Goal: Task Accomplishment & Management: Manage account settings

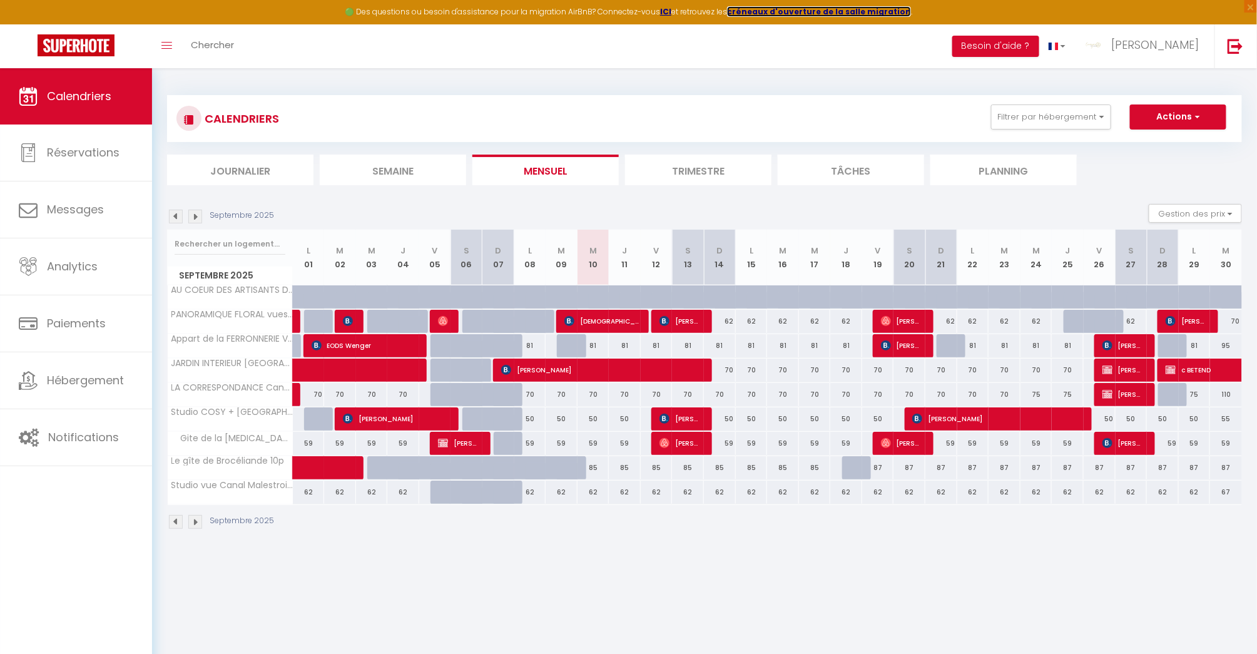
click at [828, 11] on strong "créneaux d'ouverture de la salle migration" at bounding box center [819, 11] width 184 height 11
click at [1188, 369] on span "c BETEND" at bounding box center [1252, 370] width 173 height 24
select select "OK"
select select "KO"
select select "0"
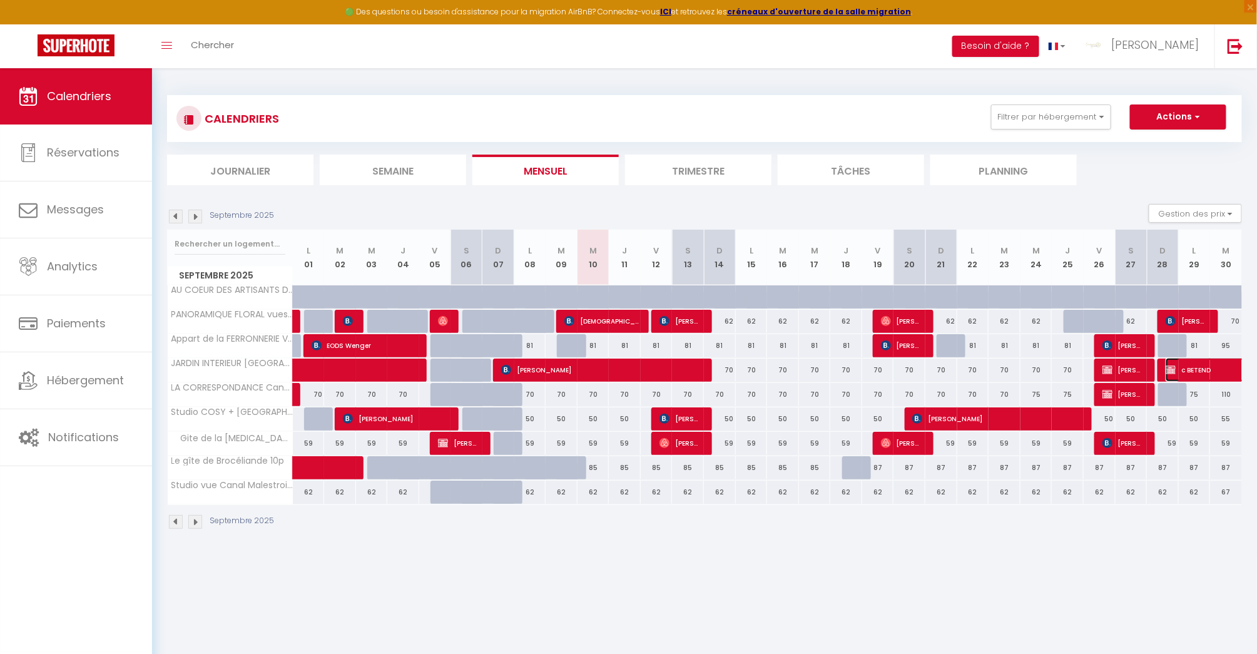
select select "0"
select select "1"
select select
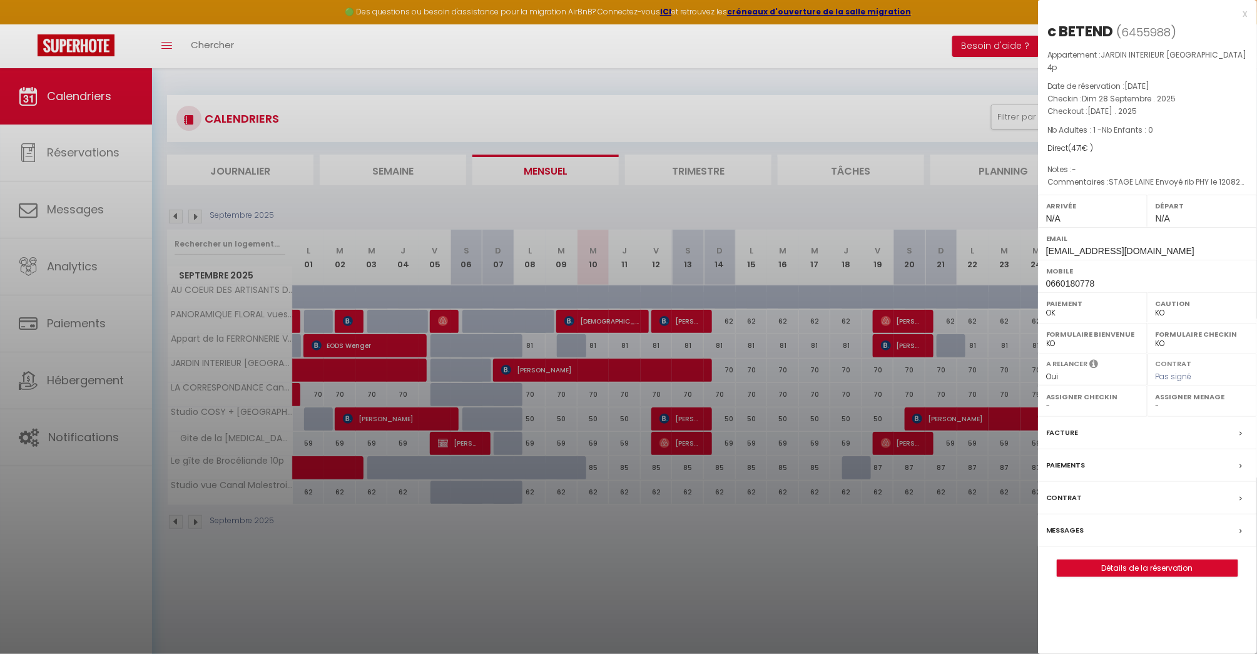
drag, startPoint x: 367, startPoint y: 91, endPoint x: 380, endPoint y: 81, distance: 16.5
click at [369, 85] on div at bounding box center [628, 327] width 1257 height 654
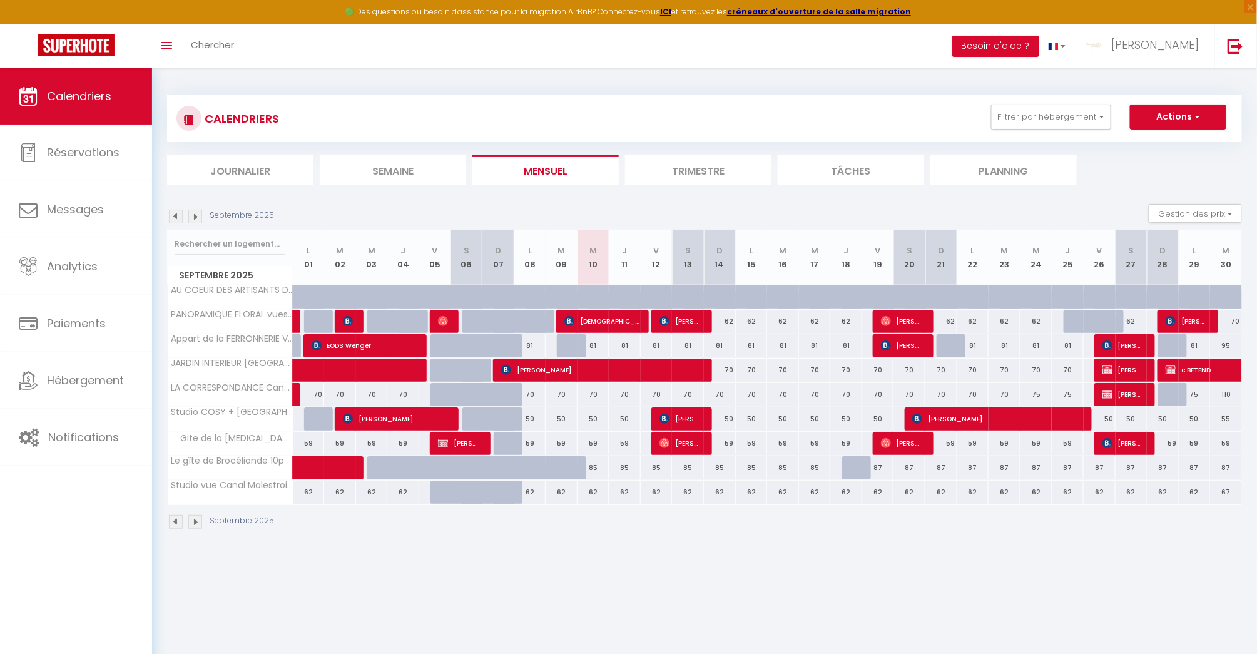
click at [176, 216] on img at bounding box center [176, 217] width 14 height 14
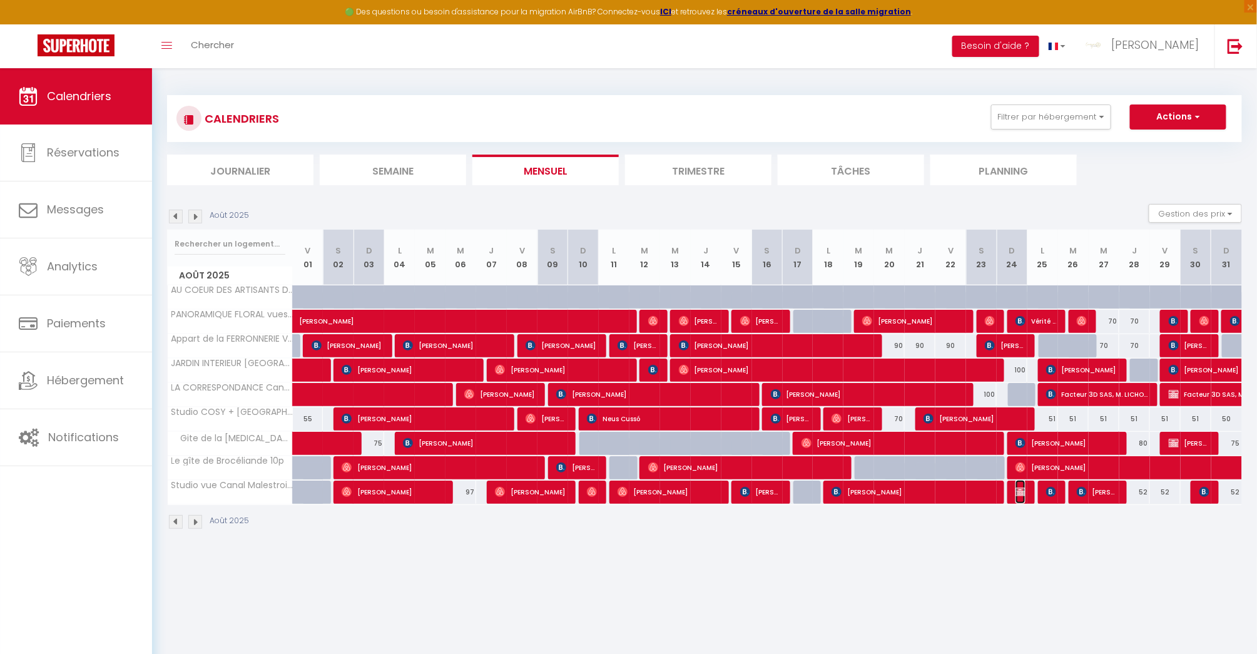
click at [1023, 487] on img at bounding box center [1021, 492] width 10 height 10
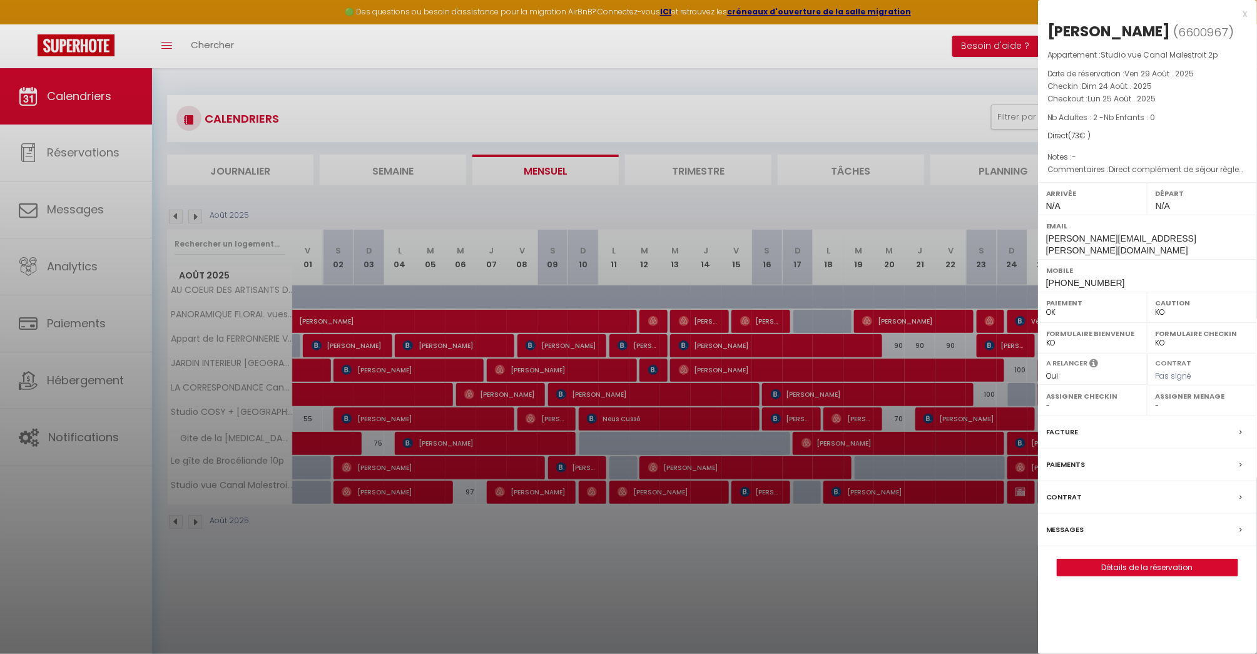
drag, startPoint x: 748, startPoint y: 194, endPoint x: 83, endPoint y: 245, distance: 666.5
click at [739, 195] on div at bounding box center [628, 327] width 1257 height 654
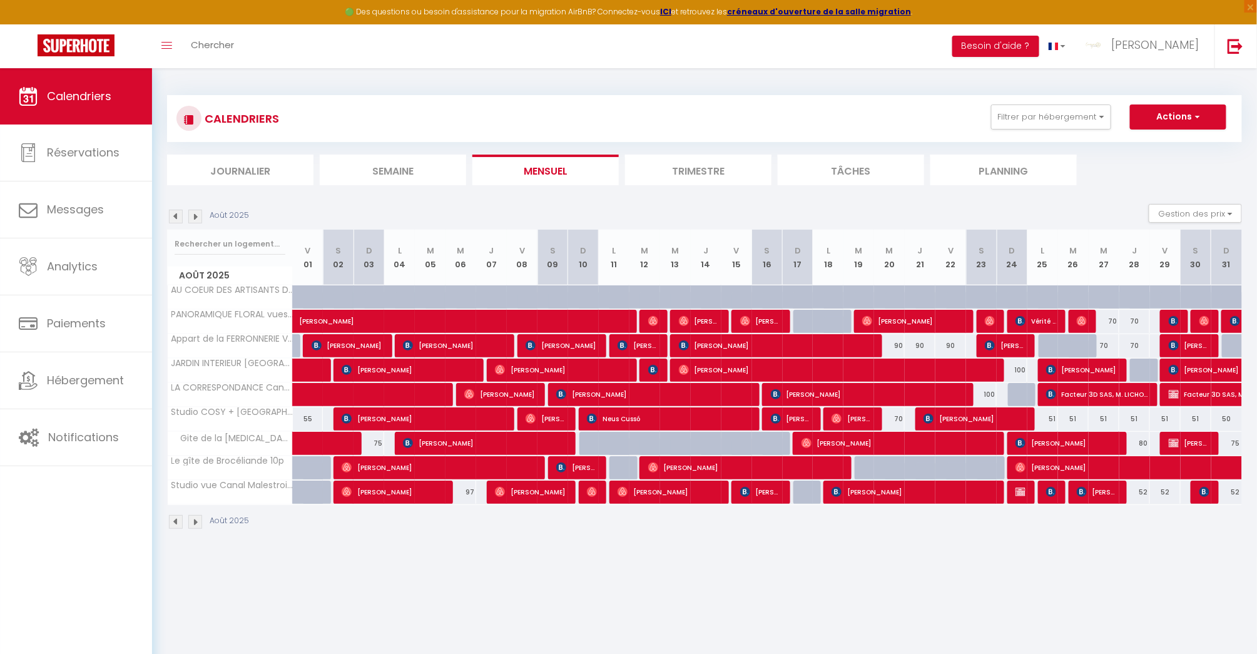
click at [196, 211] on img at bounding box center [195, 217] width 14 height 14
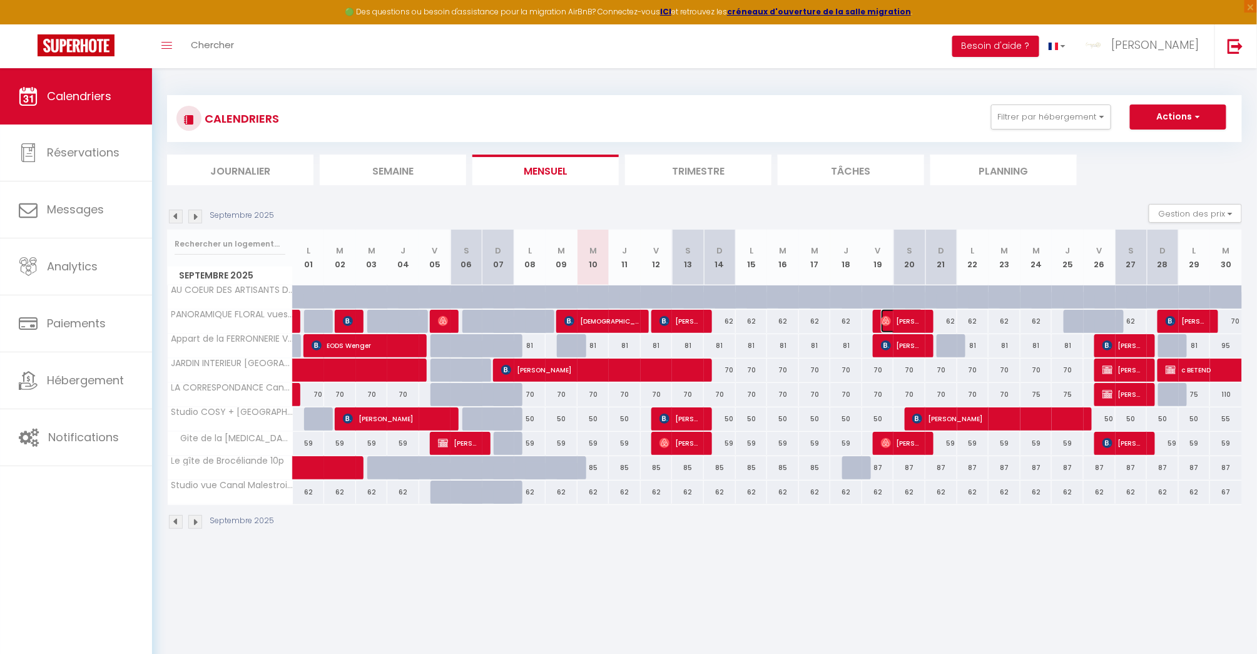
click at [911, 315] on span "[PERSON_NAME]" at bounding box center [902, 321] width 43 height 24
select select "OK"
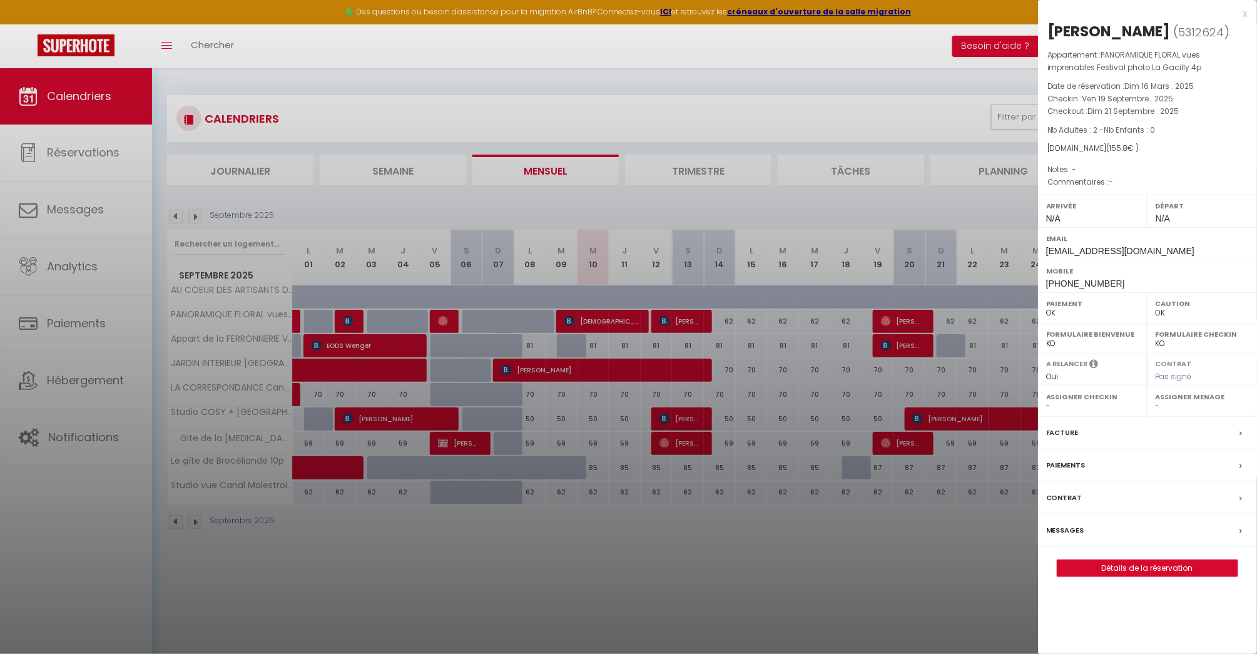
click at [1072, 537] on label "Messages" at bounding box center [1065, 530] width 38 height 13
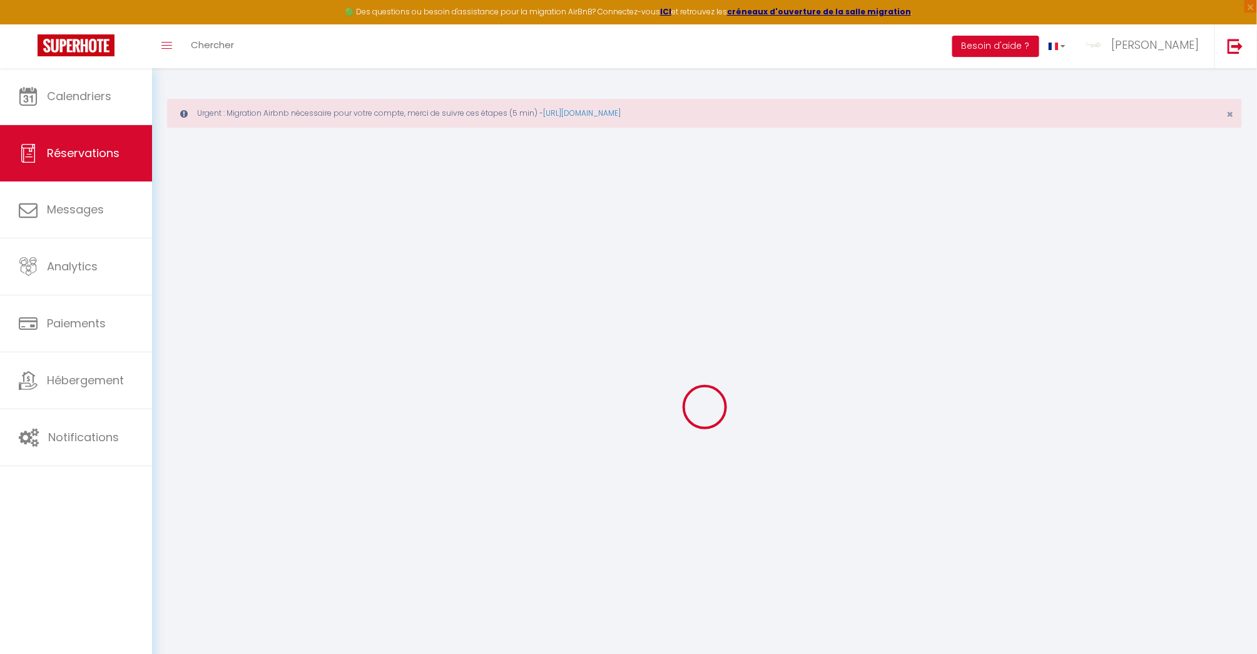
select select
checkbox input "false"
select select
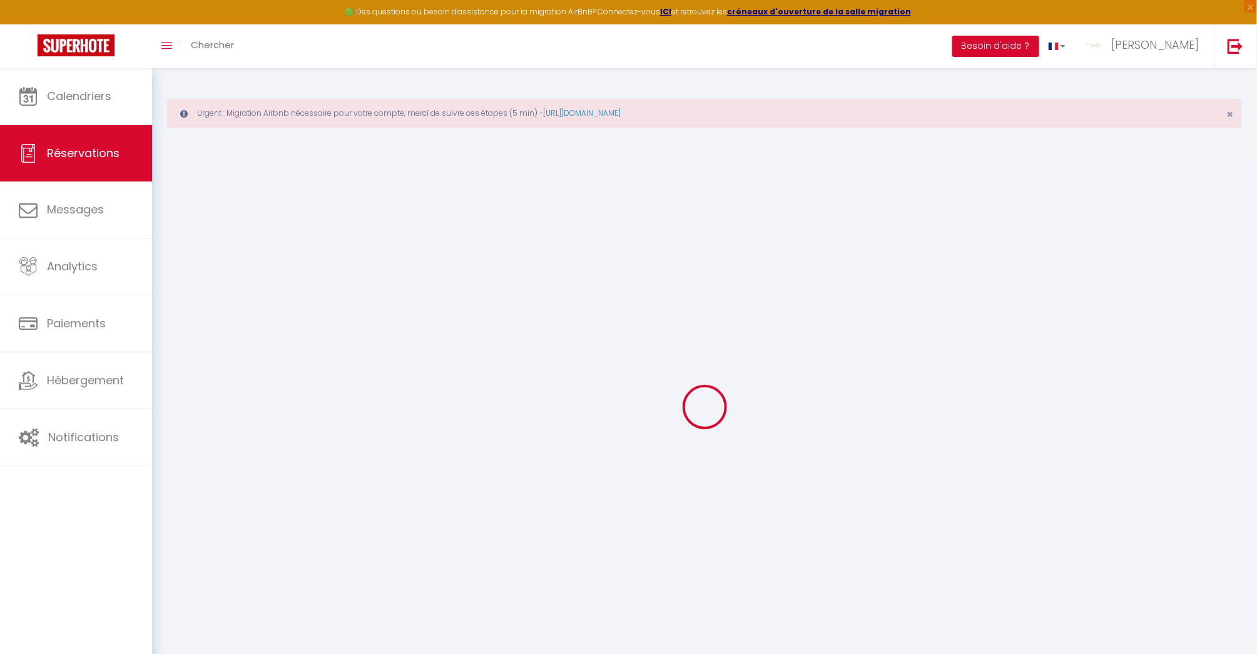
checkbox input "false"
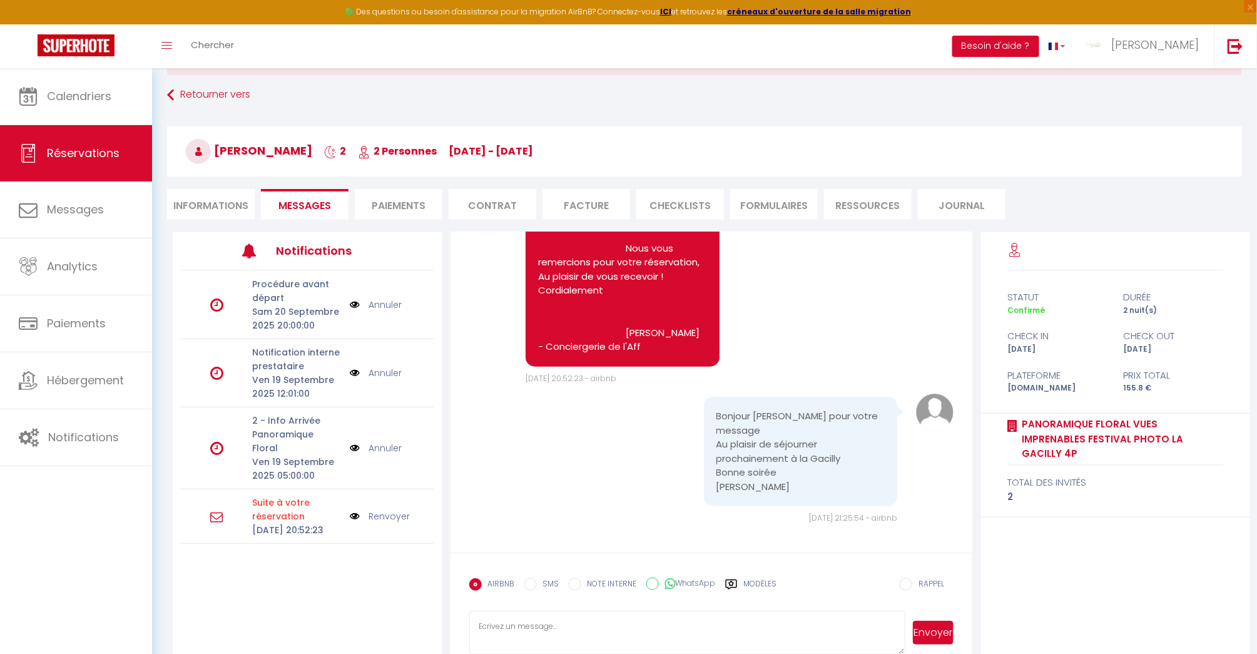
scroll to position [76, 0]
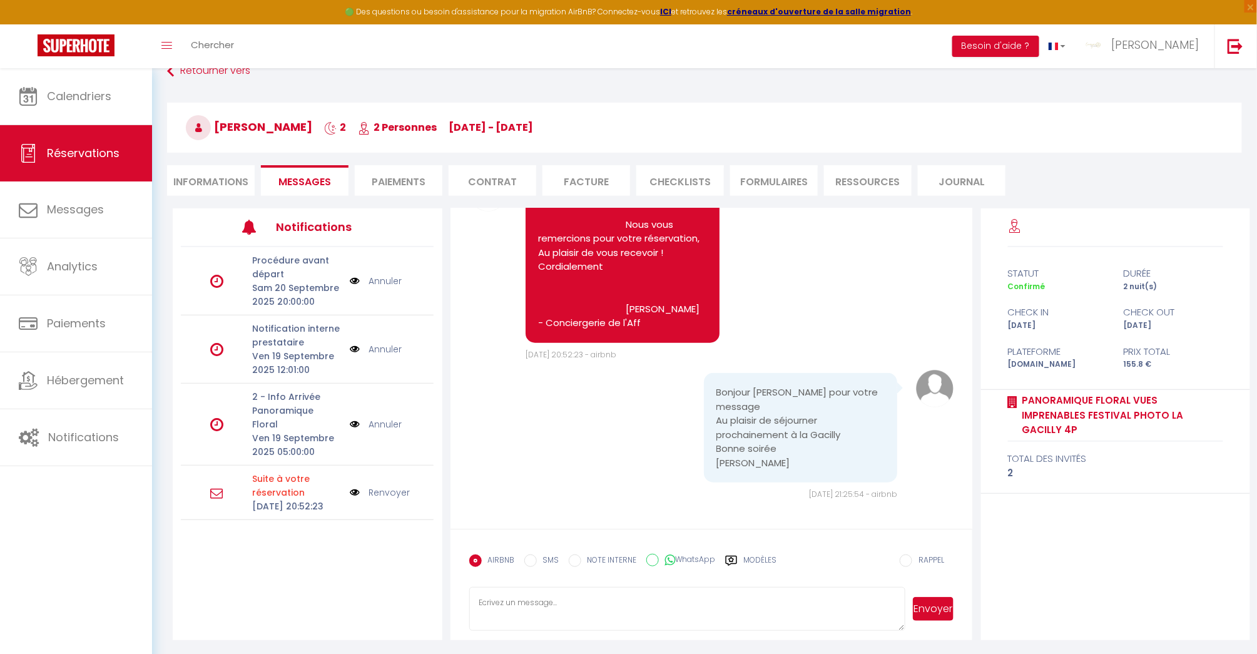
drag, startPoint x: 639, startPoint y: 604, endPoint x: 658, endPoint y: 580, distance: 31.2
click at [641, 601] on textarea at bounding box center [687, 609] width 436 height 44
type textarea "b"
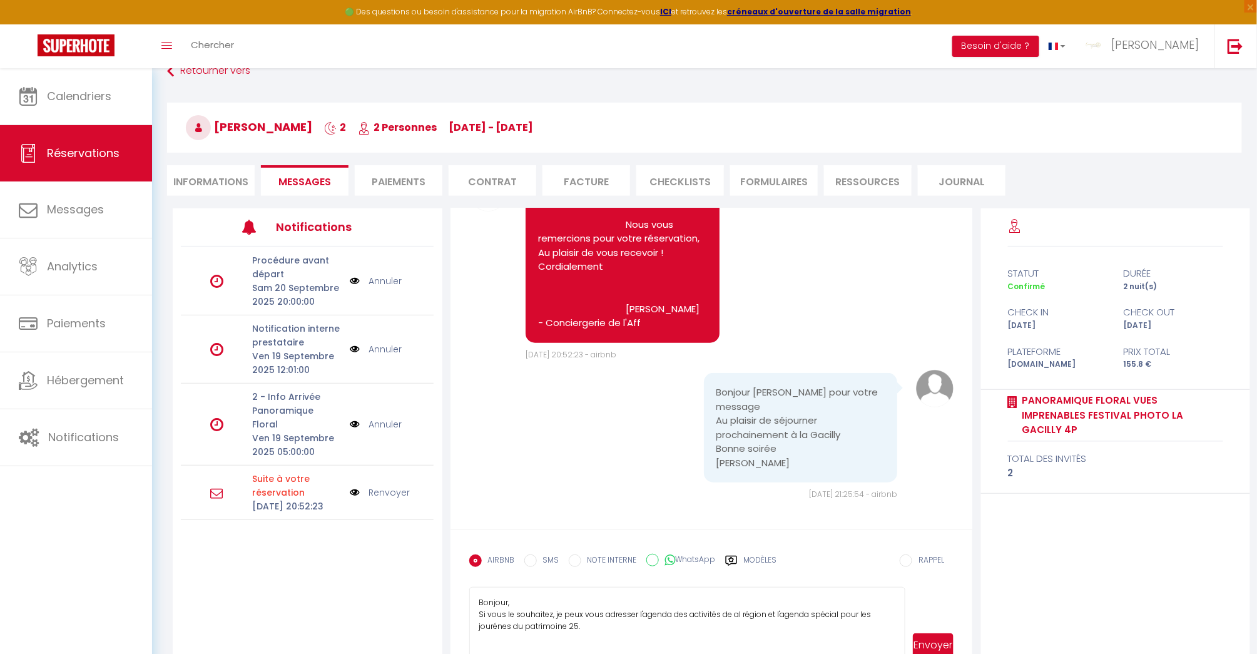
scroll to position [0, 0]
drag, startPoint x: 902, startPoint y: 626, endPoint x: 943, endPoint y: 572, distance: 67.8
click at [907, 578] on html "🟢 Des questions ou besoin d'assistance pour la migration AirBnB? Connectez-vous…" at bounding box center [628, 251] width 1257 height 654
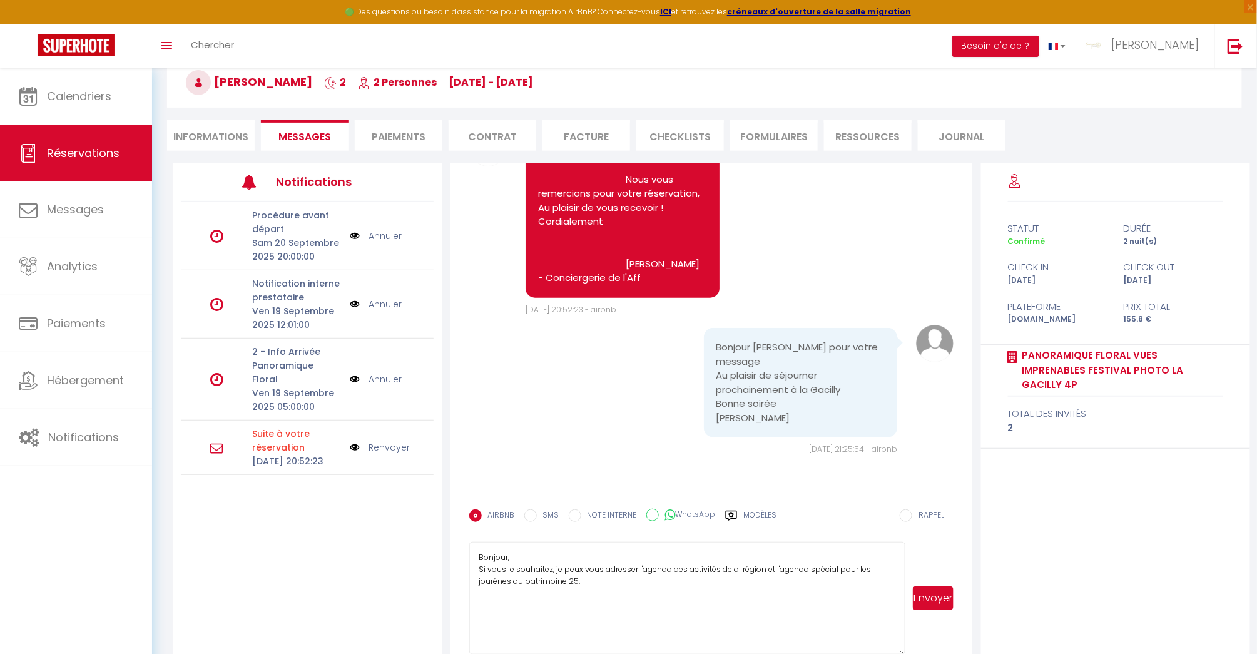
scroll to position [146, 0]
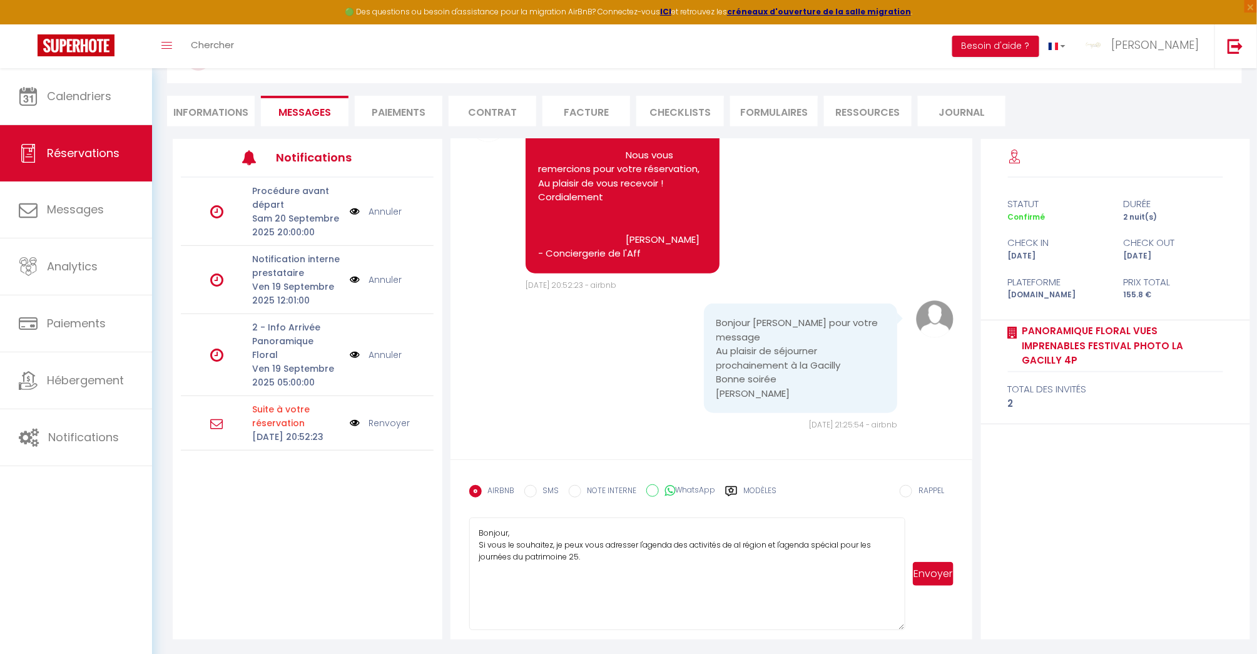
drag, startPoint x: 666, startPoint y: 546, endPoint x: 675, endPoint y: 549, distance: 9.9
click at [665, 546] on textarea "Bonjour, Si vous le souhaitez, je peux vous adresser l'agenda des activités de …" at bounding box center [687, 573] width 436 height 113
click at [732, 544] on textarea "Bonjour, Si vous le souhaitez, je peux vous adresser l'agenda des activités de …" at bounding box center [687, 573] width 436 height 113
click at [601, 549] on textarea "Bonjour, Si vous le souhaitez, je peux vous adresser l'agenda des activités de …" at bounding box center [687, 573] width 436 height 113
drag, startPoint x: 835, startPoint y: 560, endPoint x: 473, endPoint y: 532, distance: 363.4
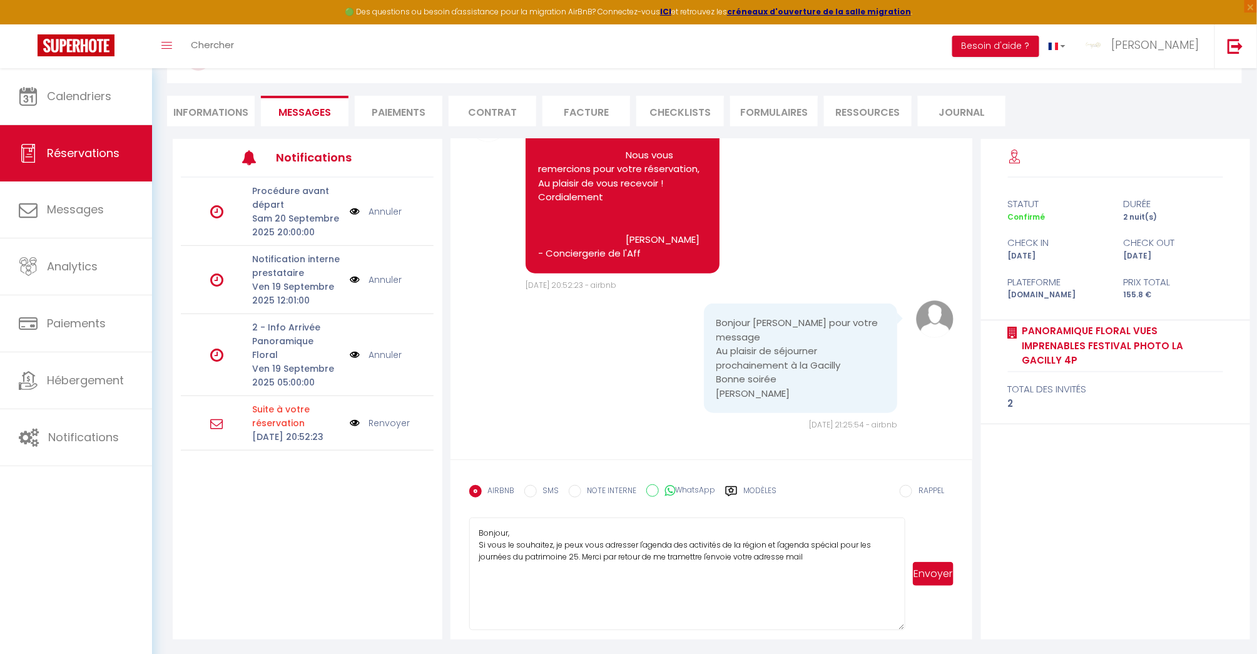
click at [466, 530] on form "AIRBNB SMS NOTE INTERNE WhatsApp Modèles 10 « ‹ » › Sep 2025 2020 ~ 2030 Dim Lu…" at bounding box center [712, 549] width 522 height 180
type textarea "Bonjour, Si vous le souhaitez, je peux vous adresser l'agenda des activités de …"
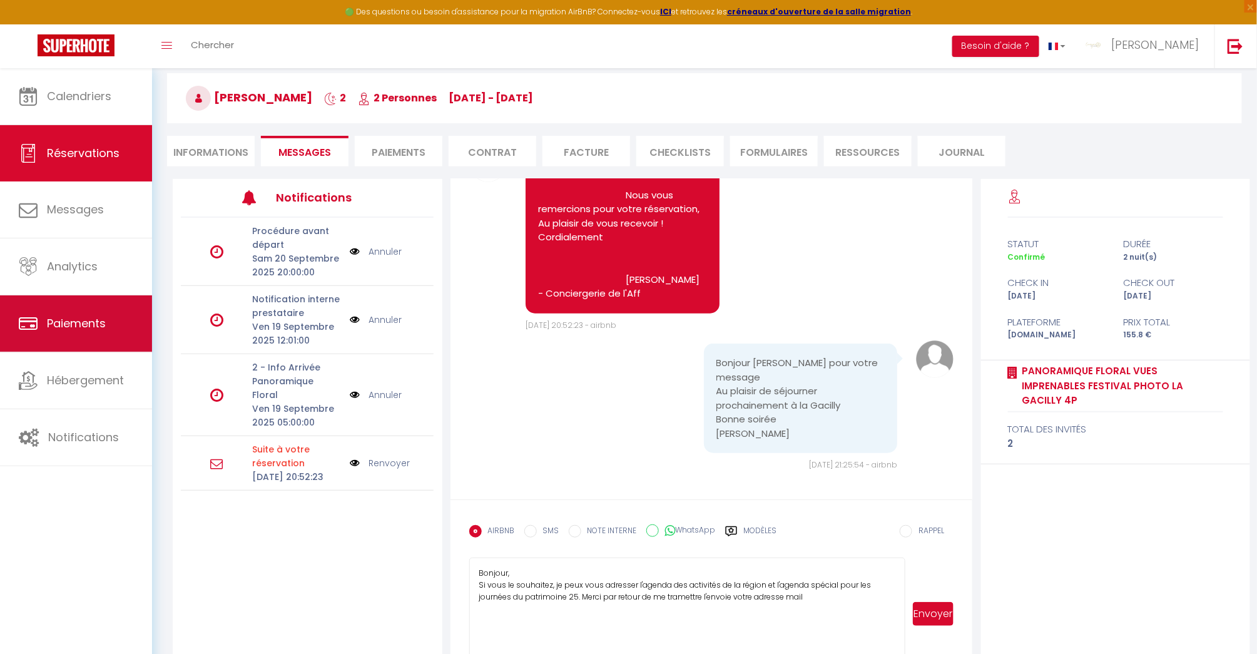
scroll to position [0, 0]
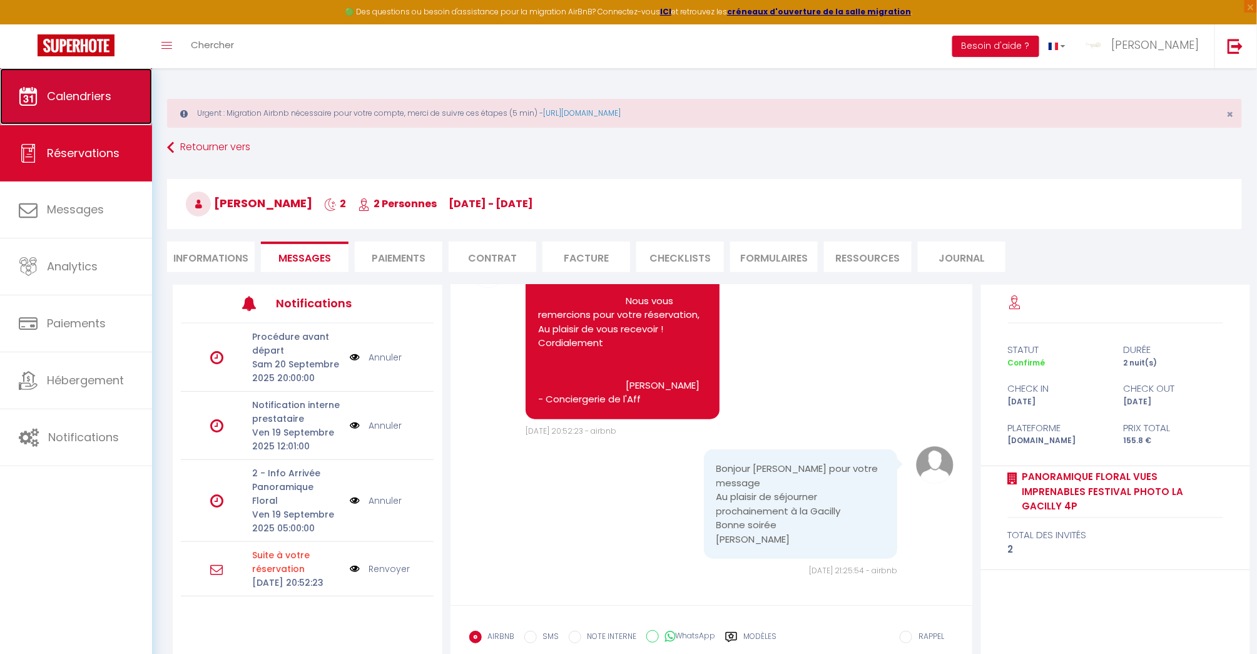
click at [73, 93] on span "Calendriers" at bounding box center [79, 96] width 64 height 16
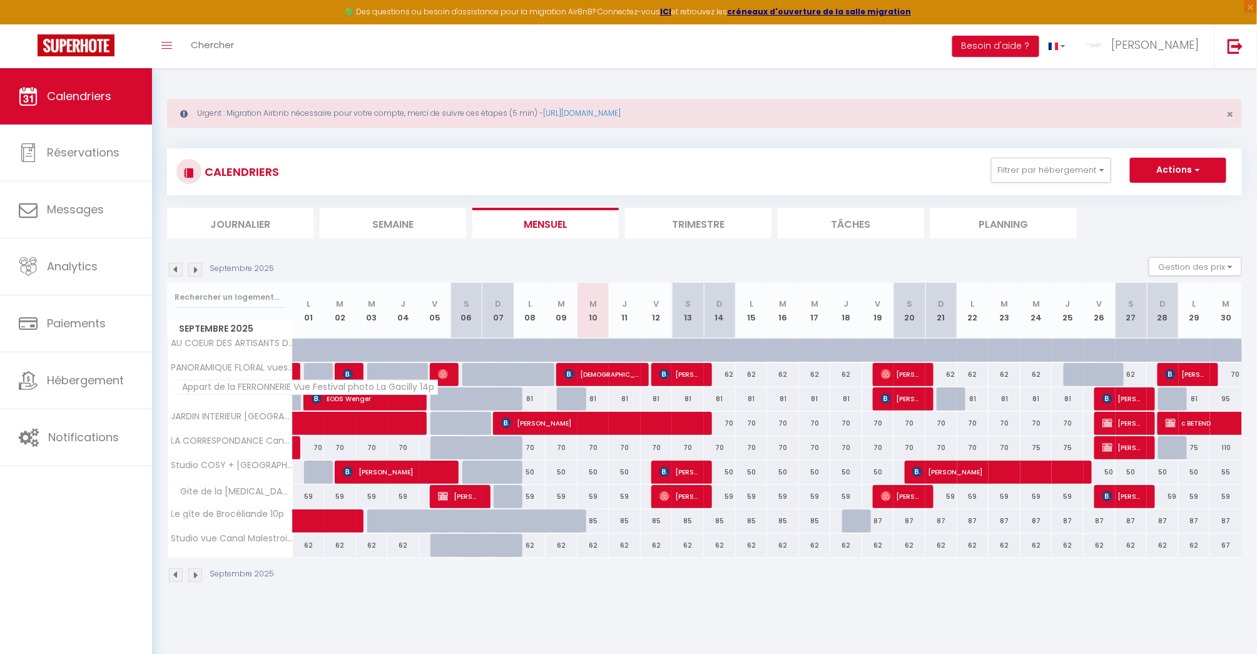
scroll to position [68, 0]
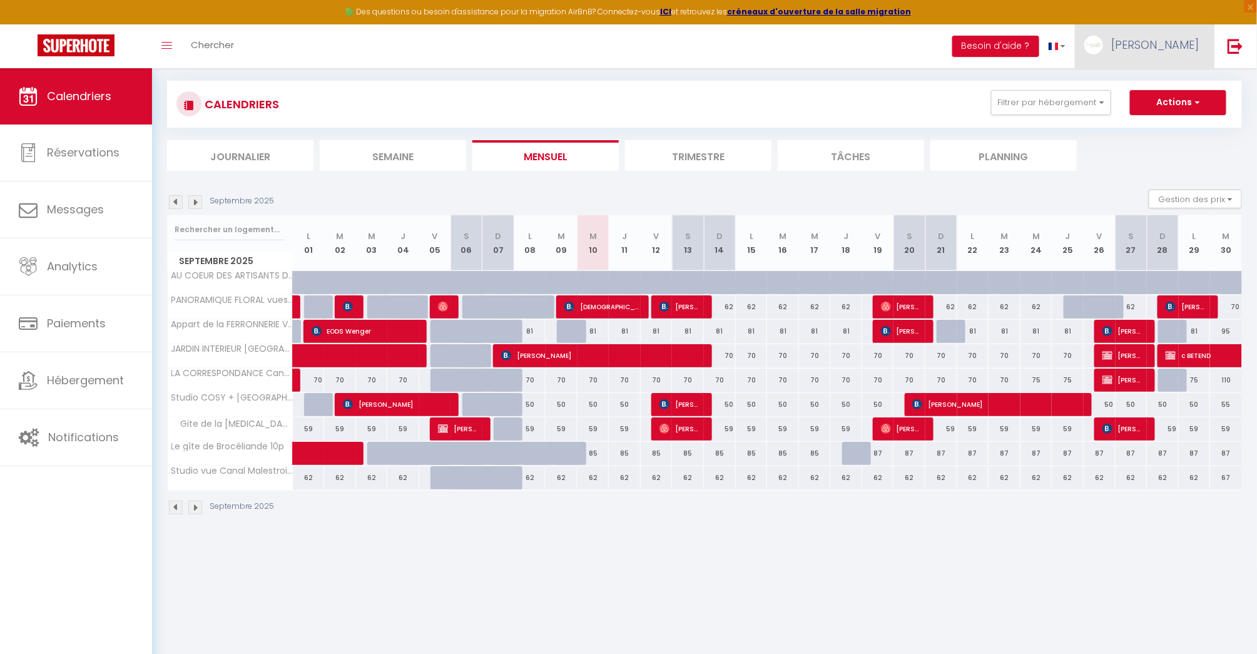
click at [1185, 44] on span "[PERSON_NAME]" at bounding box center [1155, 45] width 88 height 16
click at [1164, 84] on link "Paramètres" at bounding box center [1164, 86] width 93 height 21
select select "fr"
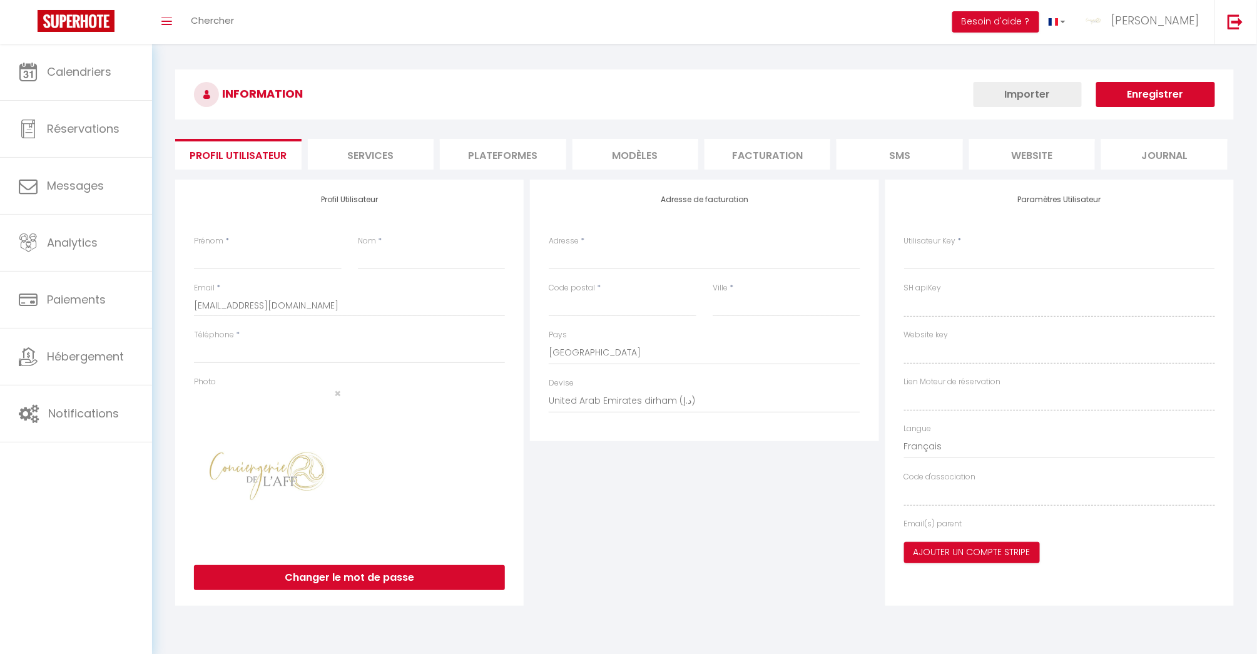
type input "[PERSON_NAME]"
type input "JARNIER"
type input "0660052879"
type input "[STREET_ADDRESS] Postal"
type input "56200"
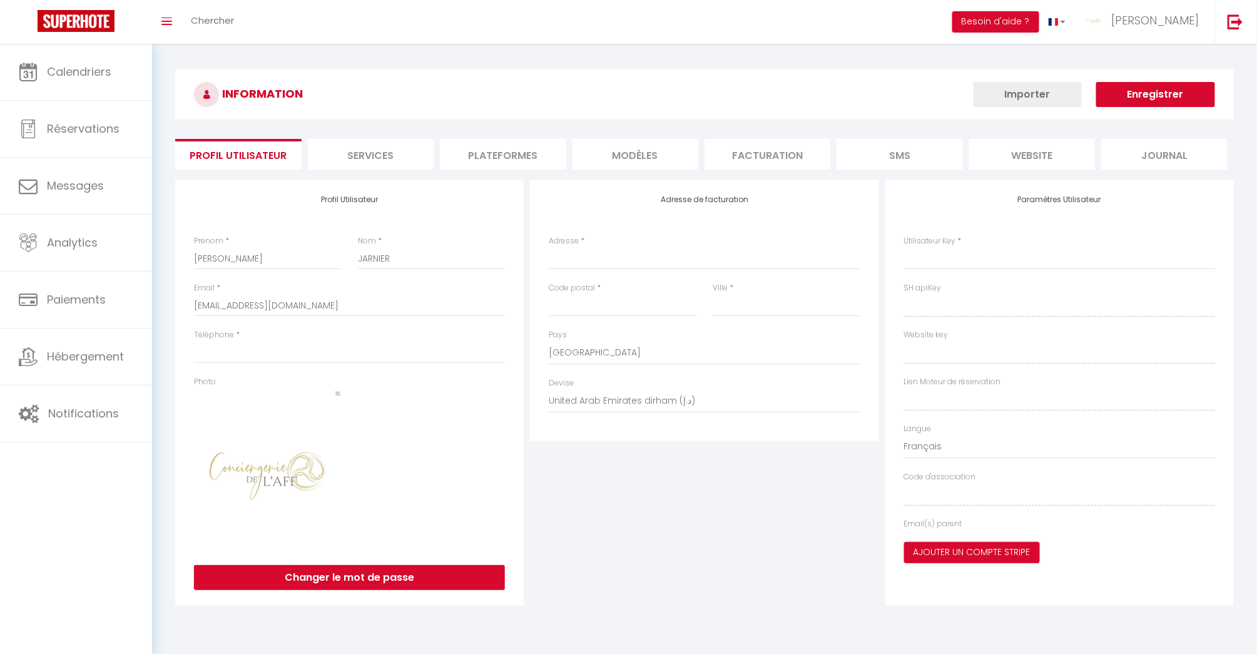
type input "LA GACILLY"
select select "28"
type input "vshS6pSptDmiKLmNFQyIUvvNn"
type input "Fn3gc1wQVAOeN34tLzkWqudnz"
select select "fr"
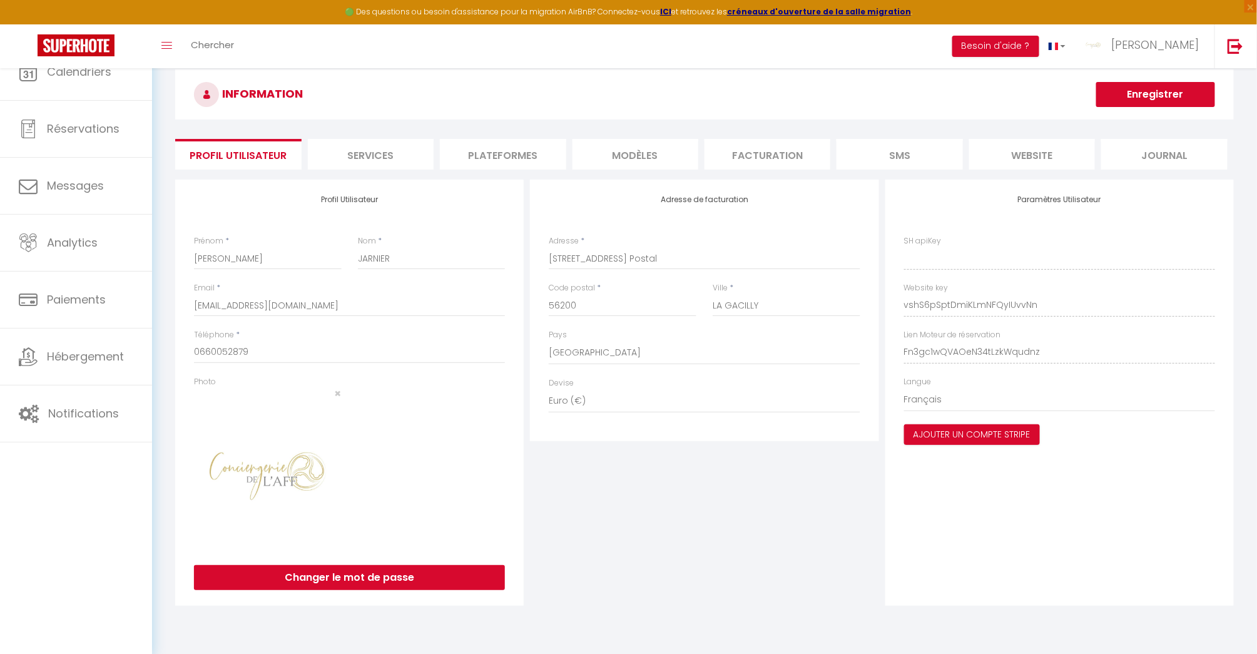
type input "vshS6pSptDmiKLmNFQyIUvvNn"
type input "Fn3gc1wQVAOeN34tLzkWqudnz"
type input "[URL][DOMAIN_NAME]"
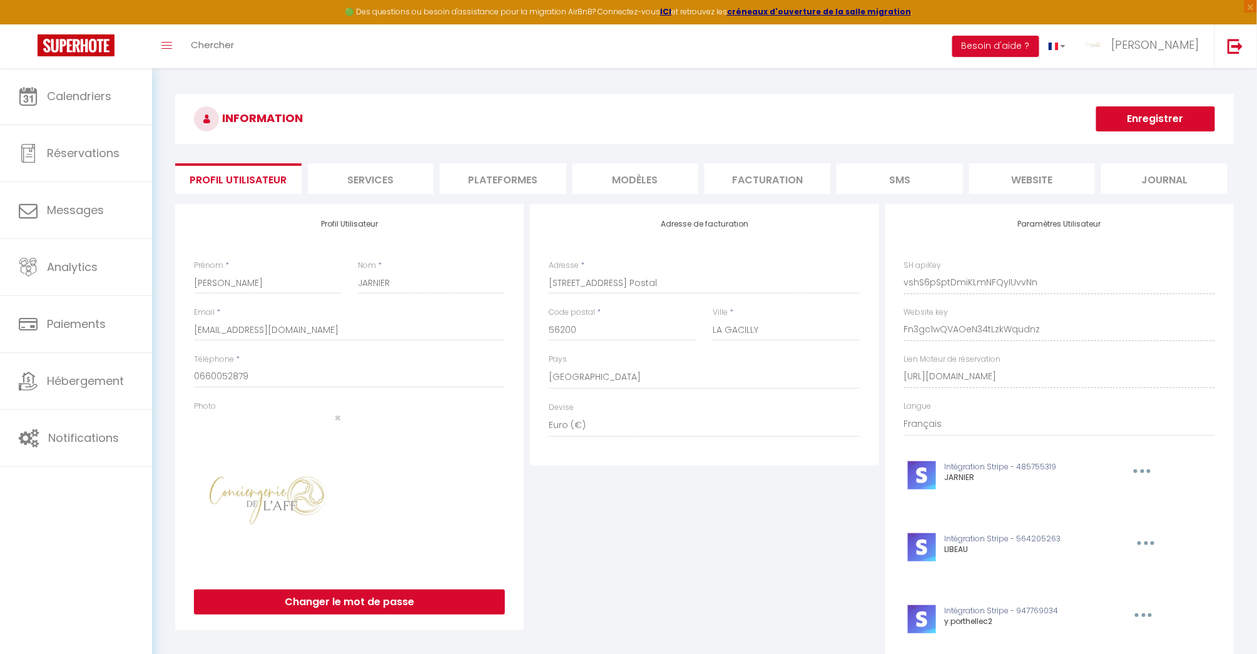
click at [522, 179] on li "Plateformes" at bounding box center [503, 178] width 126 height 31
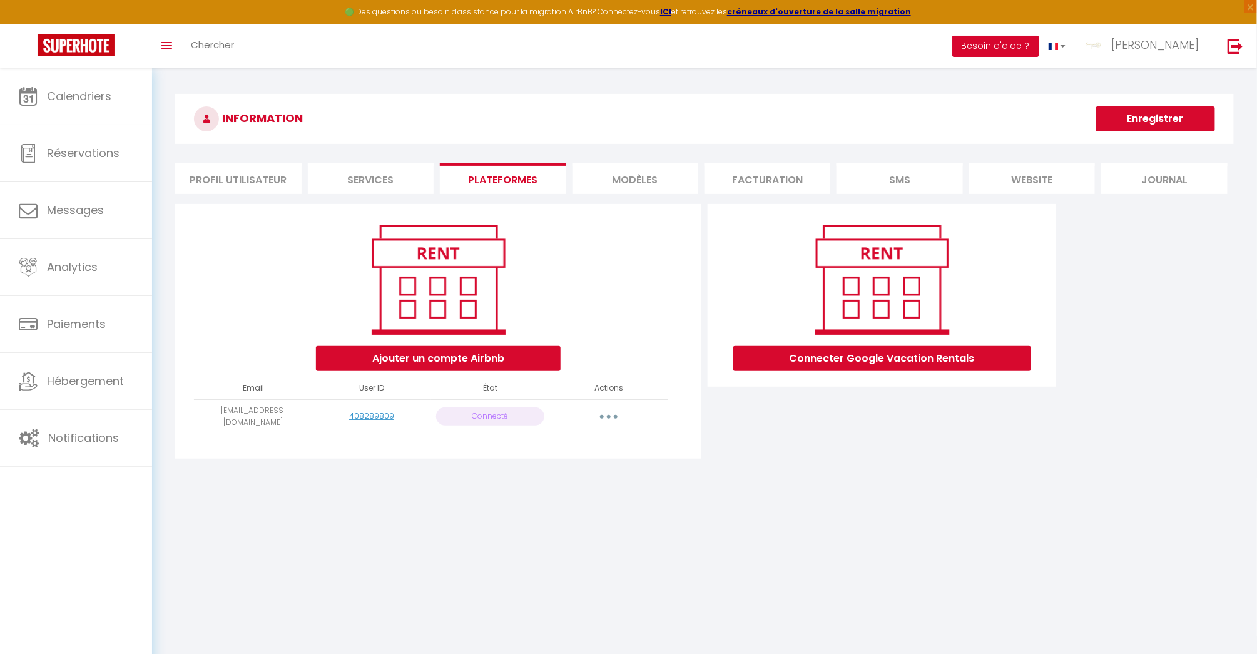
click at [1039, 43] on button "Besoin d'aide ?" at bounding box center [995, 46] width 87 height 21
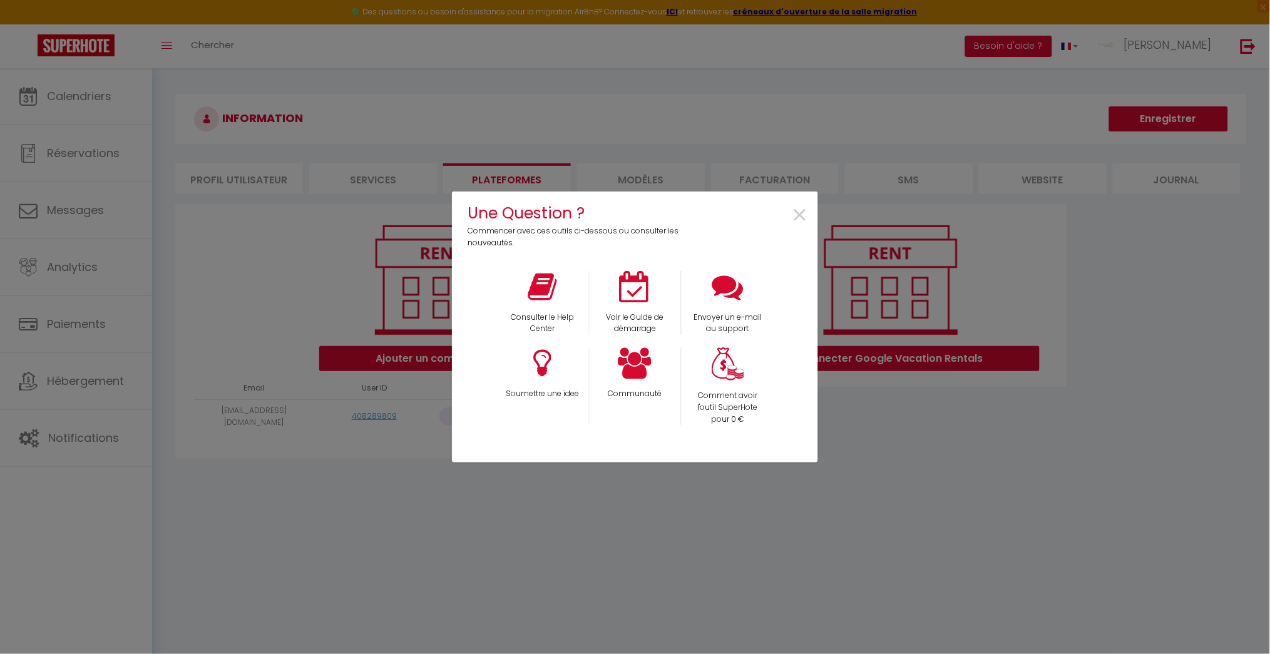
drag, startPoint x: 723, startPoint y: 197, endPoint x: 706, endPoint y: 121, distance: 77.6
click at [706, 121] on div "Une Question ? Commencer avec ces outils ci-dessous ou consulter les nouveautés…" at bounding box center [635, 327] width 366 height 654
click at [627, 288] on icon at bounding box center [634, 286] width 31 height 31
drag, startPoint x: 803, startPoint y: 215, endPoint x: 801, endPoint y: 227, distance: 12.8
click at [803, 215] on span "×" at bounding box center [800, 215] width 17 height 39
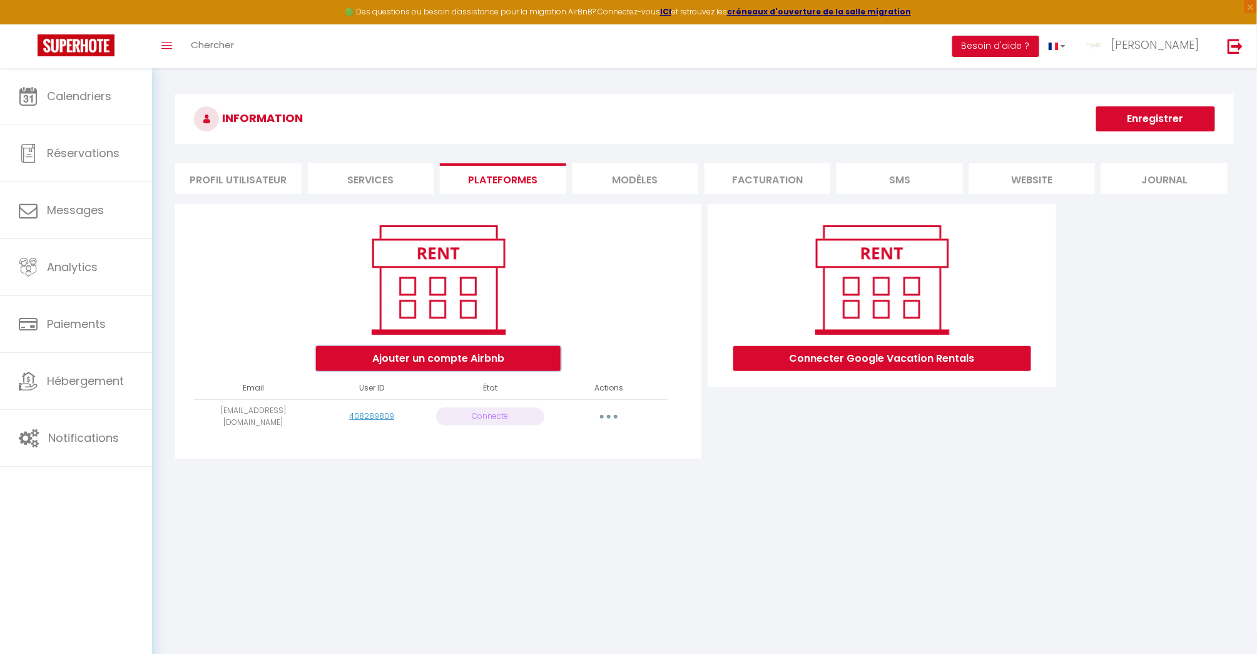
click at [447, 361] on button "Ajouter un compte Airbnb" at bounding box center [438, 358] width 245 height 25
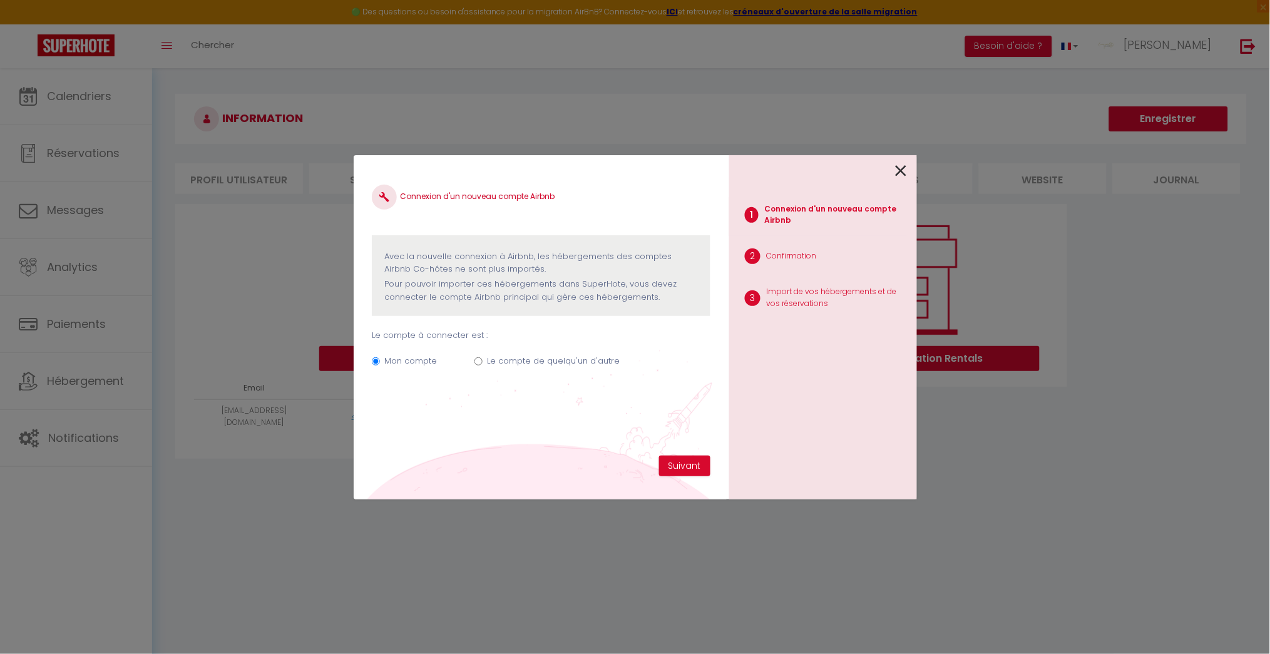
click at [576, 359] on label "Le compte de quelqu'un d'autre" at bounding box center [553, 361] width 133 height 13
click at [482, 359] on input "Le compte de quelqu'un d'autre" at bounding box center [478, 361] width 8 height 8
radio input "true"
radio input "false"
click at [688, 463] on button "Suivant" at bounding box center [684, 466] width 51 height 21
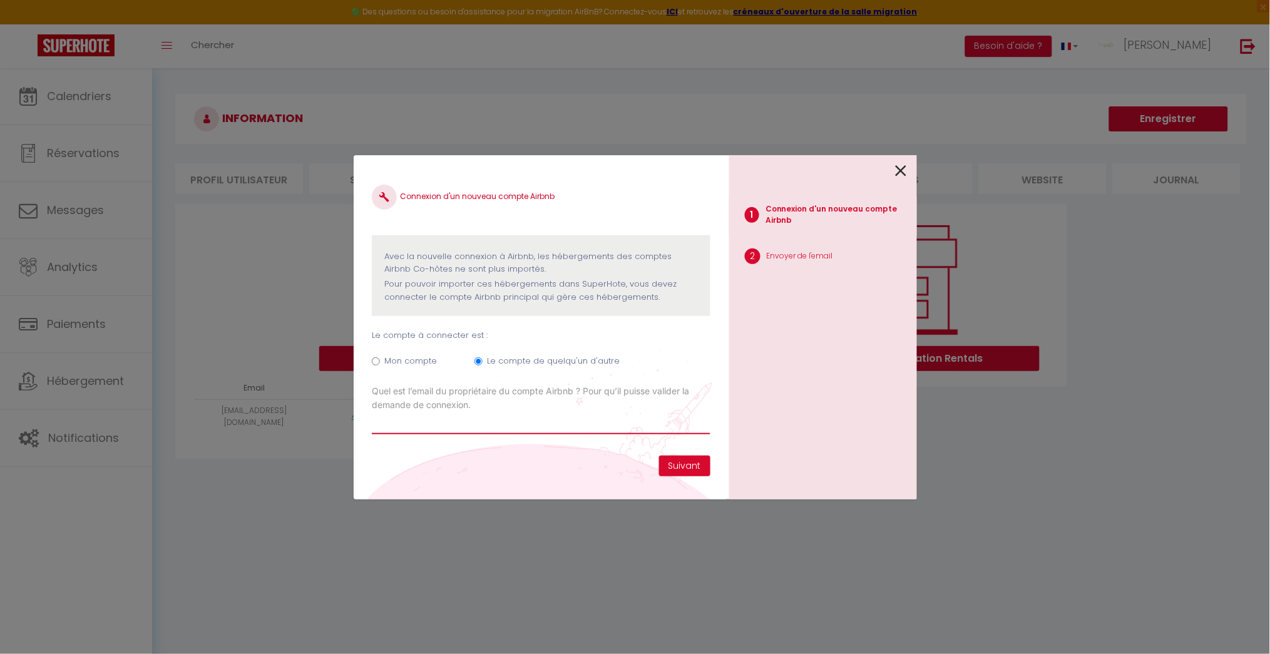
click at [528, 417] on input "Email connexion Airbnb" at bounding box center [541, 423] width 338 height 23
type input "[EMAIL_ADDRESS][DOMAIN_NAME]"
drag, startPoint x: 498, startPoint y: 435, endPoint x: 504, endPoint y: 430, distance: 7.5
click at [501, 434] on div "Connexion d'un nouveau compte Airbnb Avec la nouvelle connexion à Airbnb, les h…" at bounding box center [541, 315] width 338 height 282
click at [509, 422] on input "[EMAIL_ADDRESS][DOMAIN_NAME]" at bounding box center [541, 423] width 338 height 23
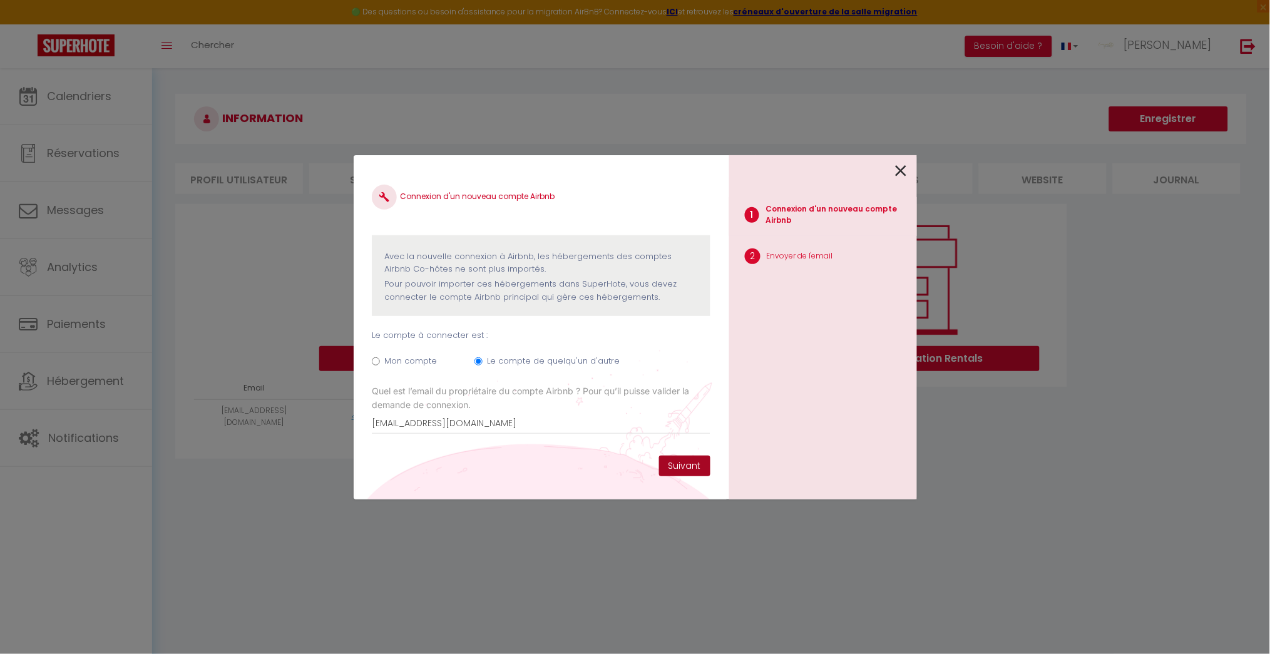
click at [696, 464] on button "Suivant" at bounding box center [684, 466] width 51 height 21
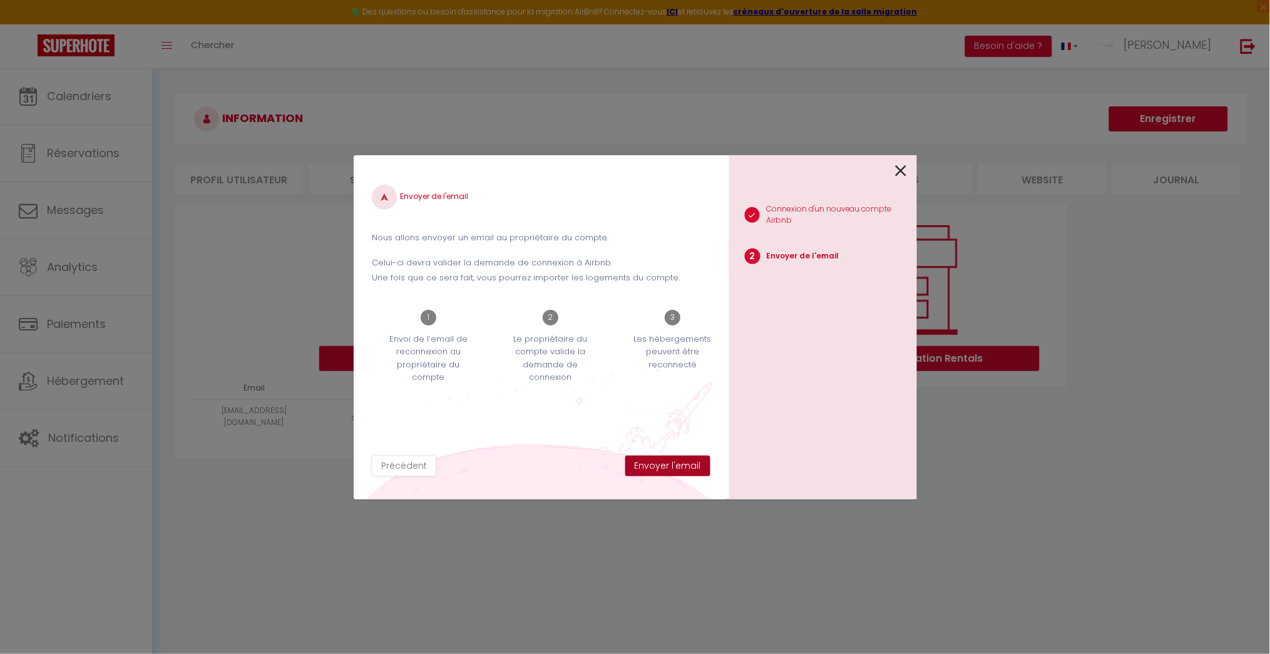
click at [671, 462] on button "Envoyer l'email" at bounding box center [667, 466] width 85 height 21
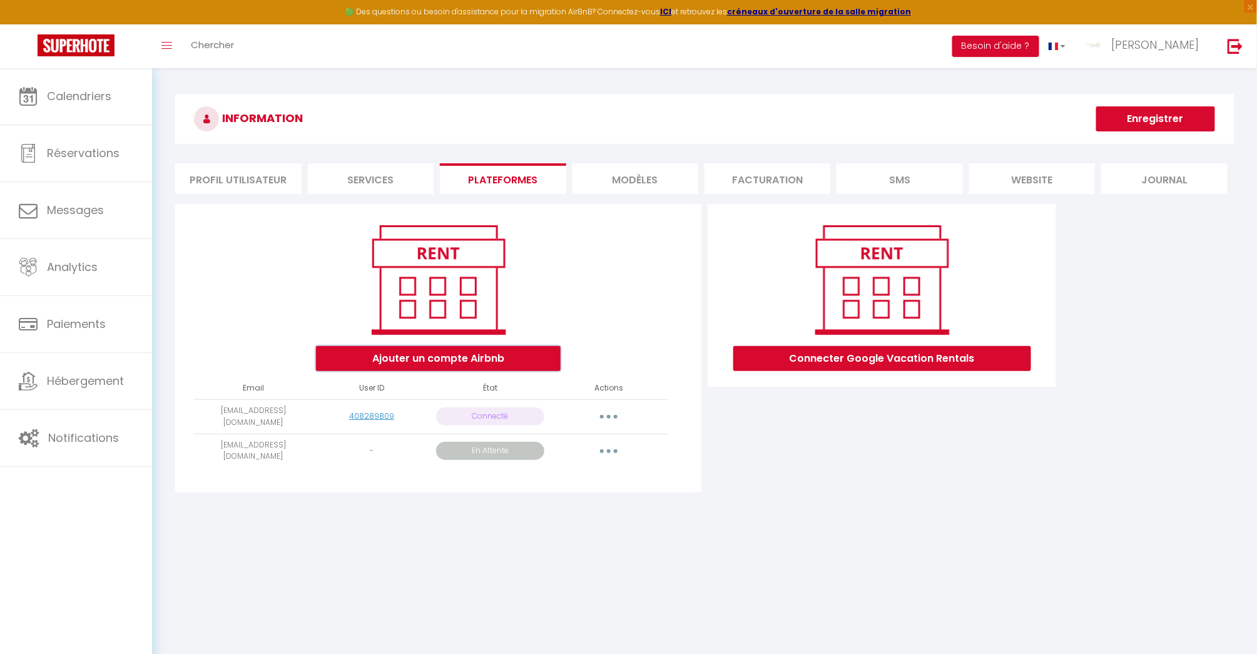
click at [462, 359] on button "Ajouter un compte Airbnb" at bounding box center [438, 358] width 245 height 25
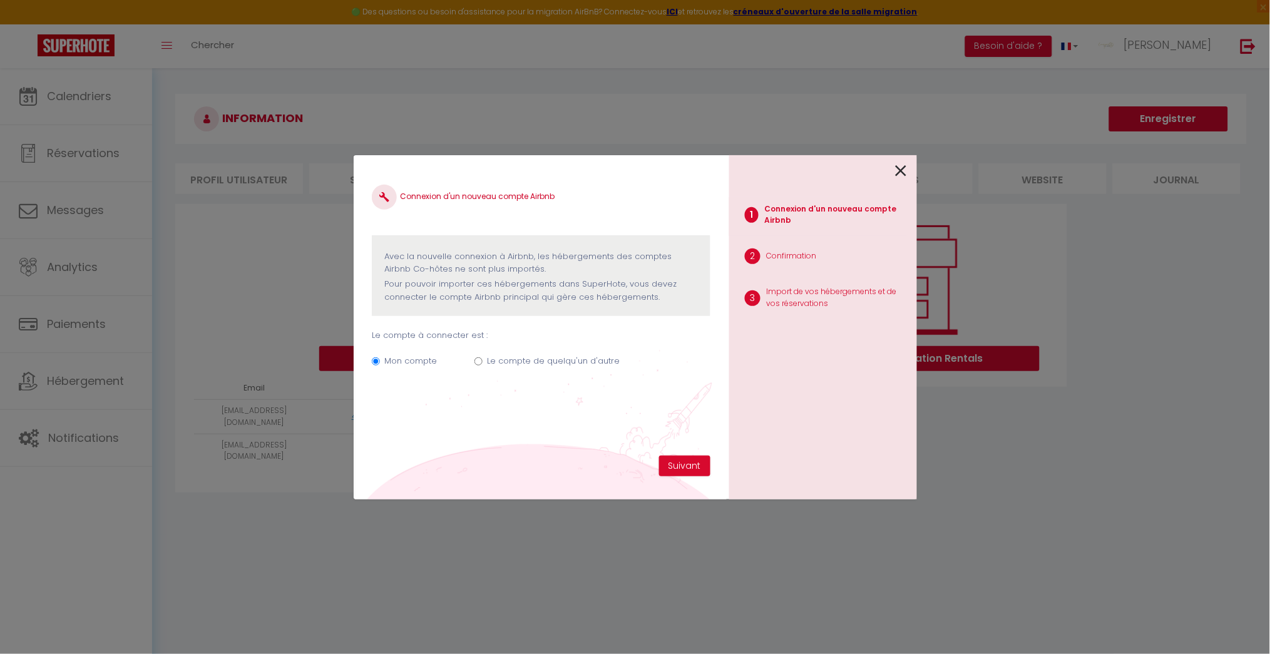
click at [496, 360] on label "Le compte de quelqu'un d'autre" at bounding box center [553, 361] width 133 height 13
click at [476, 362] on input "Le compte de quelqu'un d'autre" at bounding box center [478, 361] width 8 height 8
radio input "true"
radio input "false"
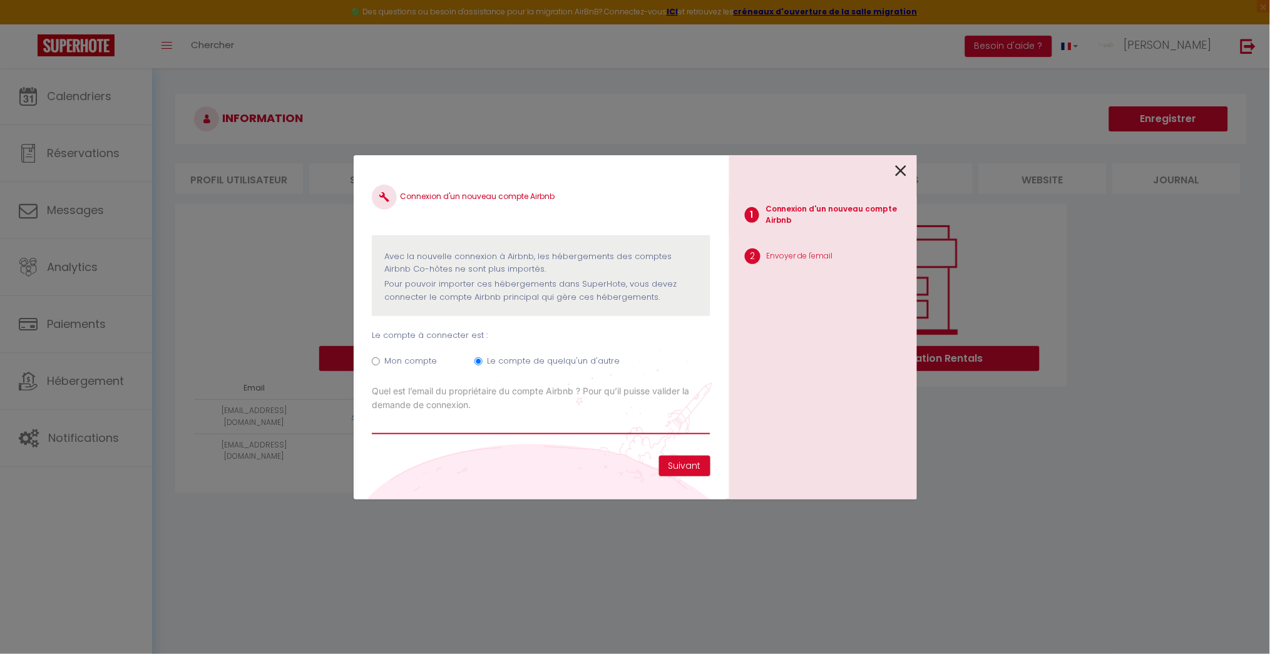
click at [536, 418] on input "Email connexion Airbnb" at bounding box center [541, 423] width 338 height 23
type input "[EMAIL_ADDRESS][DOMAIN_NAME]"
click at [696, 469] on button "Suivant" at bounding box center [684, 466] width 51 height 21
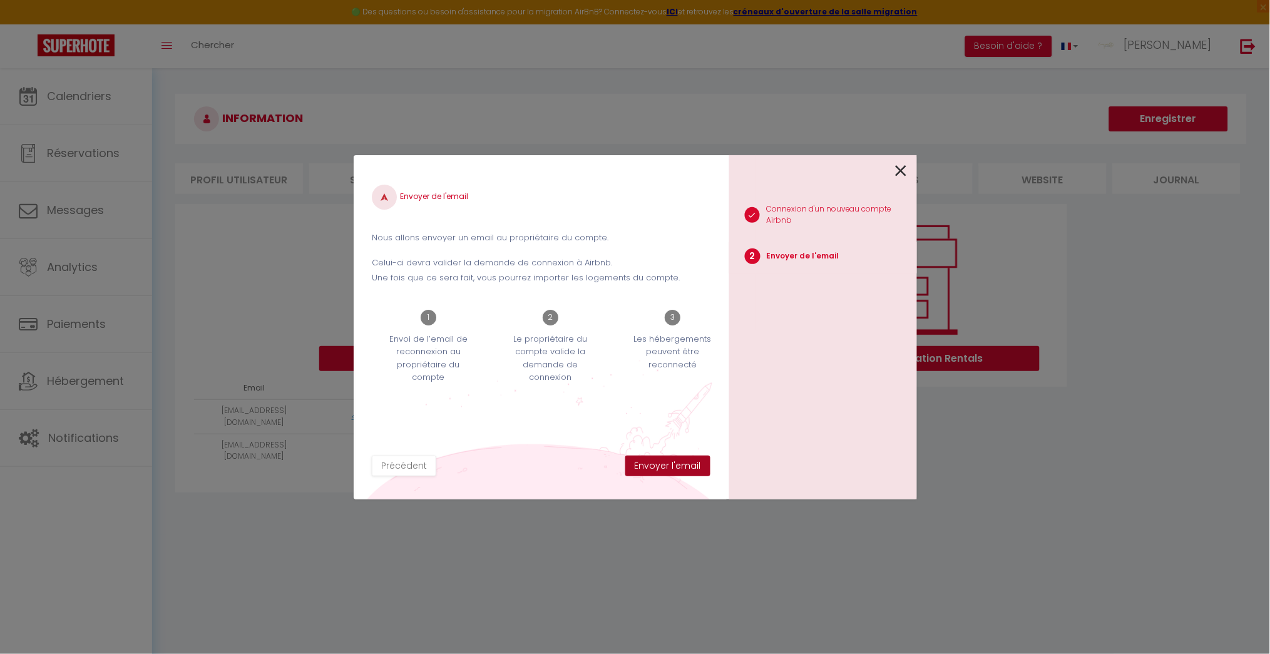
click at [675, 467] on button "Envoyer l'email" at bounding box center [667, 466] width 85 height 21
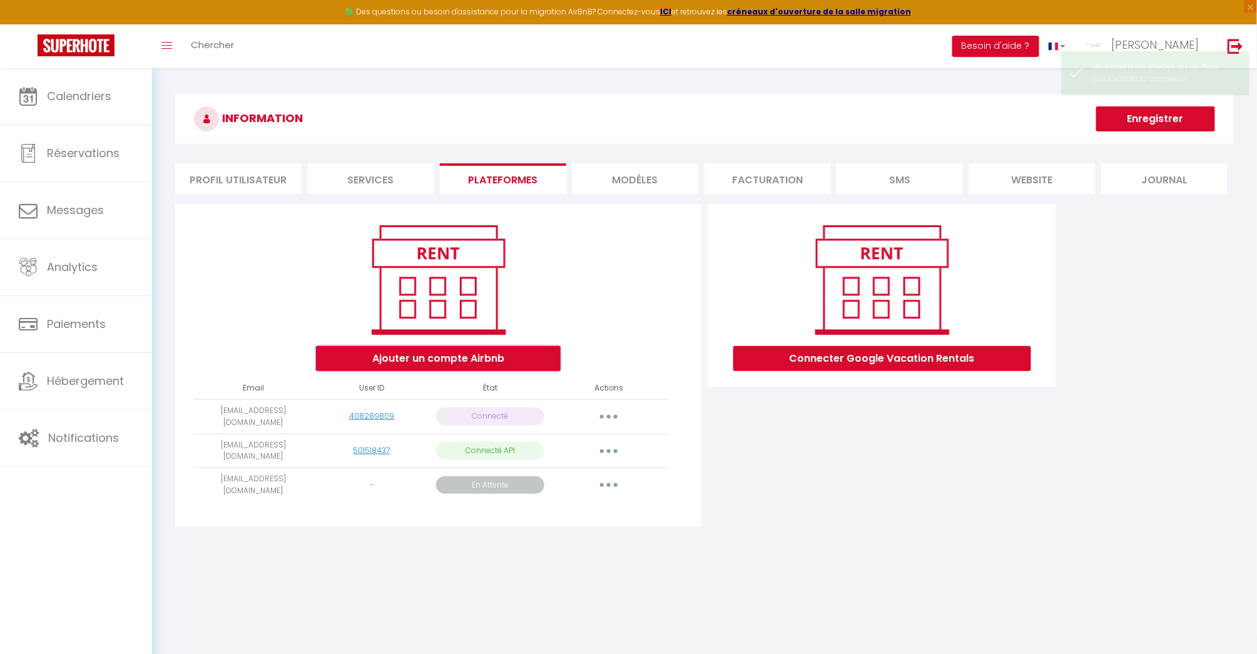
click at [412, 357] on button "Ajouter un compte Airbnb" at bounding box center [438, 358] width 245 height 25
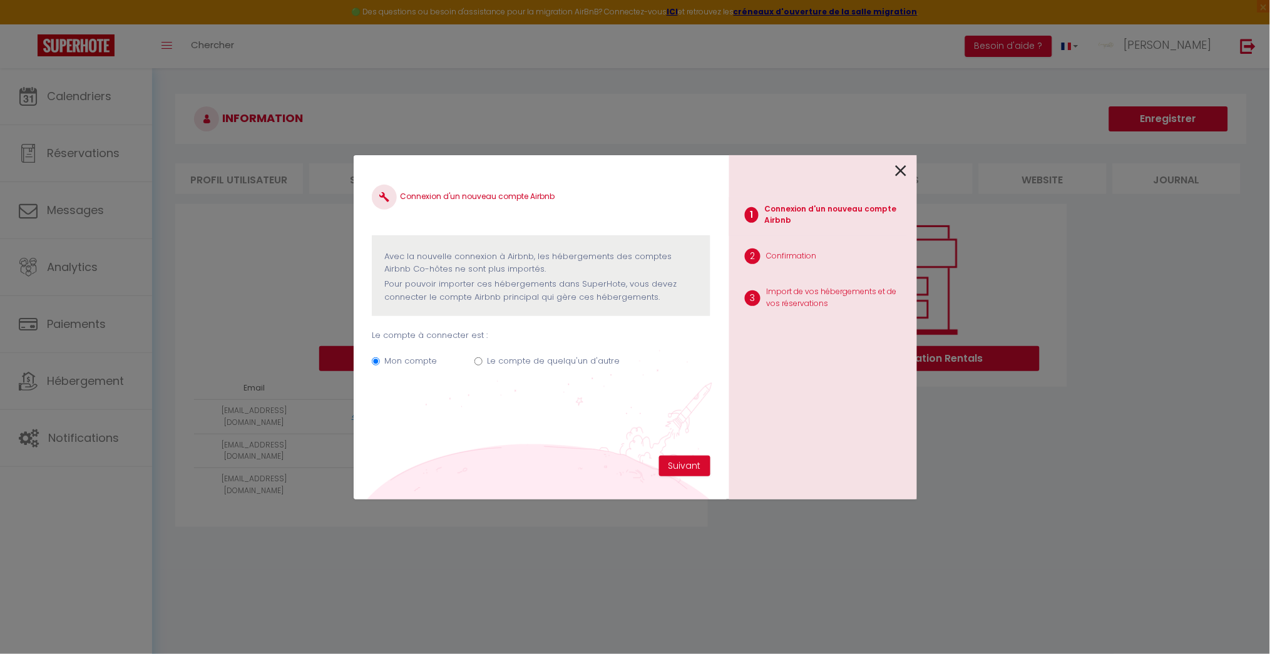
click at [508, 358] on label "Le compte de quelqu'un d'autre" at bounding box center [553, 361] width 133 height 13
click at [482, 358] on input "Le compte de quelqu'un d'autre" at bounding box center [478, 361] width 8 height 8
radio input "true"
radio input "false"
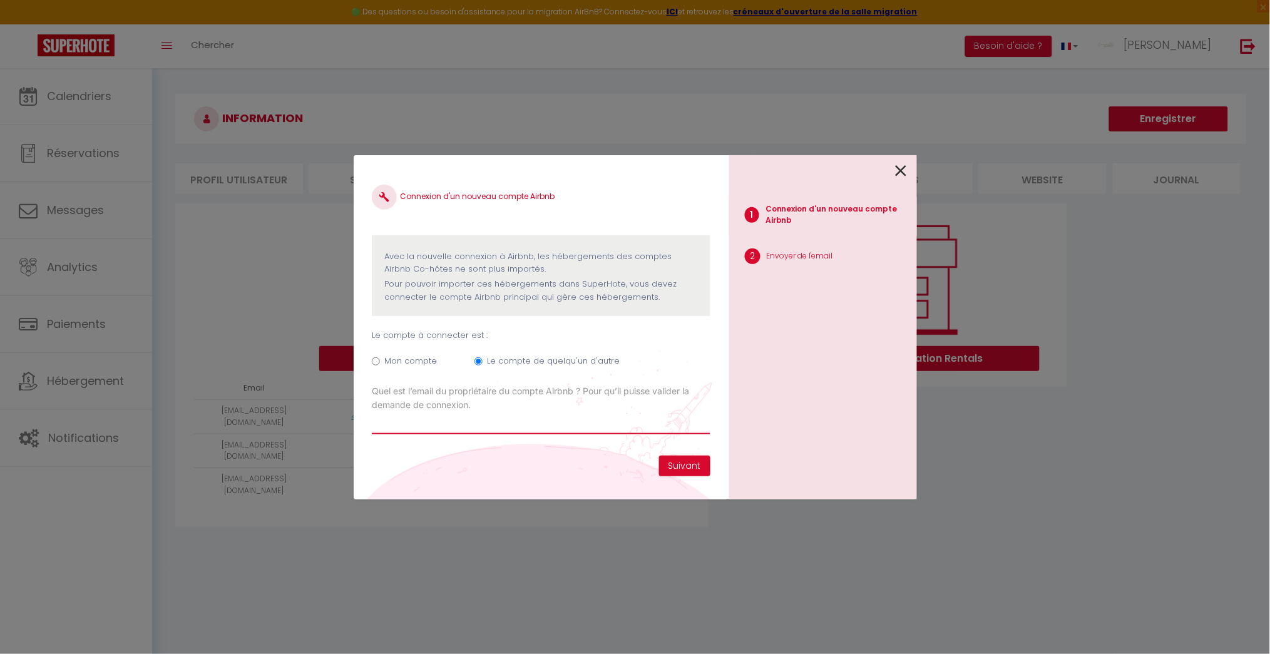
click at [551, 423] on input "Email connexion Airbnb" at bounding box center [541, 423] width 338 height 23
type input "[EMAIL_ADDRESS][DOMAIN_NAME]"
click at [685, 463] on button "Suivant" at bounding box center [684, 466] width 51 height 21
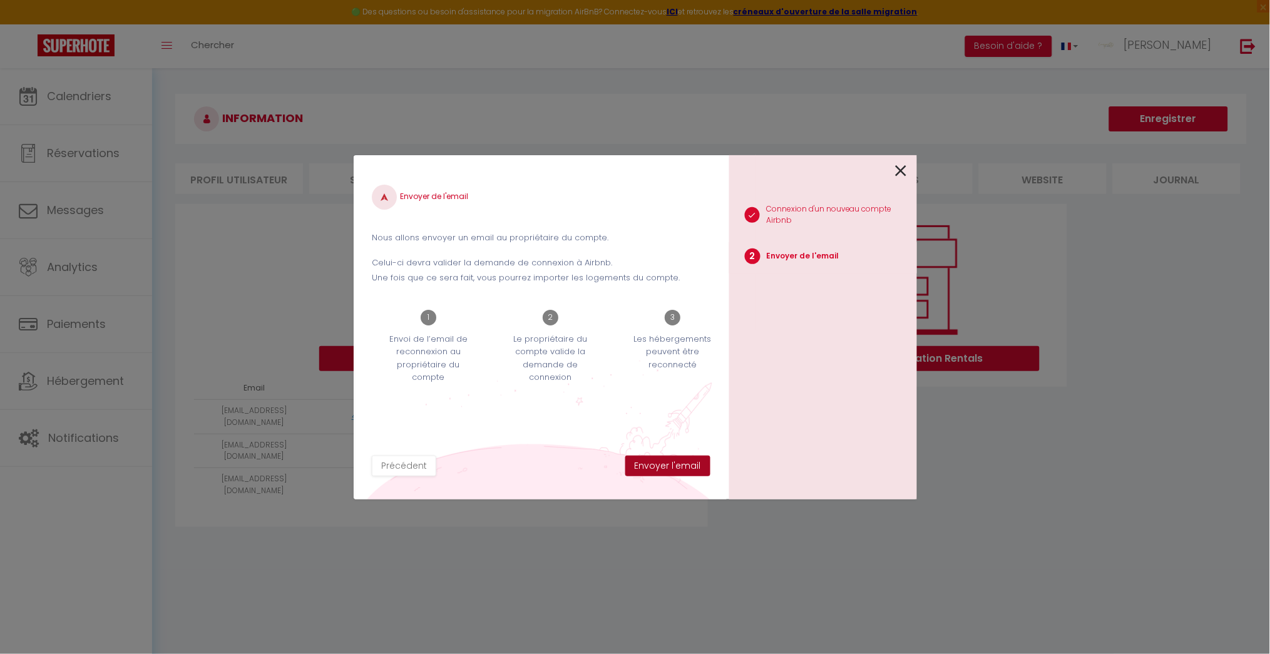
click at [696, 464] on button "Envoyer l'email" at bounding box center [667, 466] width 85 height 21
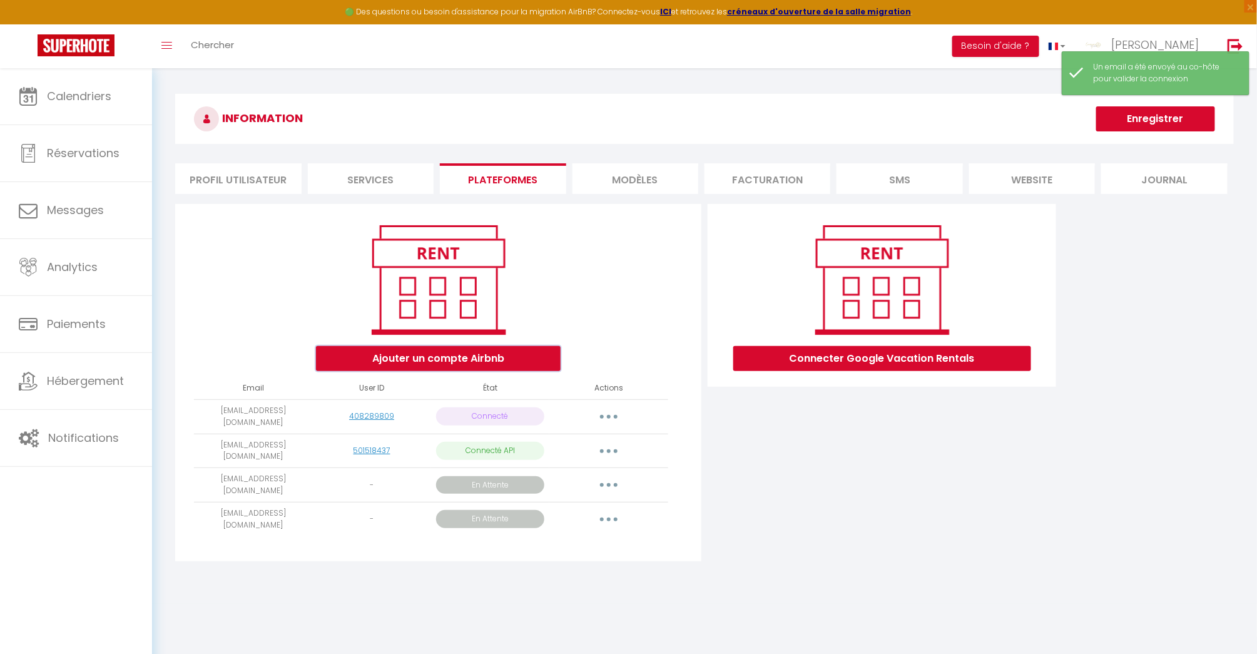
click at [419, 355] on button "Ajouter un compte Airbnb" at bounding box center [438, 358] width 245 height 25
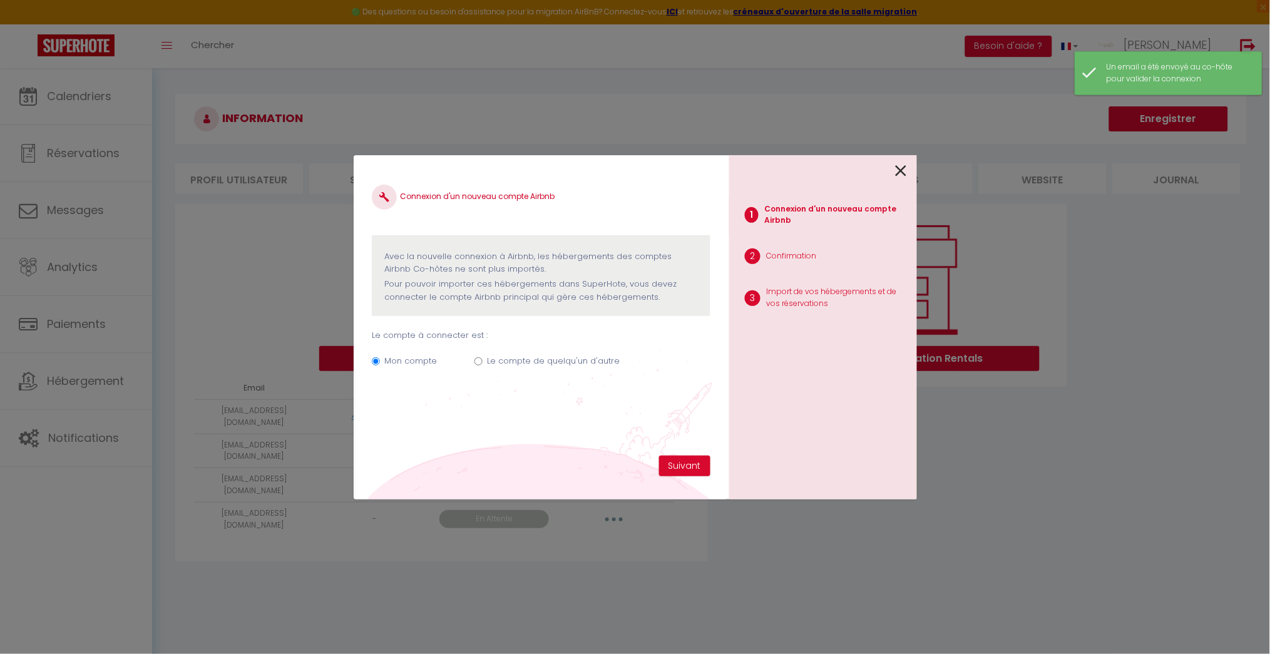
click at [559, 360] on label "Le compte de quelqu'un d'autre" at bounding box center [553, 361] width 133 height 13
click at [482, 360] on input "Le compte de quelqu'un d'autre" at bounding box center [478, 361] width 8 height 8
radio input "true"
radio input "false"
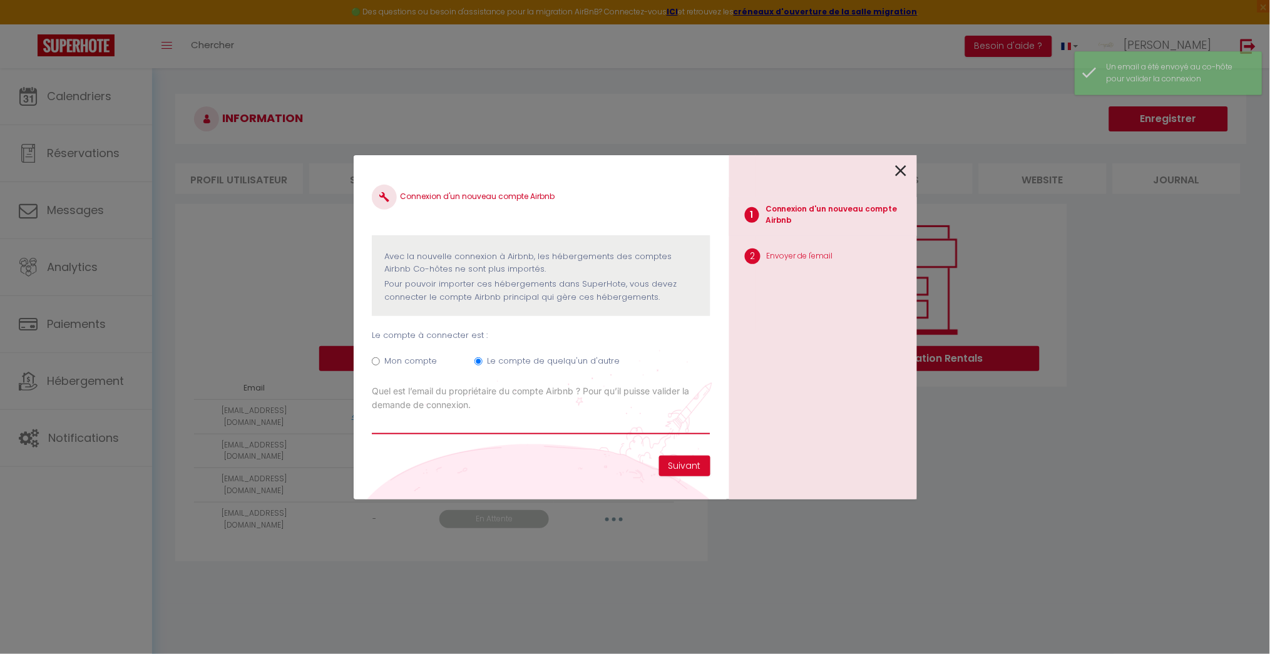
click at [542, 424] on input "Email connexion Airbnb" at bounding box center [541, 423] width 338 height 23
type input "[EMAIL_ADDRESS][DOMAIN_NAME]"
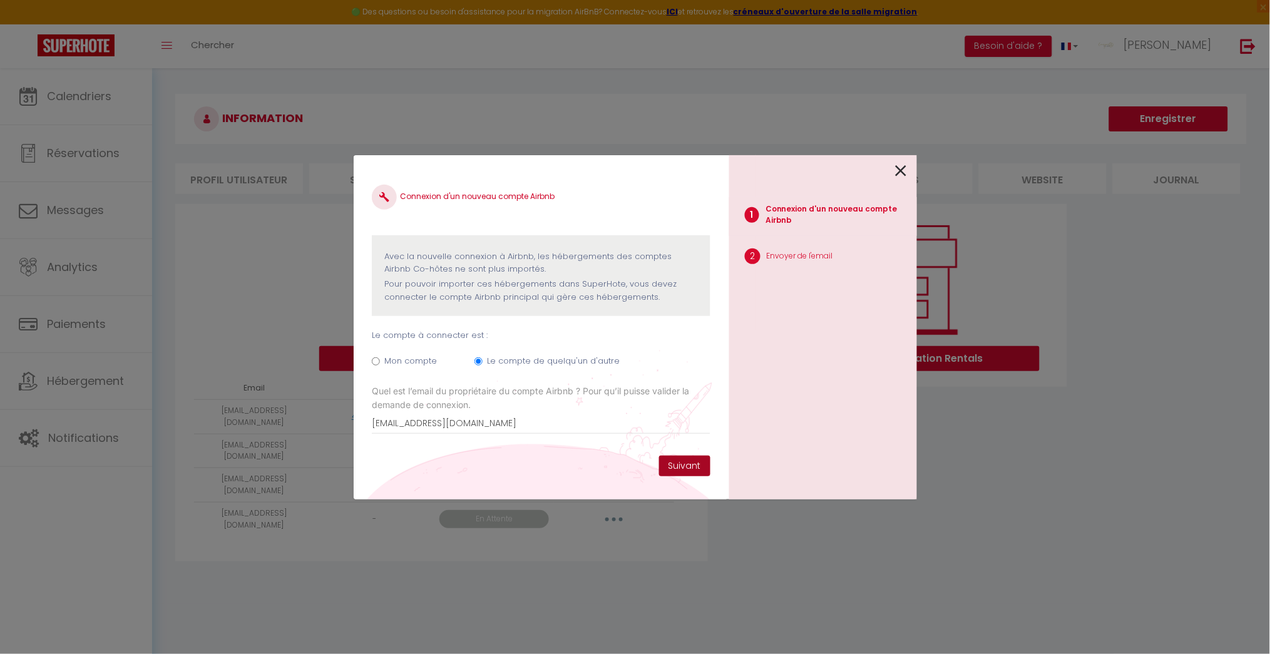
click at [686, 463] on button "Suivant" at bounding box center [684, 466] width 51 height 21
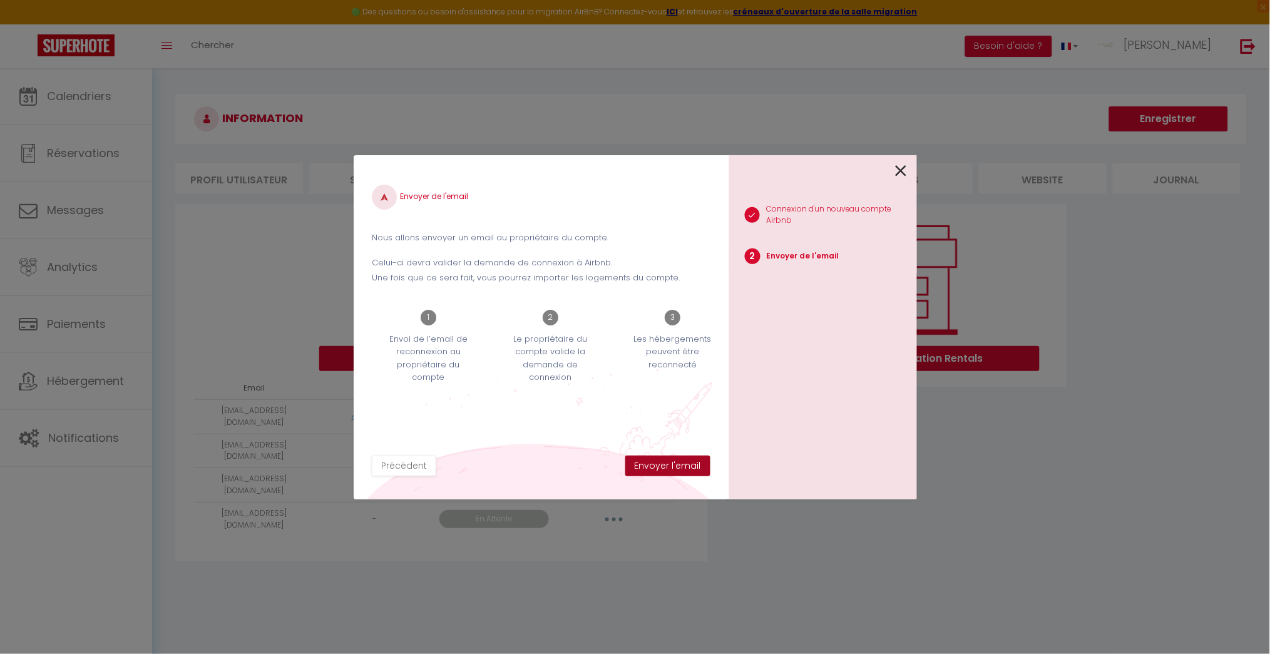
click at [679, 462] on button "Envoyer l'email" at bounding box center [667, 466] width 85 height 21
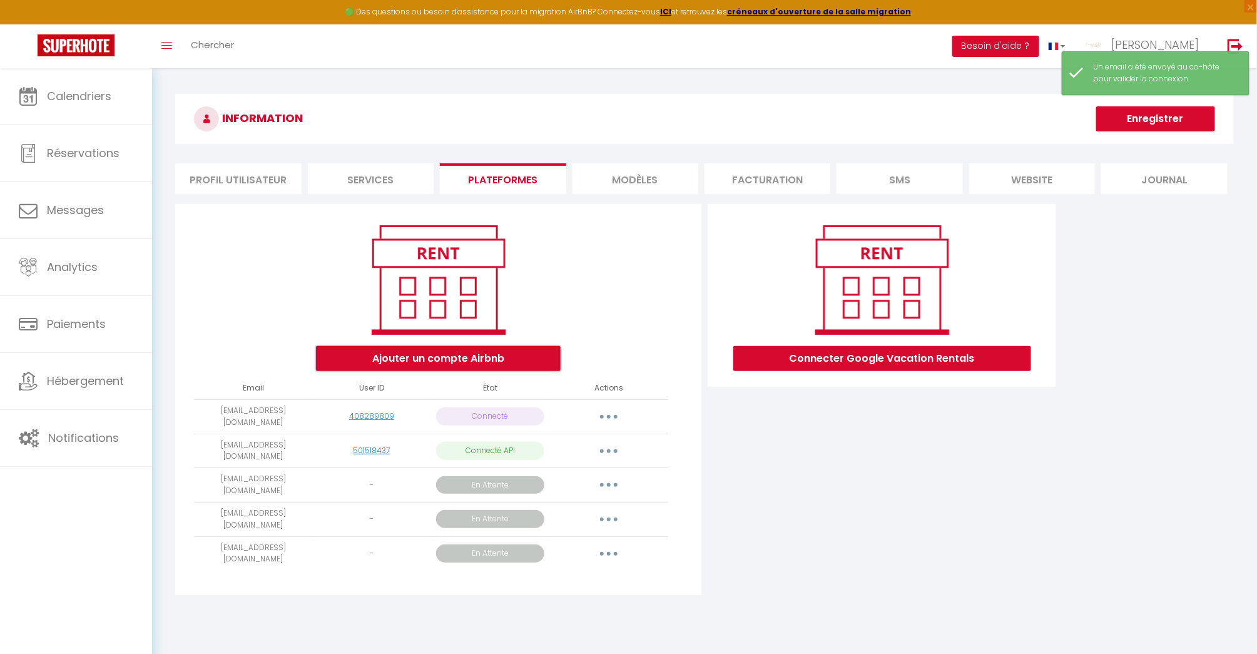
click at [403, 352] on button "Ajouter un compte Airbnb" at bounding box center [438, 358] width 245 height 25
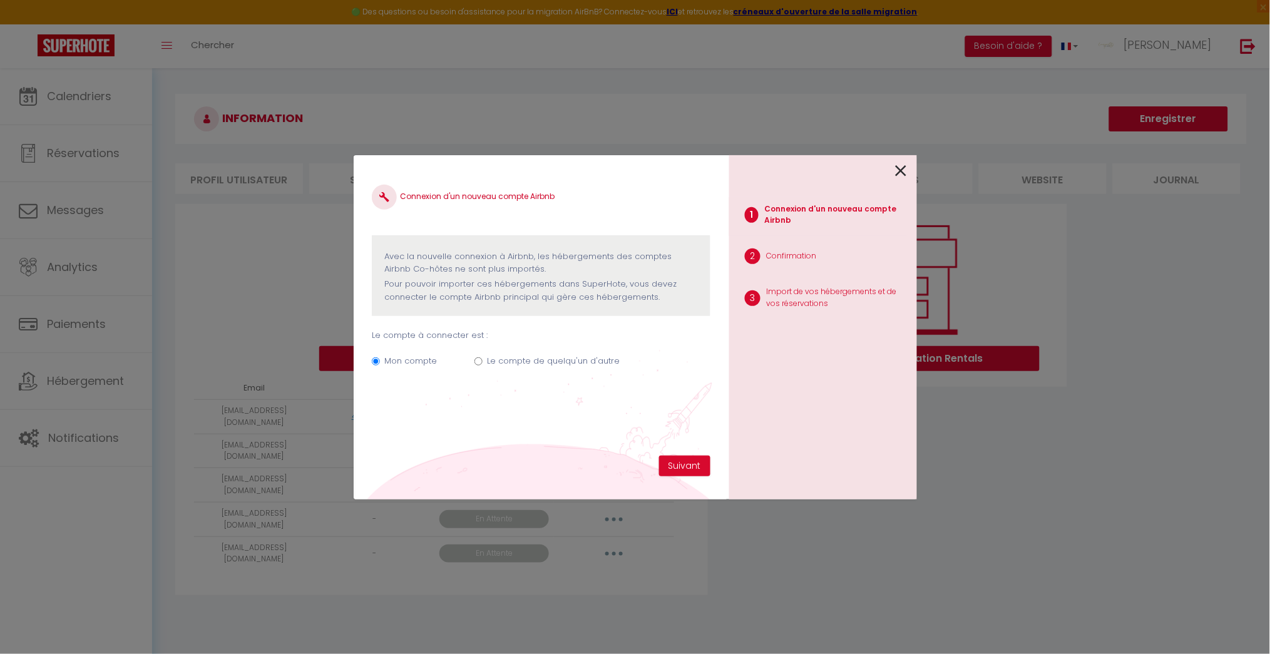
click at [559, 364] on label "Le compte de quelqu'un d'autre" at bounding box center [553, 361] width 133 height 13
click at [482, 364] on input "Le compte de quelqu'un d'autre" at bounding box center [478, 361] width 8 height 8
radio input "true"
radio input "false"
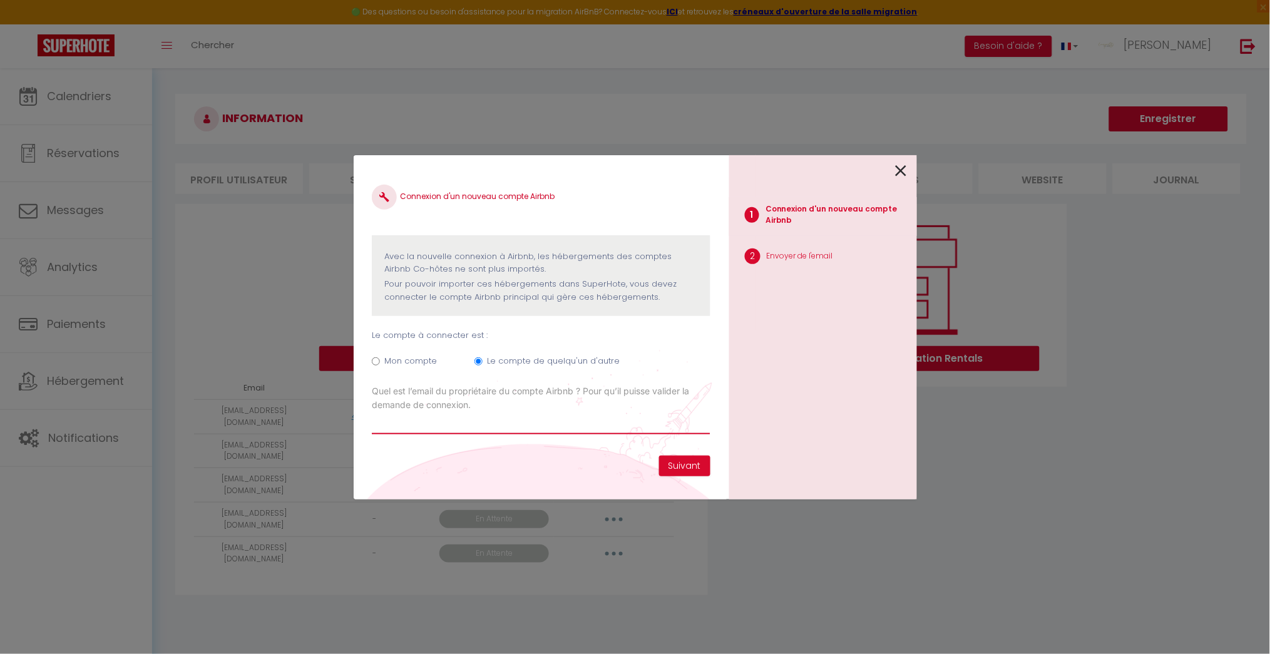
click at [594, 425] on input "Email connexion Airbnb" at bounding box center [541, 423] width 338 height 23
type input "[EMAIL_ADDRESS][DOMAIN_NAME]"
click at [684, 467] on button "Suivant" at bounding box center [684, 466] width 51 height 21
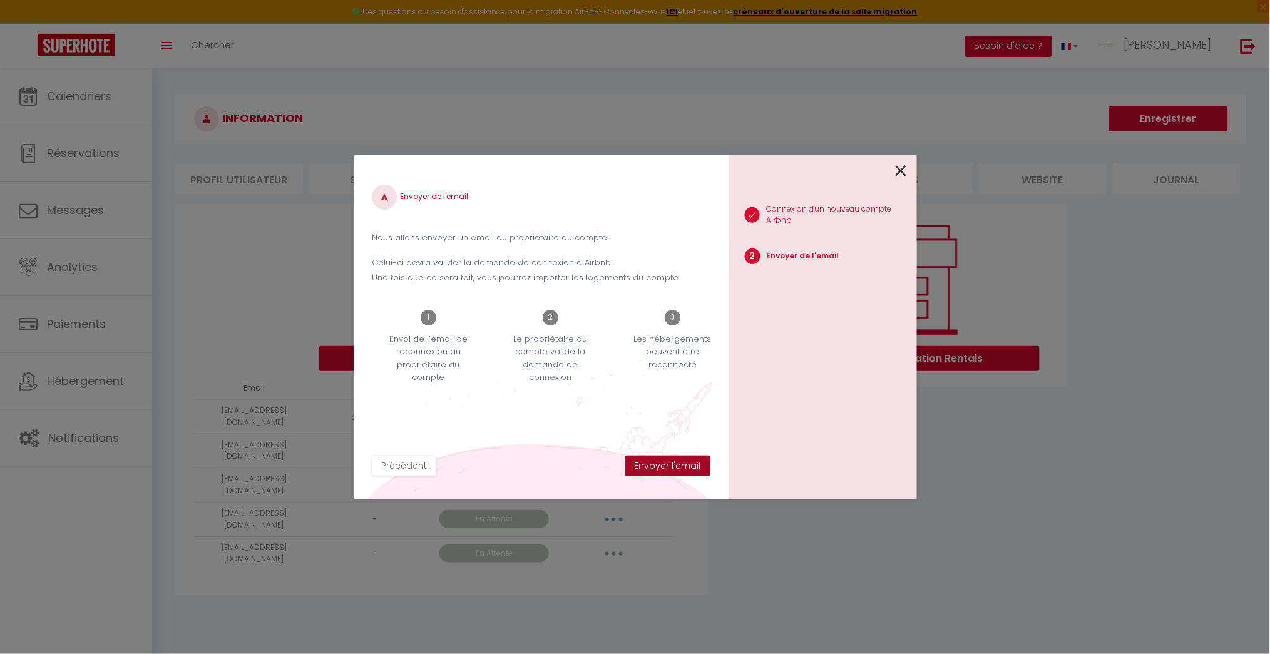
click at [684, 467] on button "Envoyer l'email" at bounding box center [667, 466] width 85 height 21
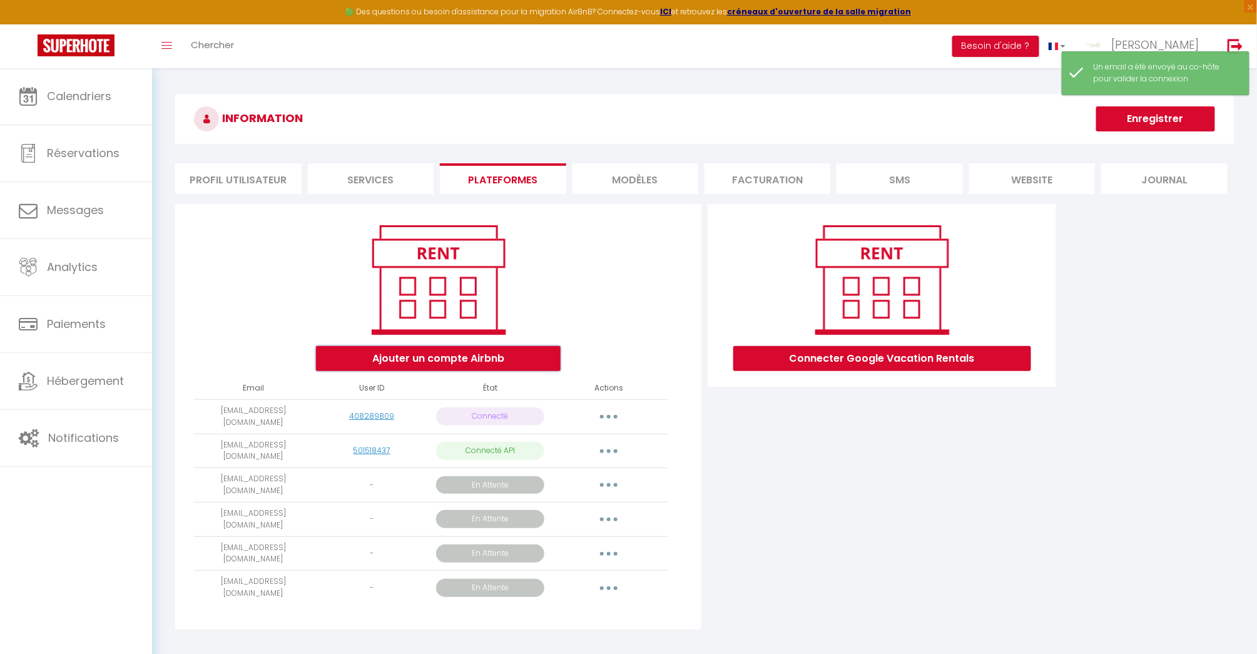
click at [463, 354] on button "Ajouter un compte Airbnb" at bounding box center [438, 358] width 245 height 25
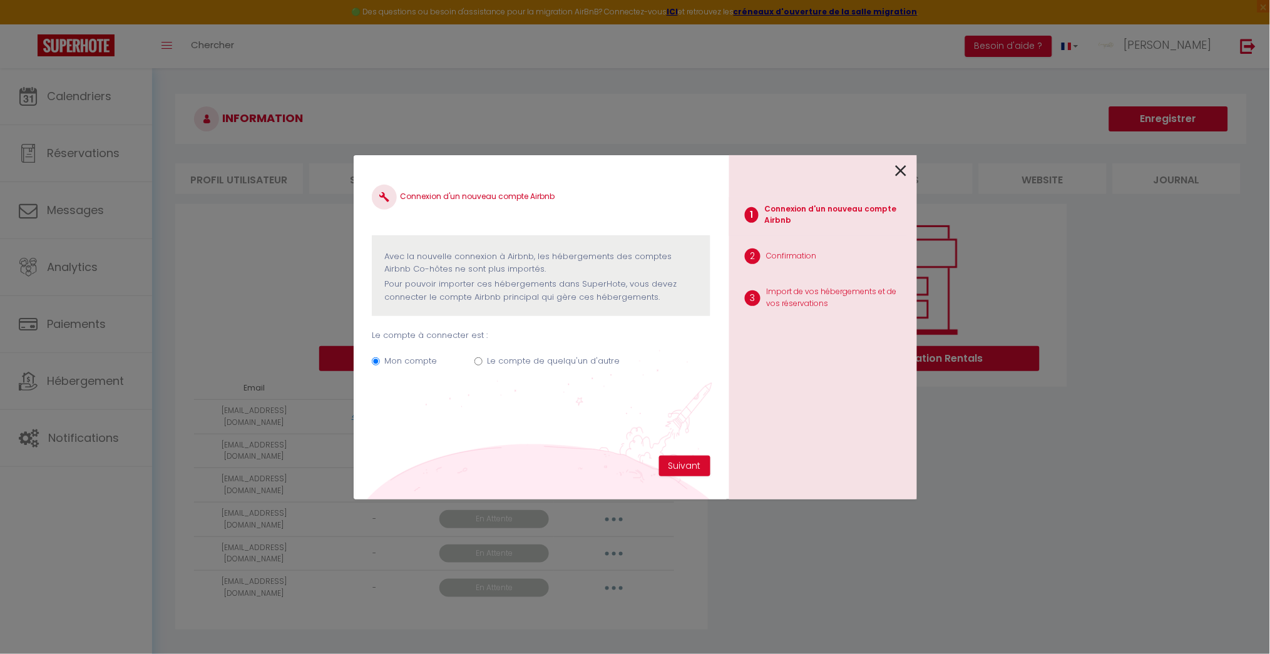
click at [902, 171] on icon at bounding box center [900, 170] width 11 height 19
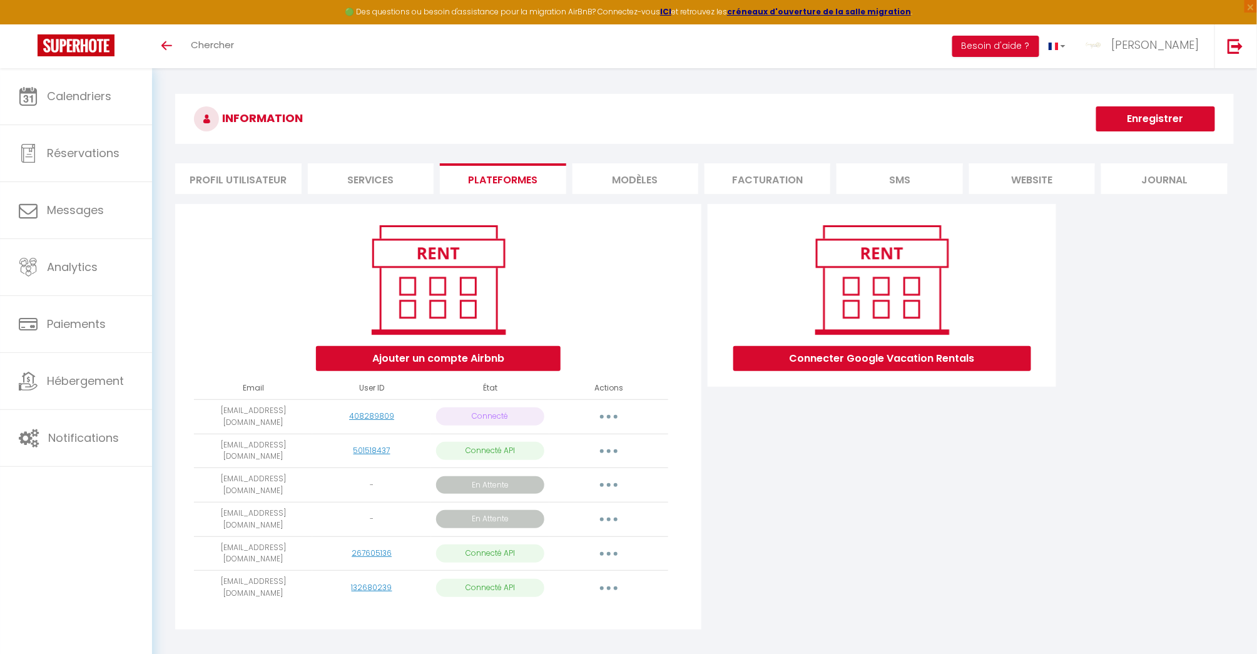
click at [609, 483] on icon "button" at bounding box center [609, 485] width 4 height 4
click at [937, 509] on div "Connecter Google Vacation Rentals" at bounding box center [882, 420] width 355 height 433
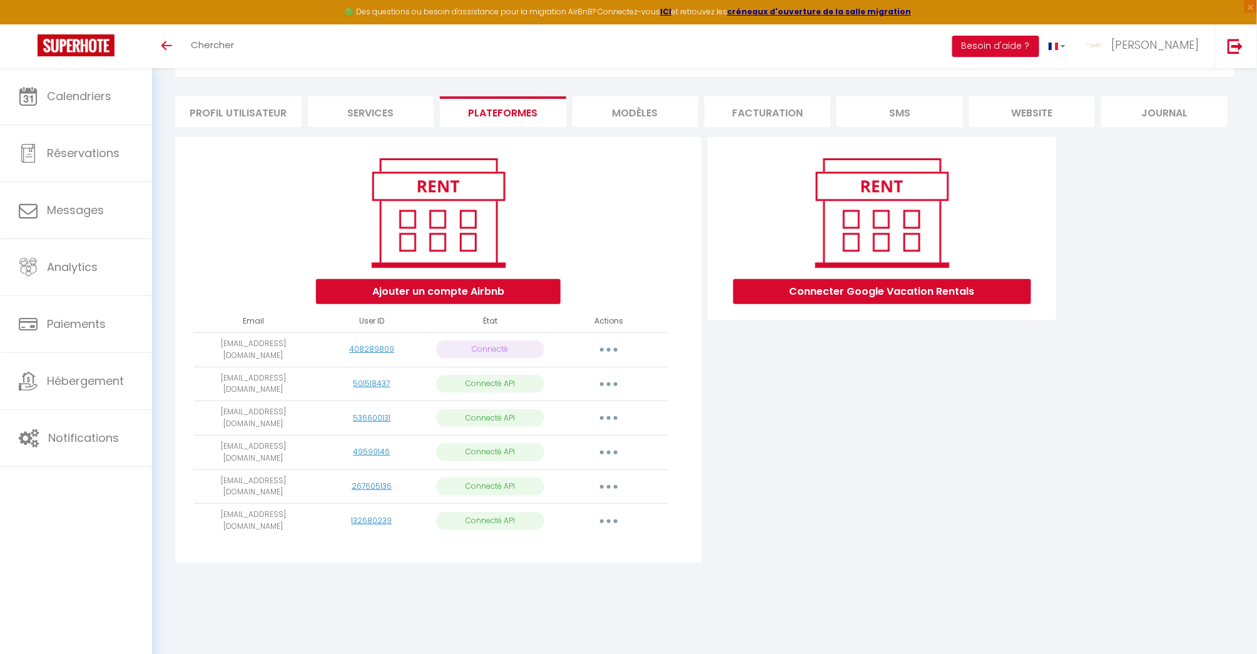
scroll to position [68, 0]
click at [442, 284] on button "Ajouter un compte Airbnb" at bounding box center [438, 290] width 245 height 25
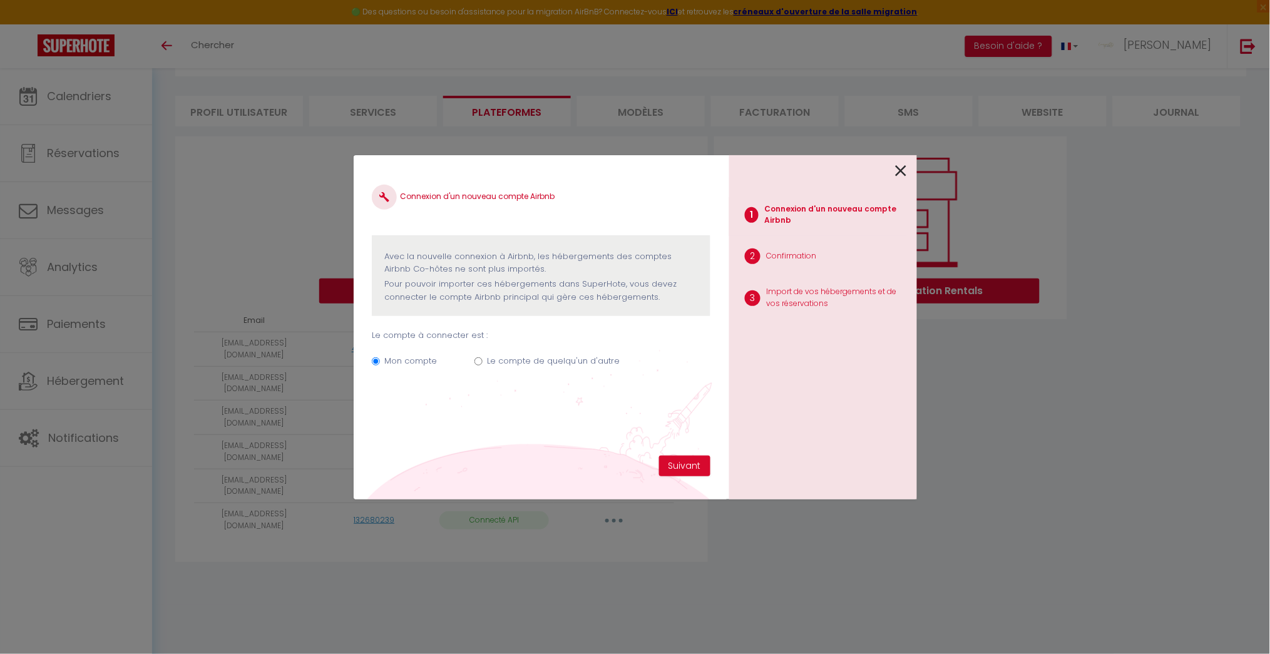
click at [576, 359] on label "Le compte de quelqu'un d'autre" at bounding box center [553, 361] width 133 height 13
click at [482, 359] on input "Le compte de quelqu'un d'autre" at bounding box center [478, 361] width 8 height 8
radio input "true"
radio input "false"
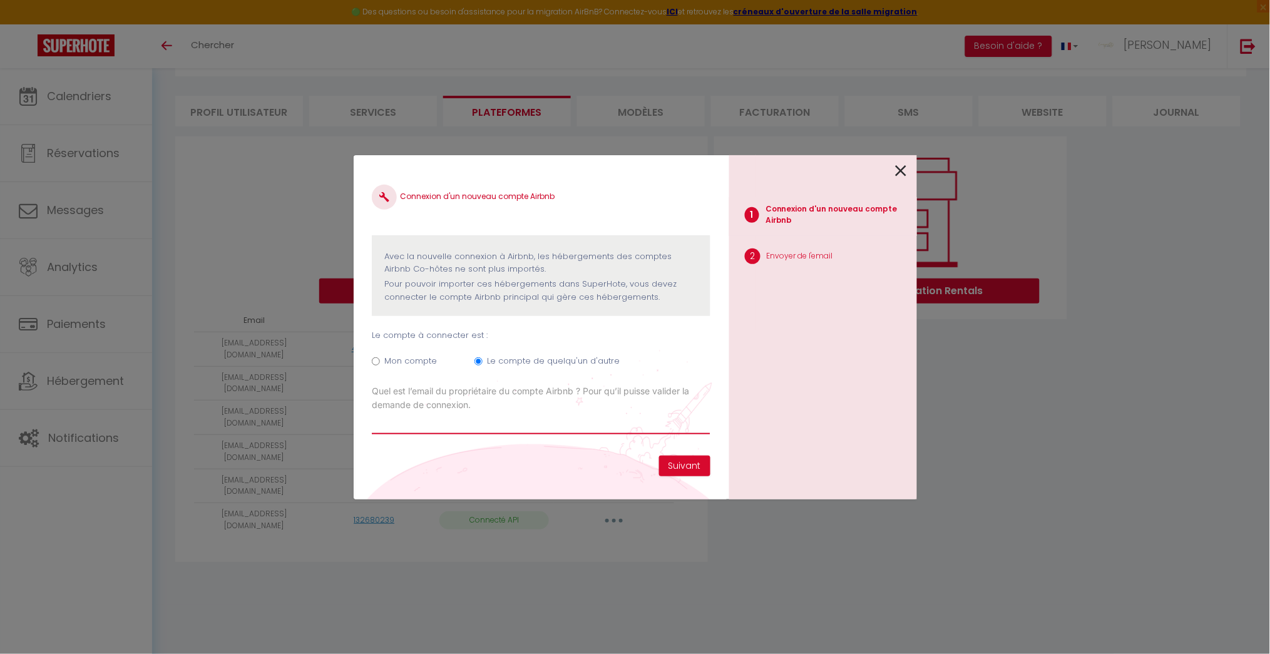
click at [434, 426] on input "Email connexion Airbnb" at bounding box center [541, 423] width 338 height 23
type input "valerie.poncet76@gmail.com"
click at [698, 468] on button "Suivant" at bounding box center [684, 466] width 51 height 21
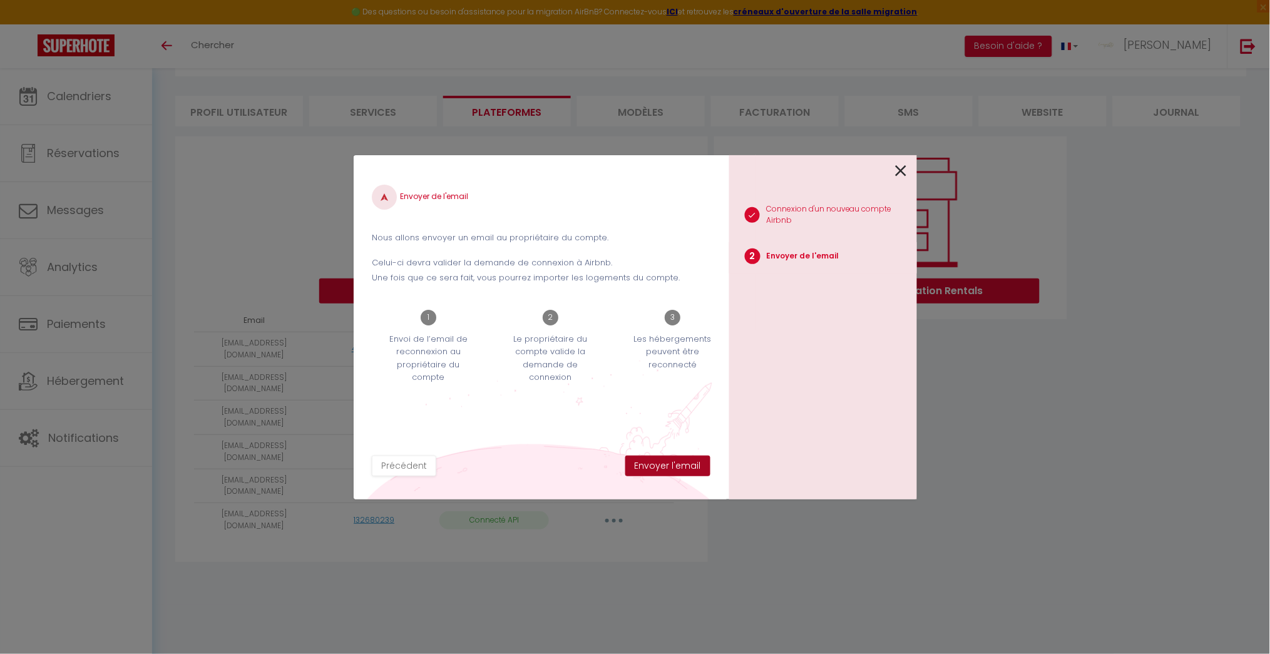
click at [692, 458] on button "Envoyer l'email" at bounding box center [667, 466] width 85 height 21
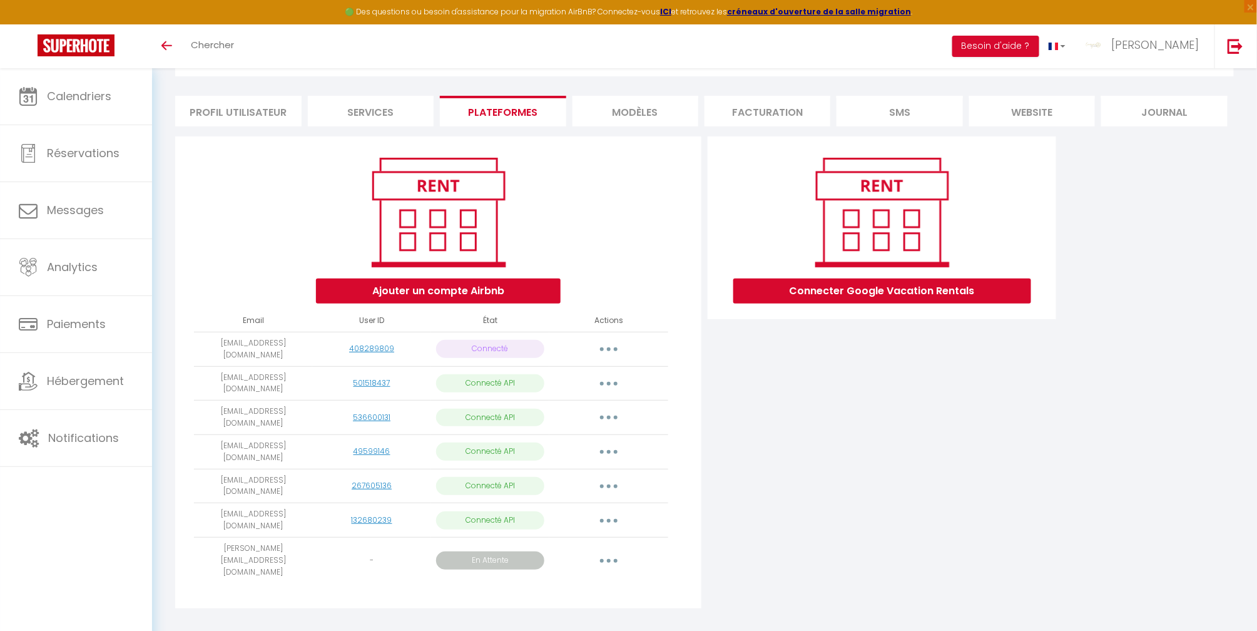
click at [609, 550] on button "button" at bounding box center [608, 560] width 35 height 20
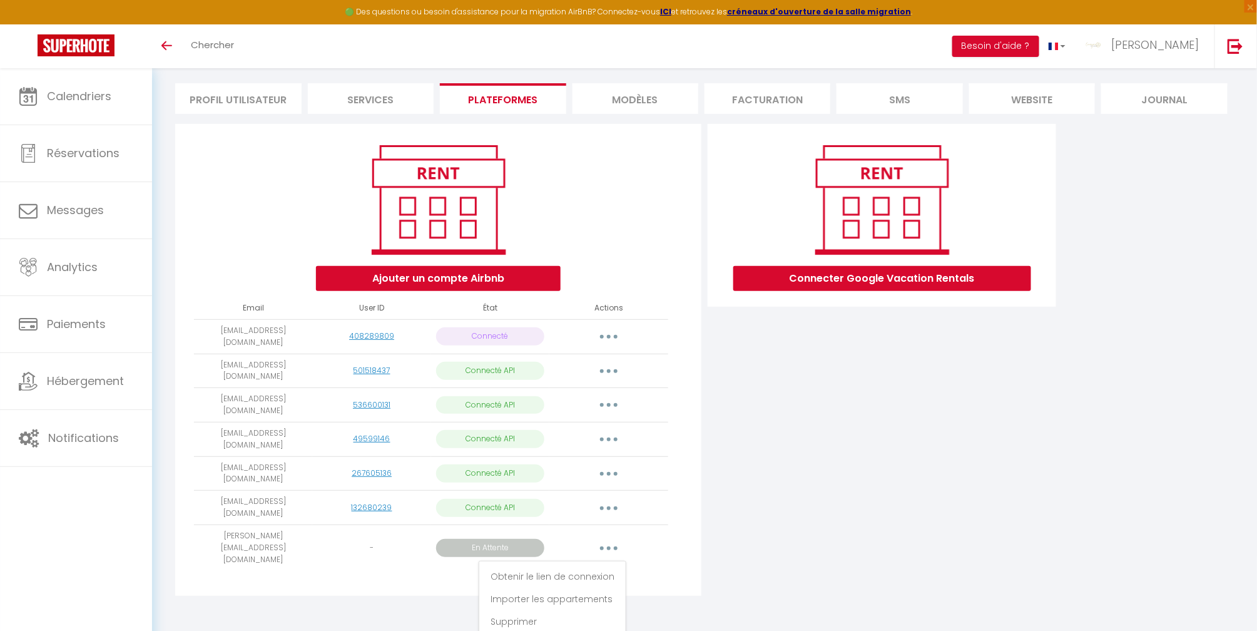
scroll to position [83, 0]
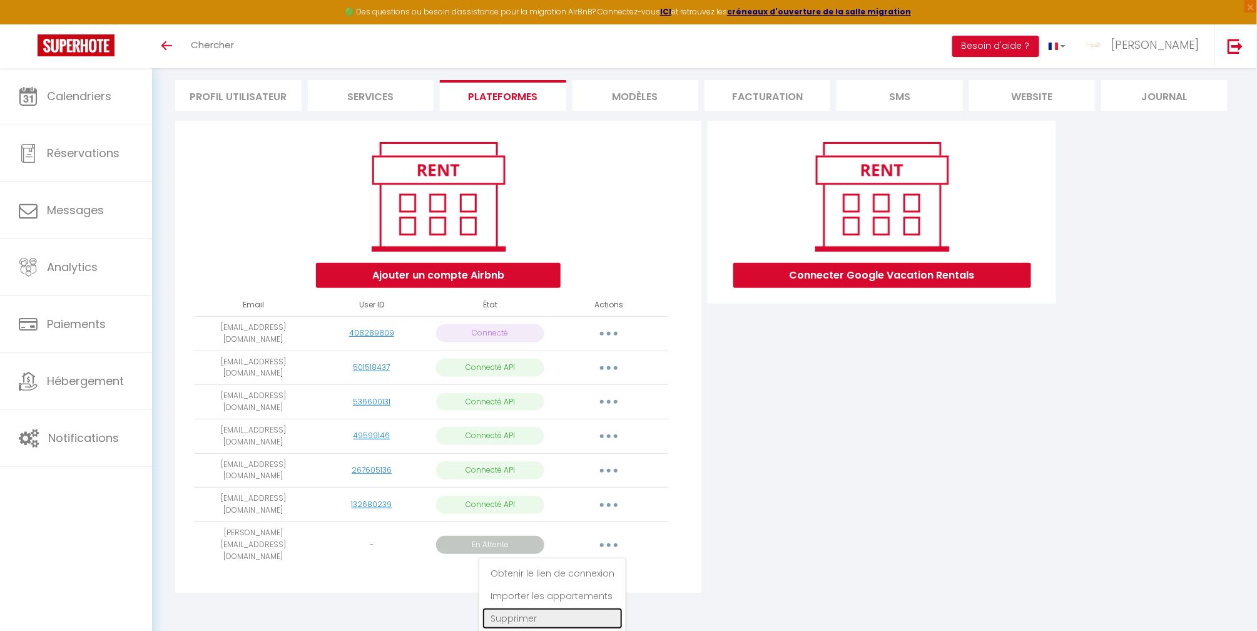
click at [532, 608] on link "Supprimer" at bounding box center [552, 618] width 140 height 21
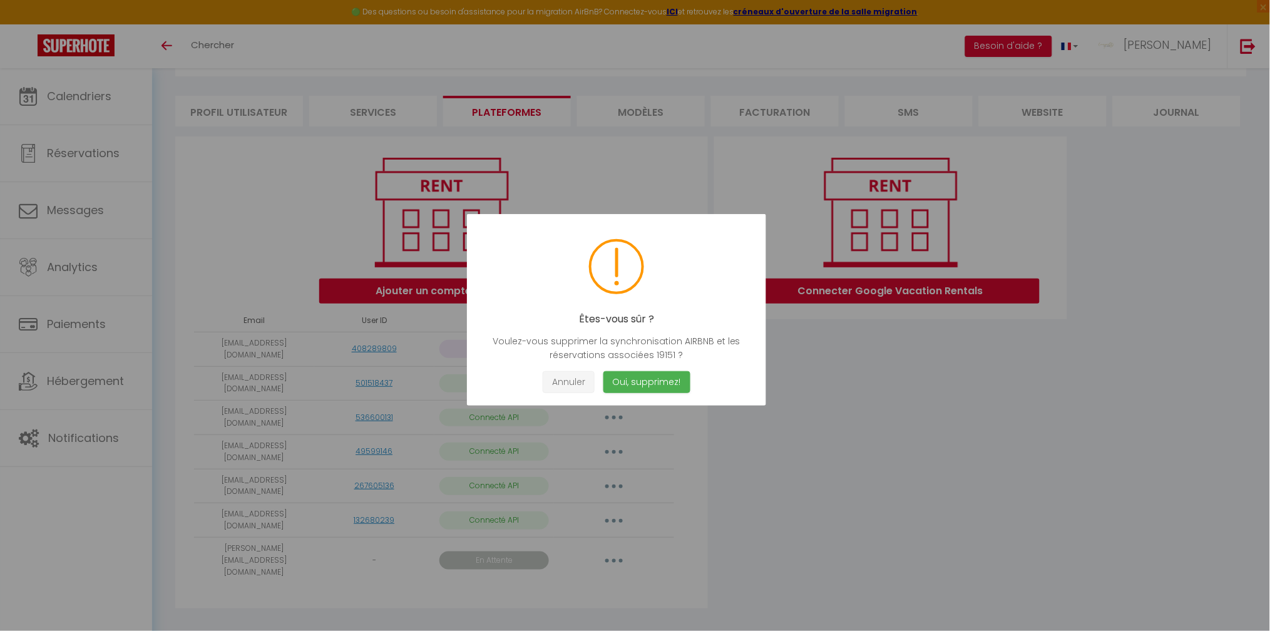
click at [568, 380] on button "Annuler" at bounding box center [568, 382] width 52 height 22
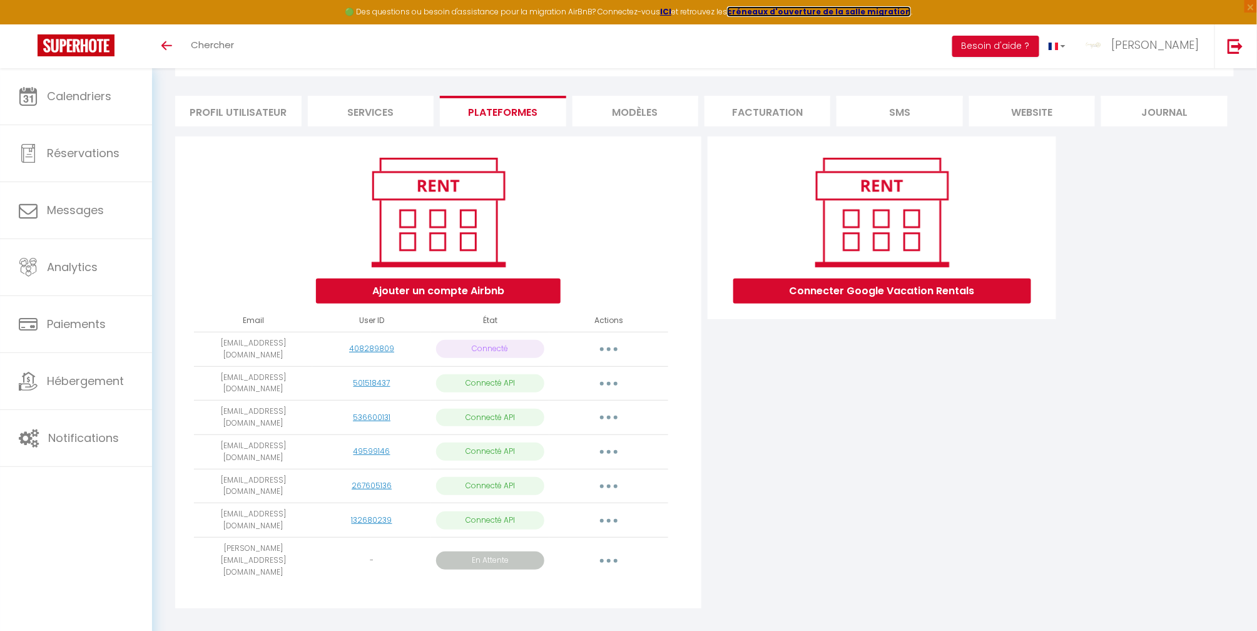
click at [862, 9] on strong "créneaux d'ouverture de la salle migration" at bounding box center [819, 11] width 184 height 11
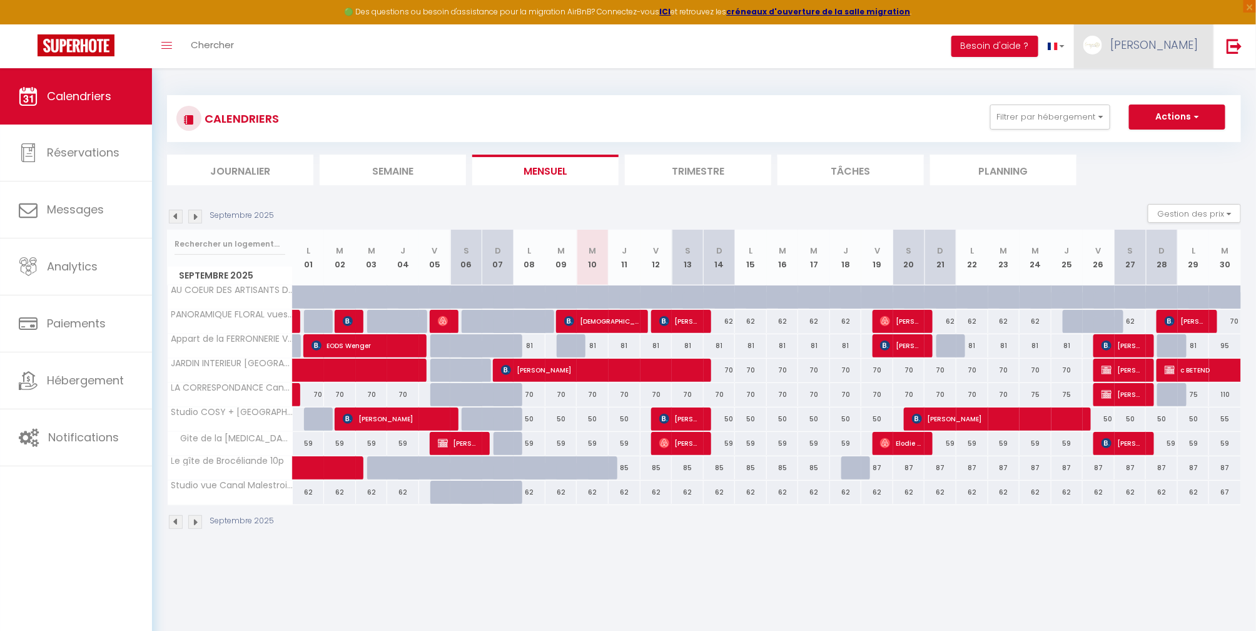
click at [1172, 45] on span "[PERSON_NAME]" at bounding box center [1155, 45] width 88 height 16
click at [1155, 81] on link "Paramètres" at bounding box center [1164, 86] width 93 height 21
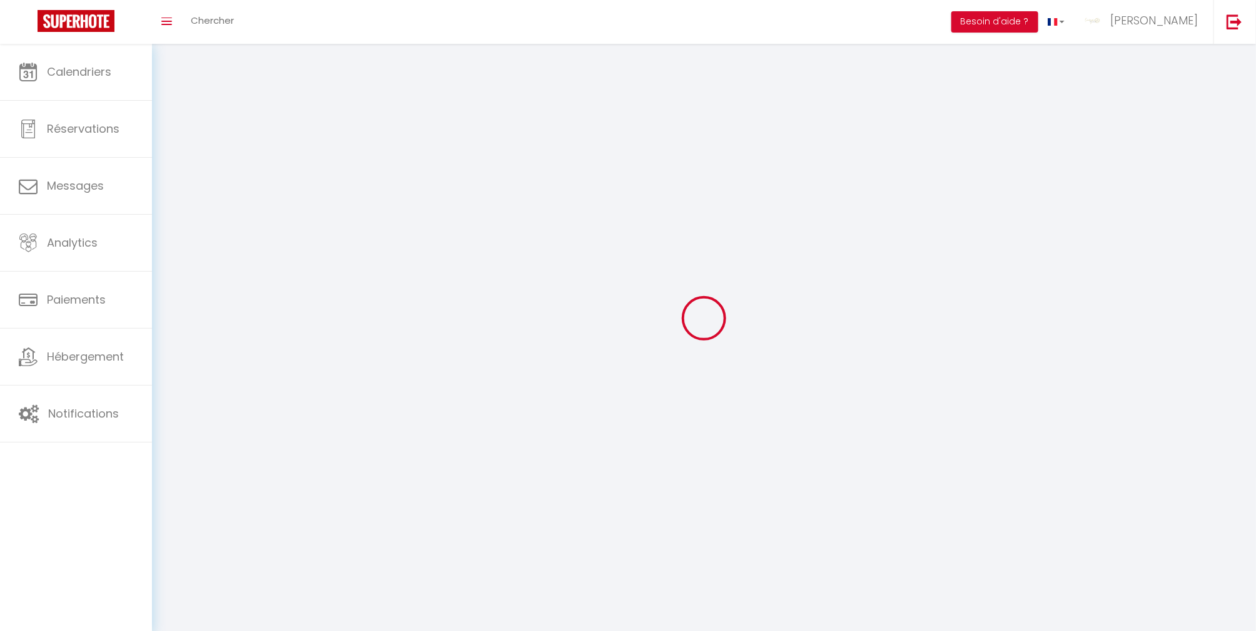
type input "[PERSON_NAME]"
type input "JARNIER"
type input "0660052879"
type input "[STREET_ADDRESS] Postal"
type input "56200"
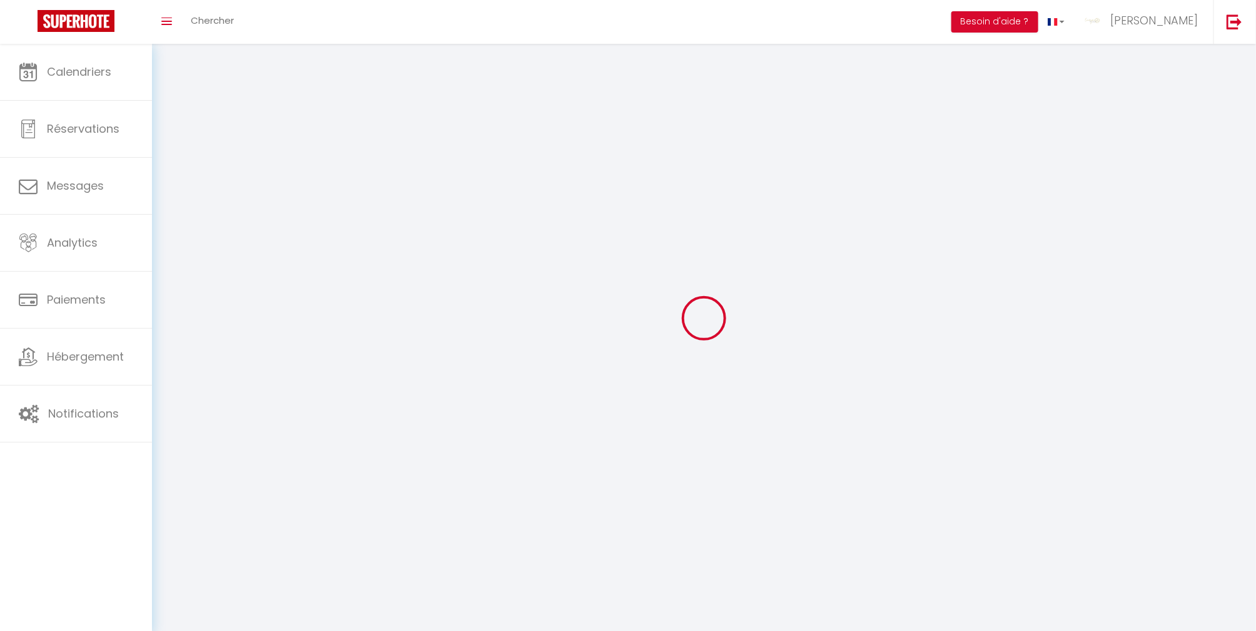
type input "LA GACILLY"
type input "vshS6pSptDmiKLmNFQyIUvvNn"
type input "Fn3gc1wQVAOeN34tLzkWqudnz"
select select "28"
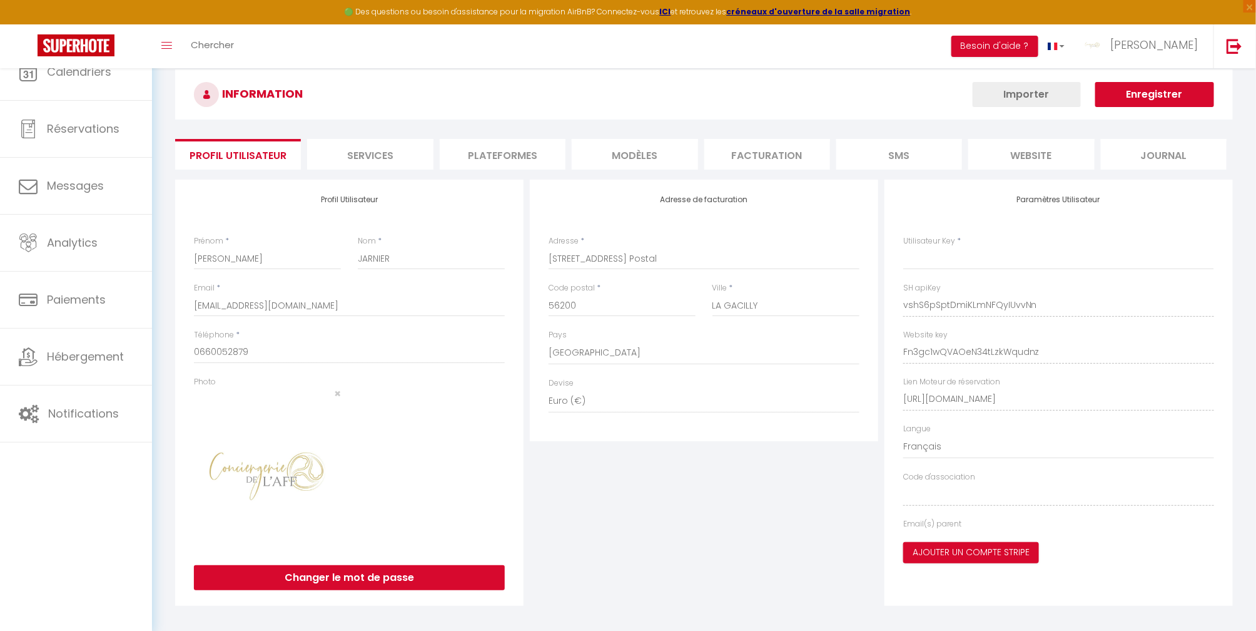
type input "vshS6pSptDmiKLmNFQyIUvvNn"
type input "Fn3gc1wQVAOeN34tLzkWqudnz"
type input "[URL][DOMAIN_NAME]"
select select "fr"
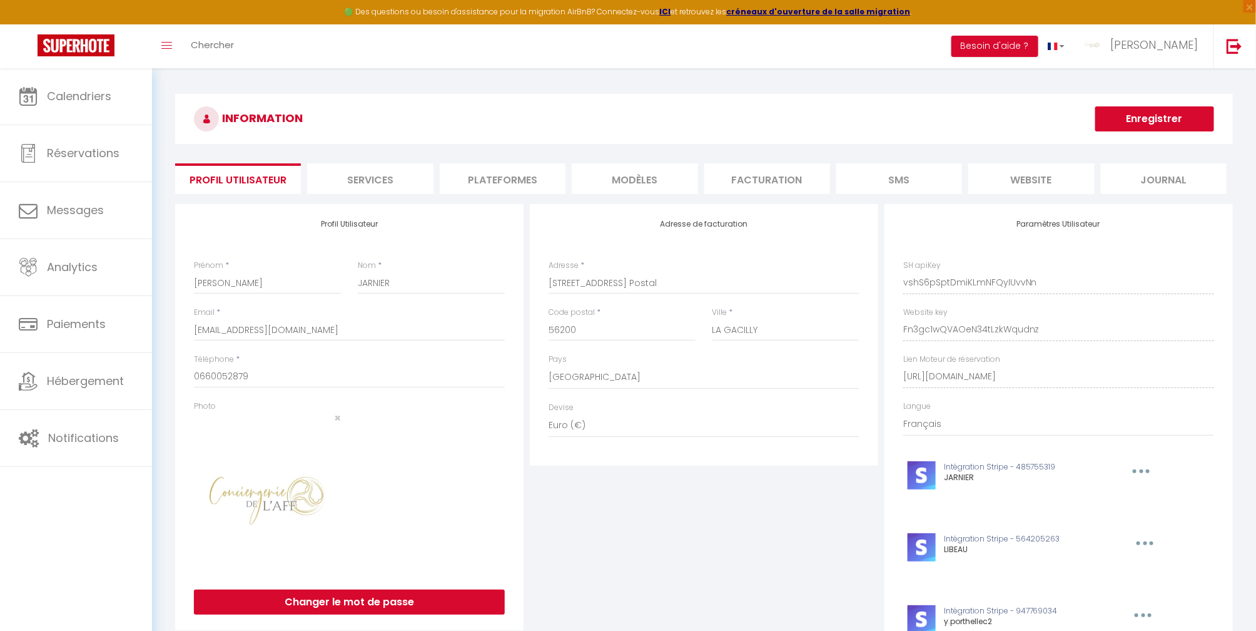
click at [507, 177] on li "Plateformes" at bounding box center [503, 178] width 126 height 31
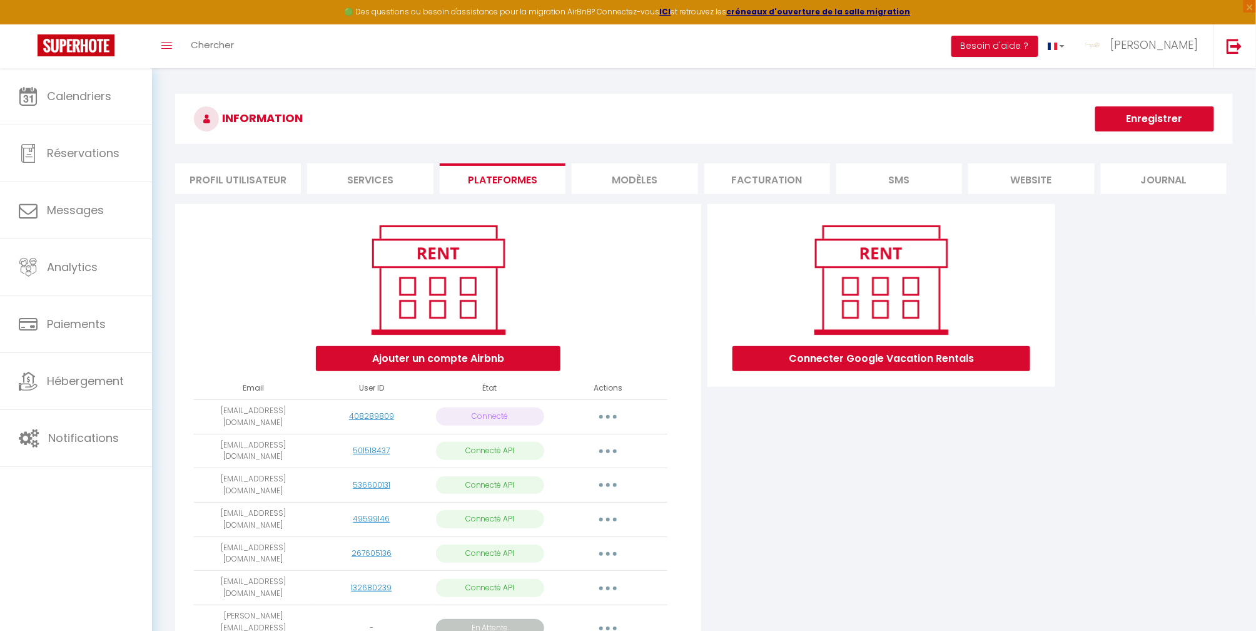
scroll to position [68, 0]
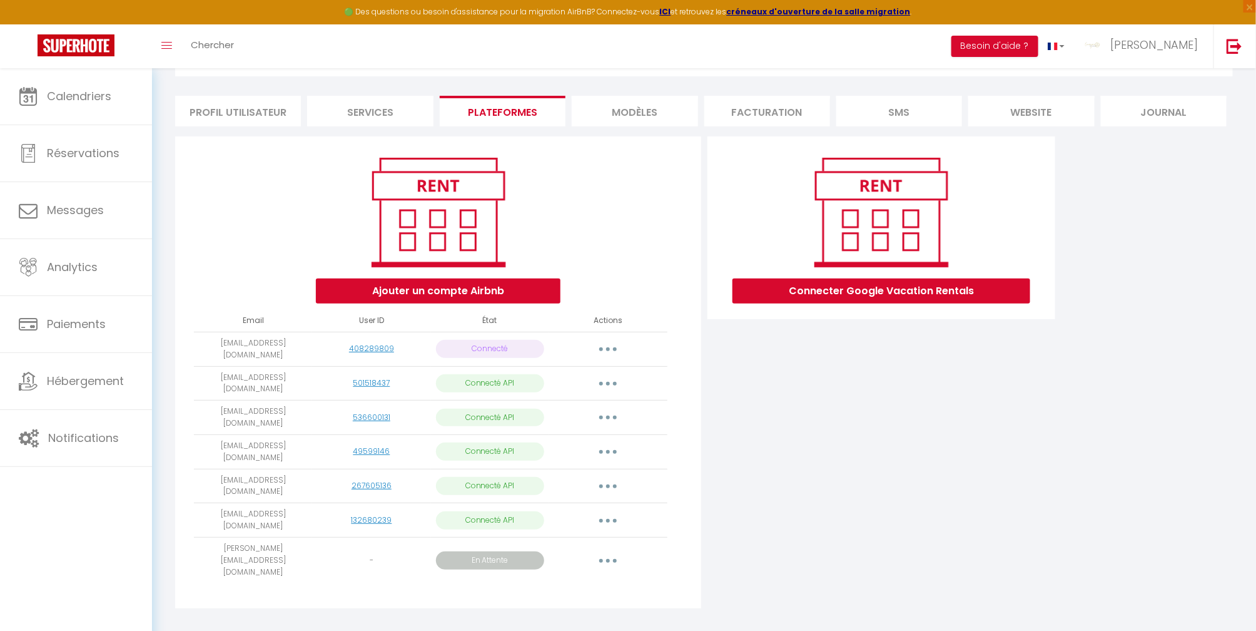
click at [608, 559] on icon "button" at bounding box center [608, 561] width 4 height 4
click at [551, 623] on link "Supprimer" at bounding box center [552, 633] width 140 height 21
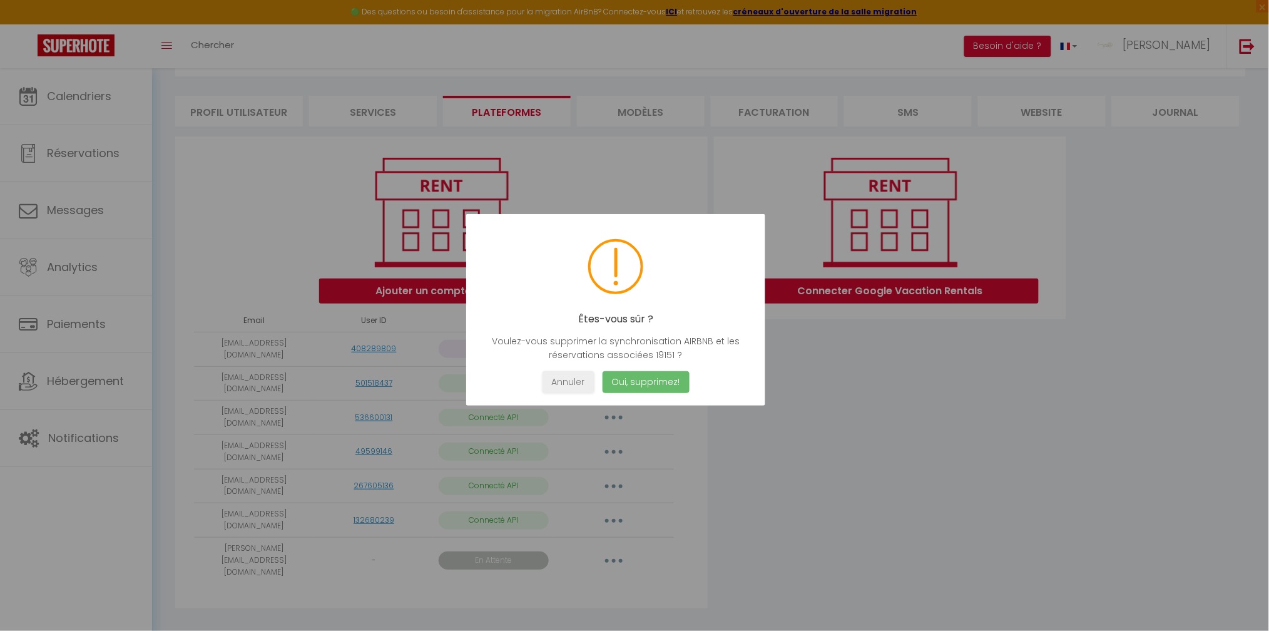
click at [665, 385] on button "Oui, supprimez!" at bounding box center [646, 382] width 87 height 22
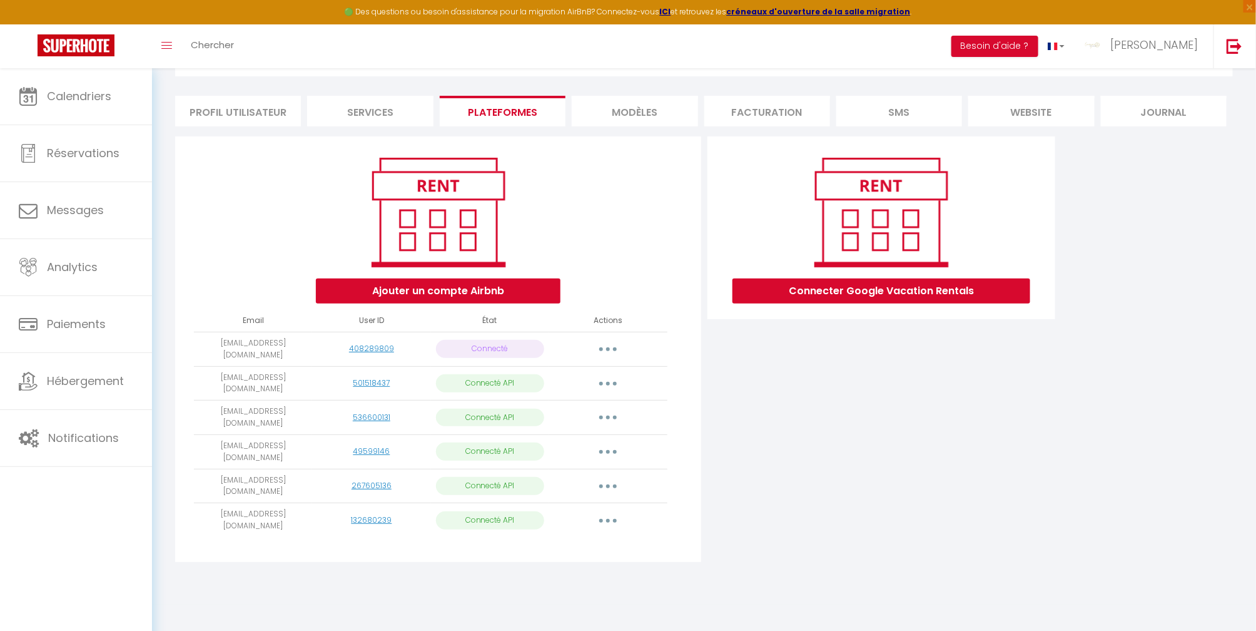
click at [232, 106] on li "Profil Utilisateur" at bounding box center [238, 111] width 126 height 31
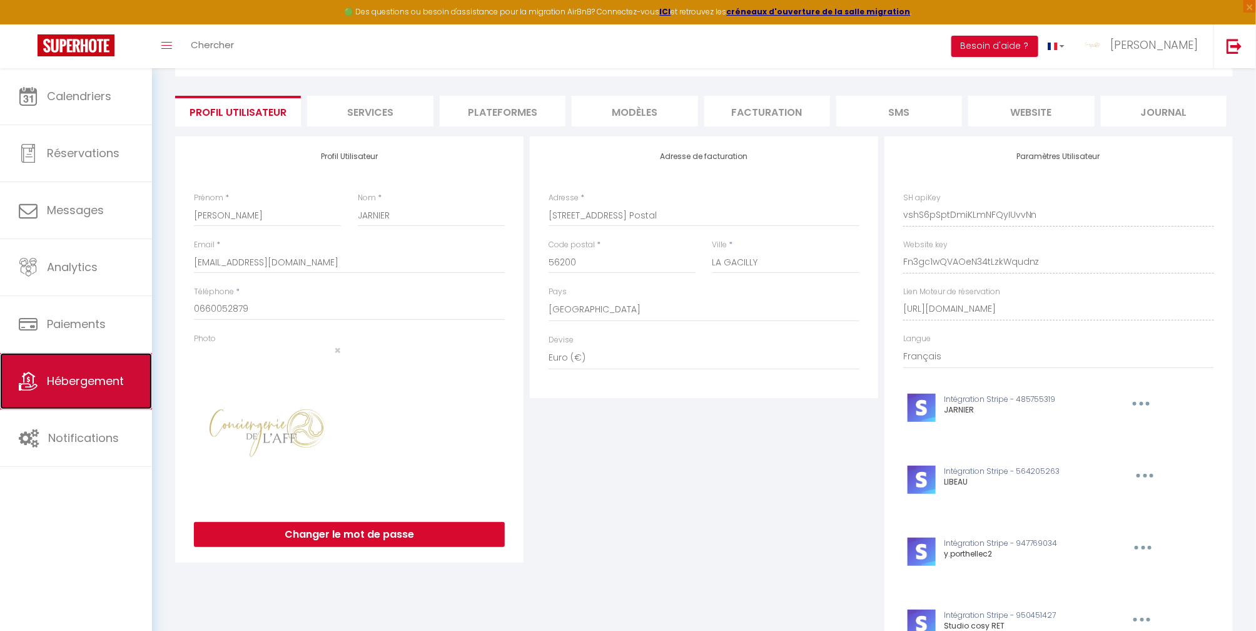
click at [64, 383] on span "Hébergement" at bounding box center [85, 381] width 77 height 16
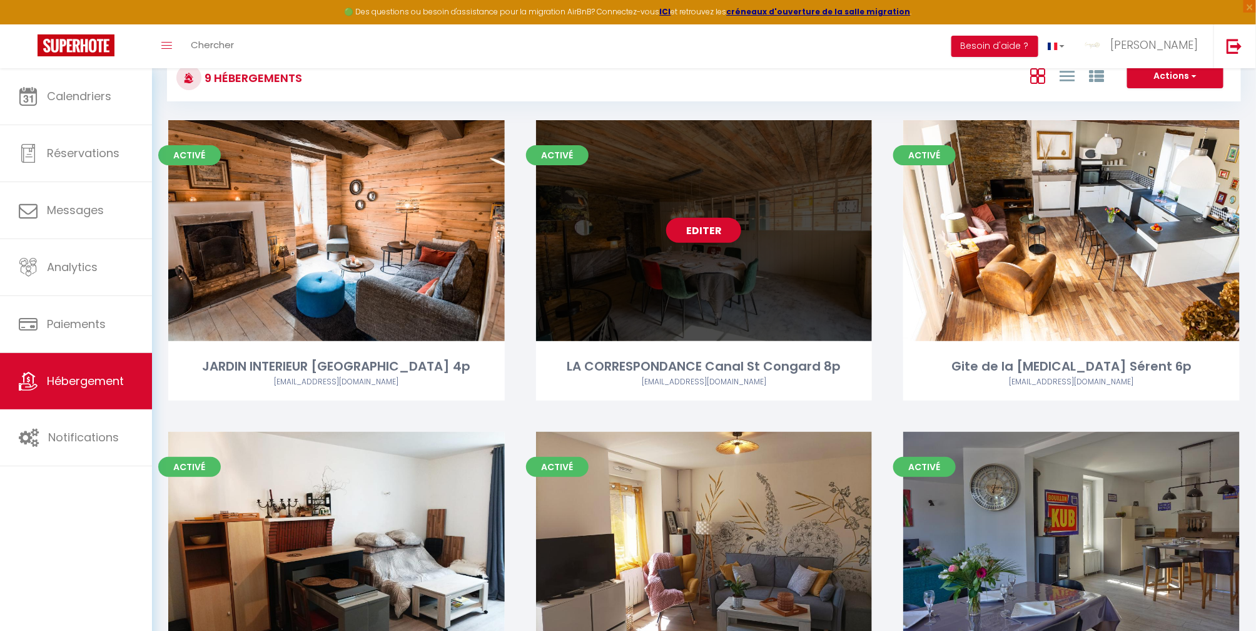
scroll to position [53, 0]
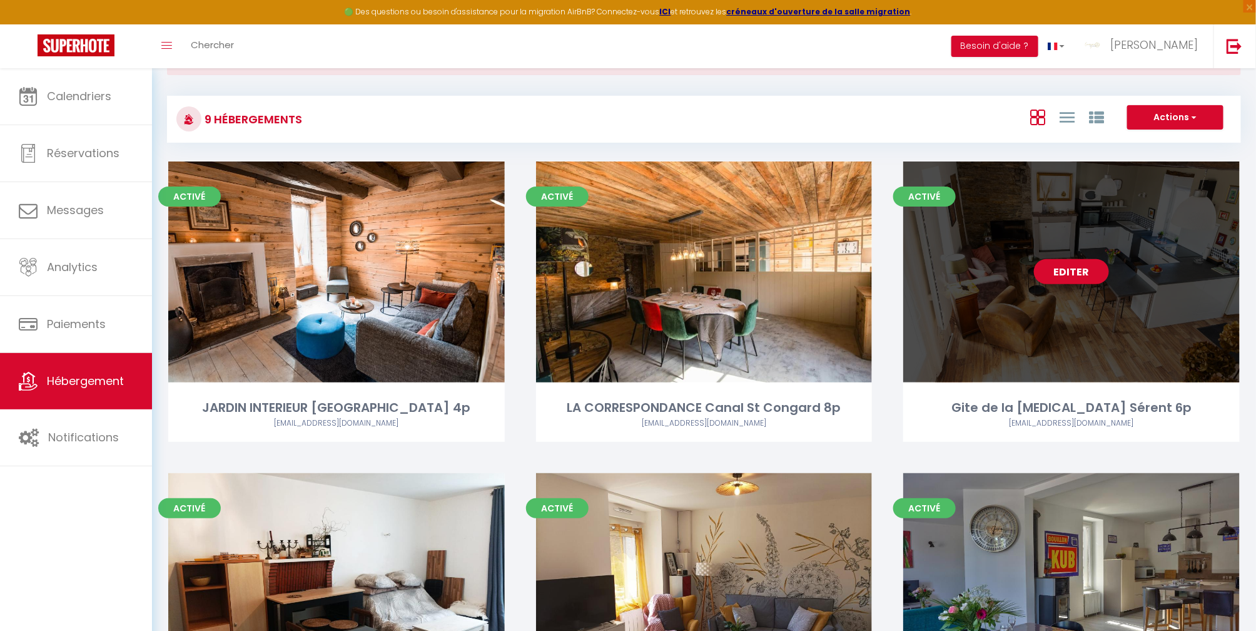
click at [1159, 296] on div "Editer" at bounding box center [1072, 271] width 337 height 221
click at [1062, 270] on link "Editer" at bounding box center [1071, 271] width 75 height 25
click at [1062, 297] on div "Editer" at bounding box center [1072, 271] width 337 height 221
click at [1062, 294] on div "Editer" at bounding box center [1072, 271] width 337 height 221
select select "3"
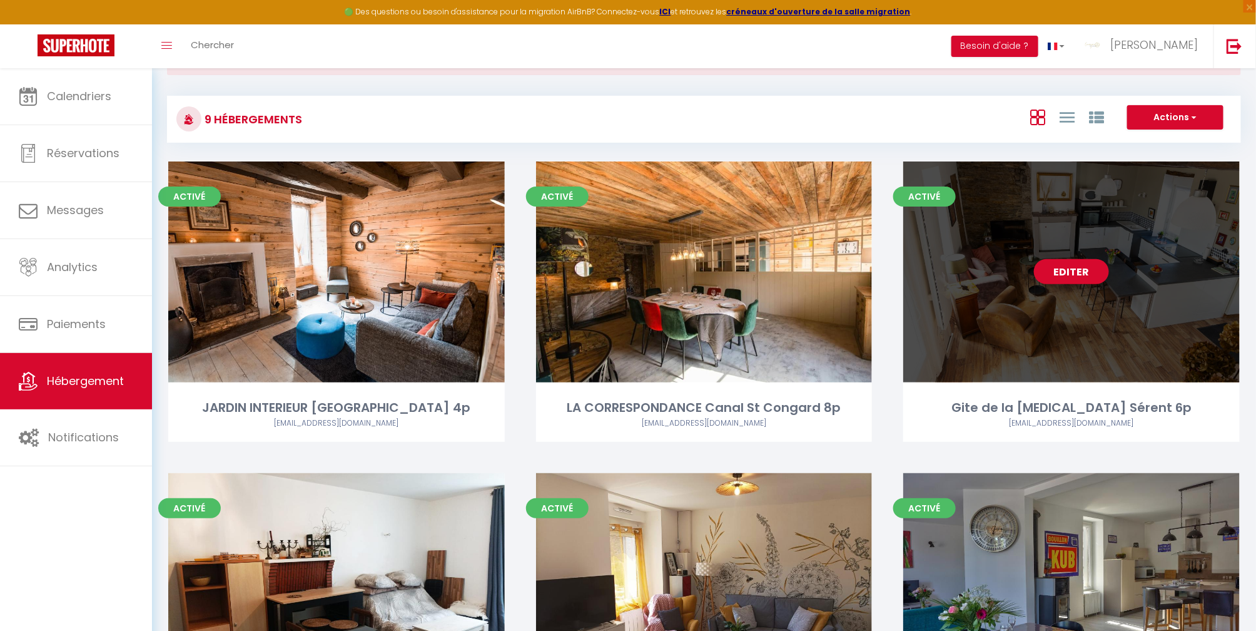
select select "2"
select select "1"
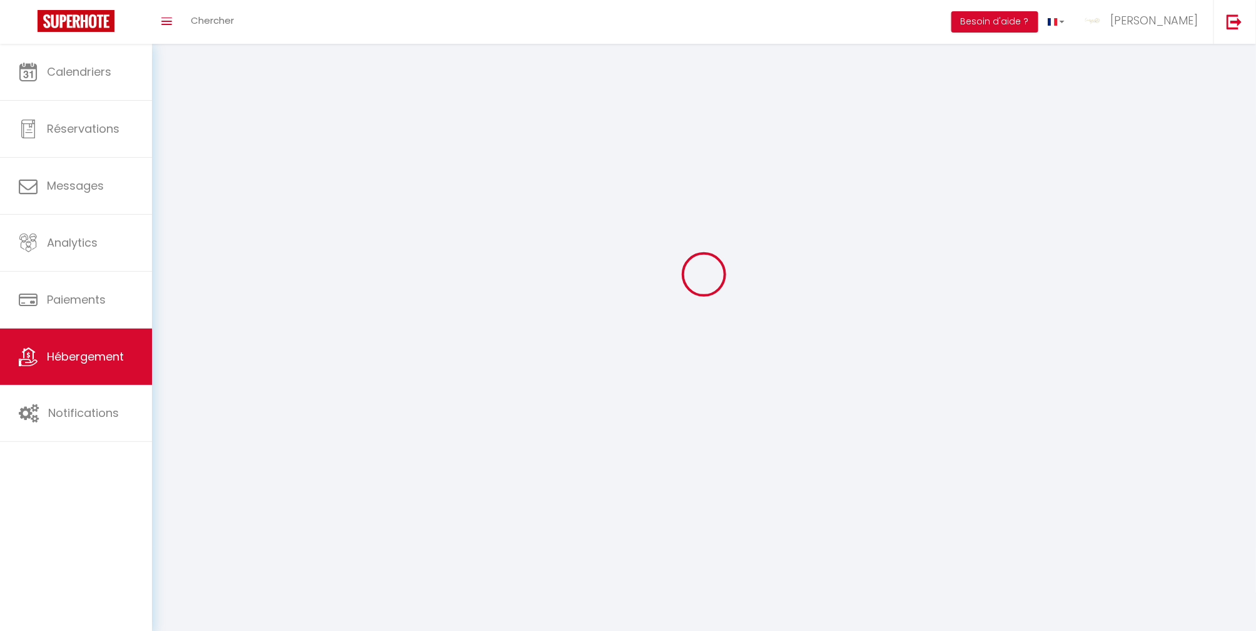
click at [1063, 293] on div at bounding box center [704, 274] width 1074 height 518
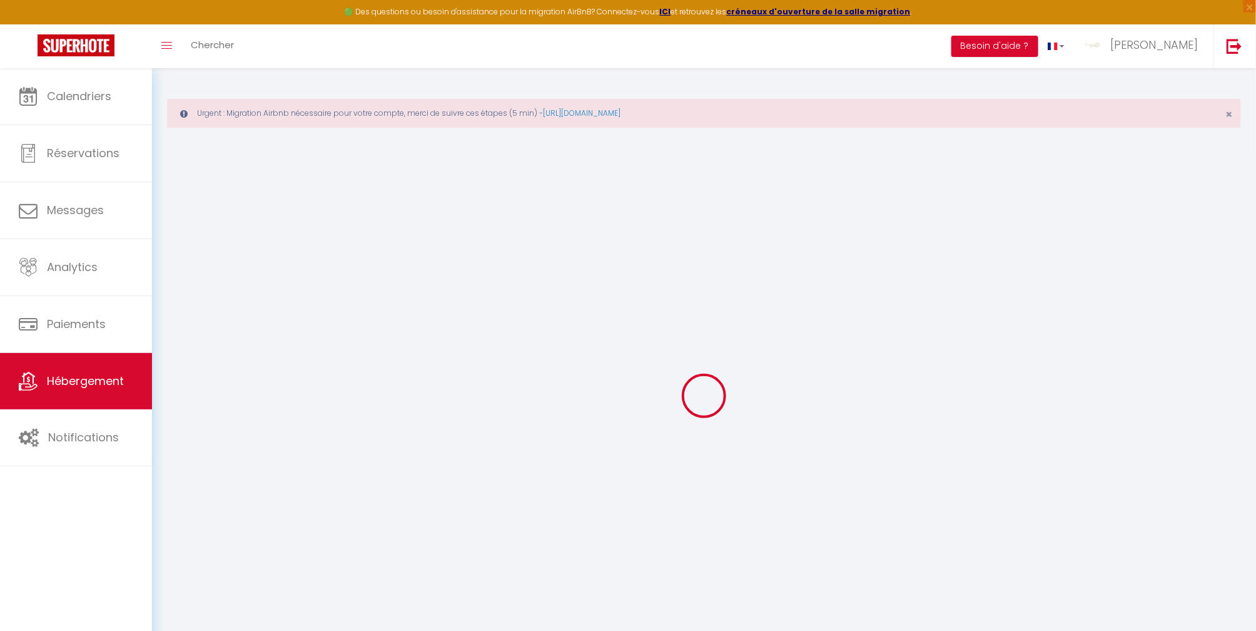
select select "+ 15 %"
select select "+ 45 %"
select select "17:00"
select select
select select "11:00"
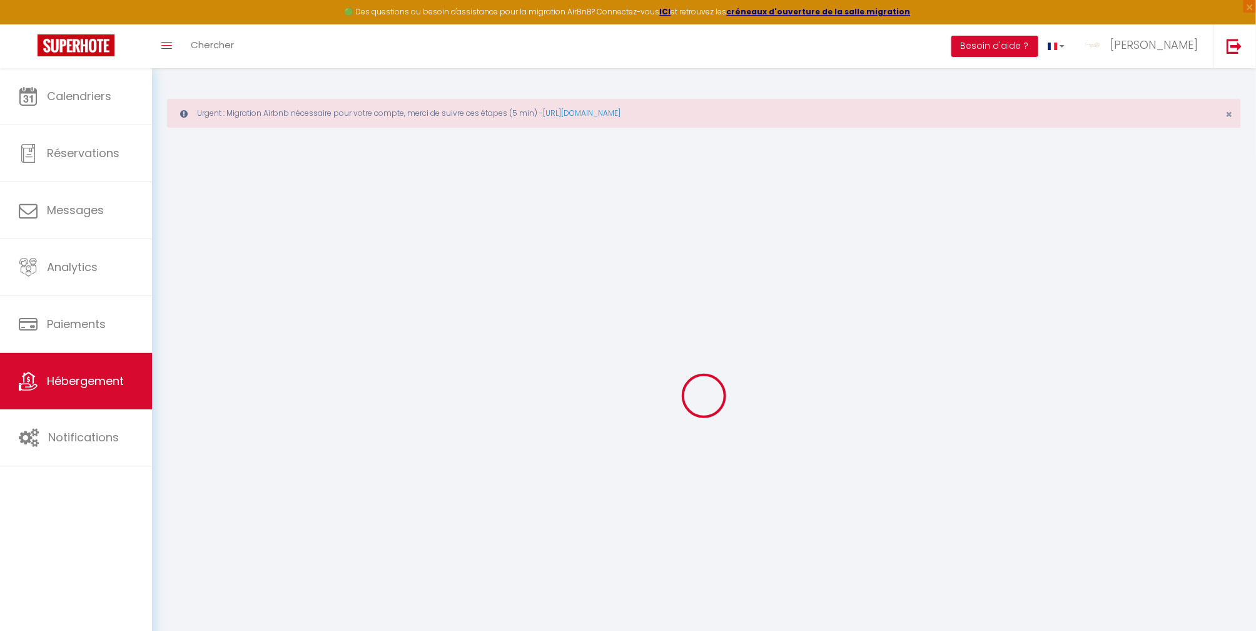
select select "15"
select select
checkbox input "true"
checkbox input "false"
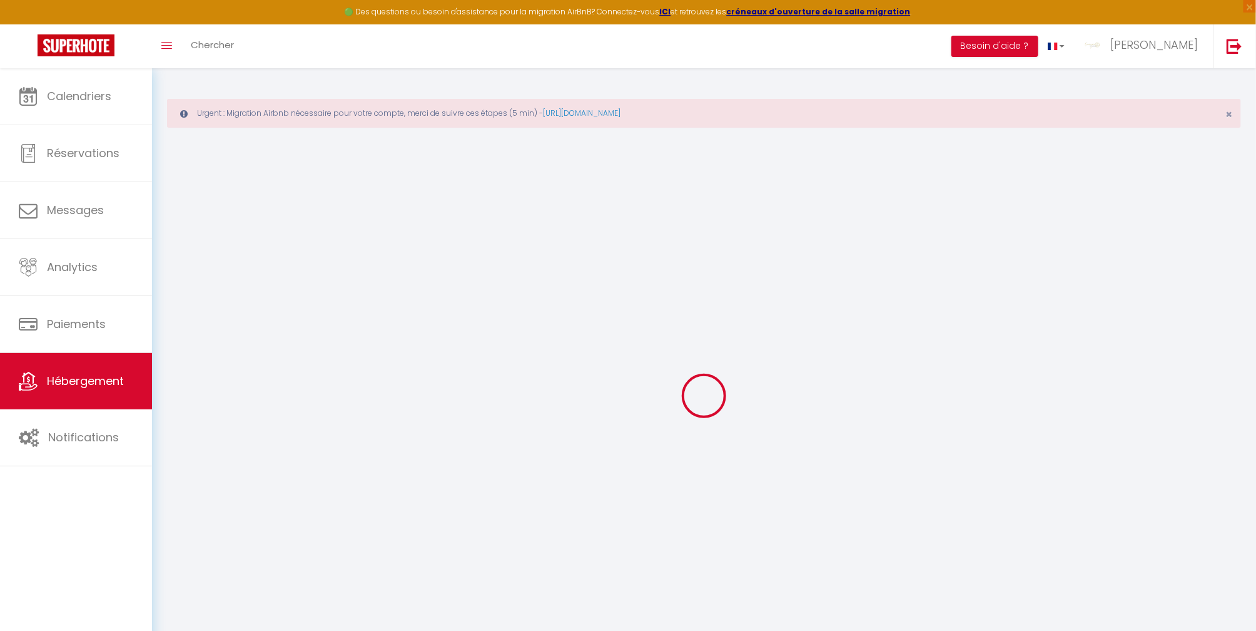
checkbox input "false"
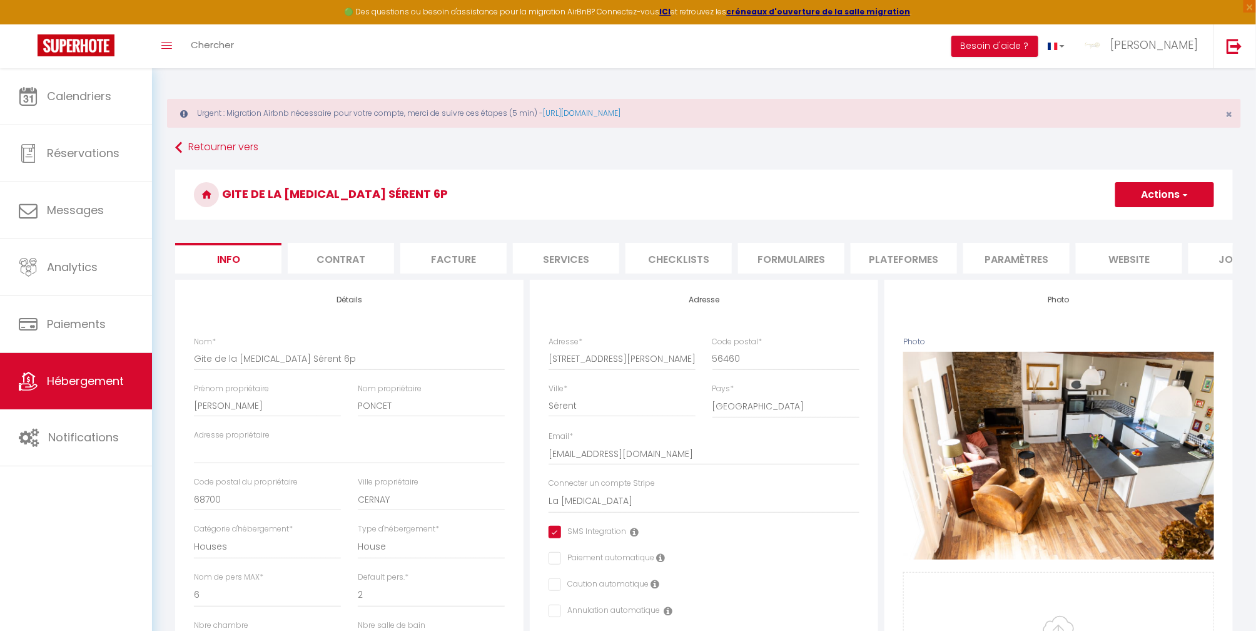
click at [889, 263] on li "Plateformes" at bounding box center [904, 258] width 106 height 31
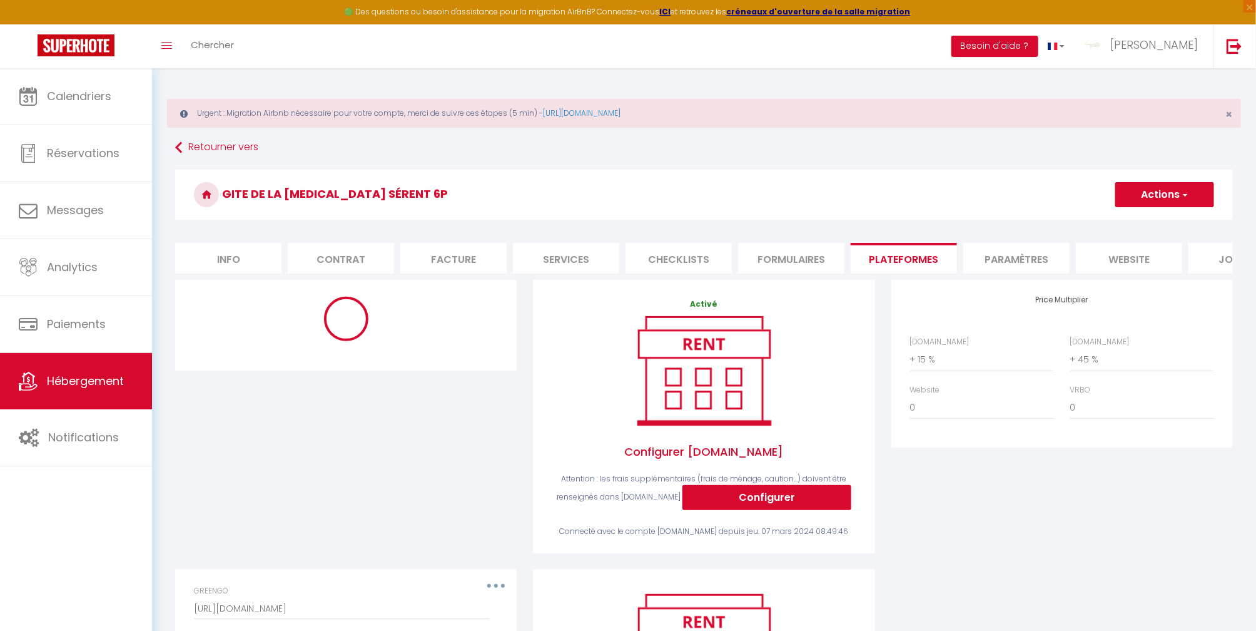
select select "365"
select select "well_reviewed_guests"
select select "EUR"
select select
select select "19143-1104127521342728420"
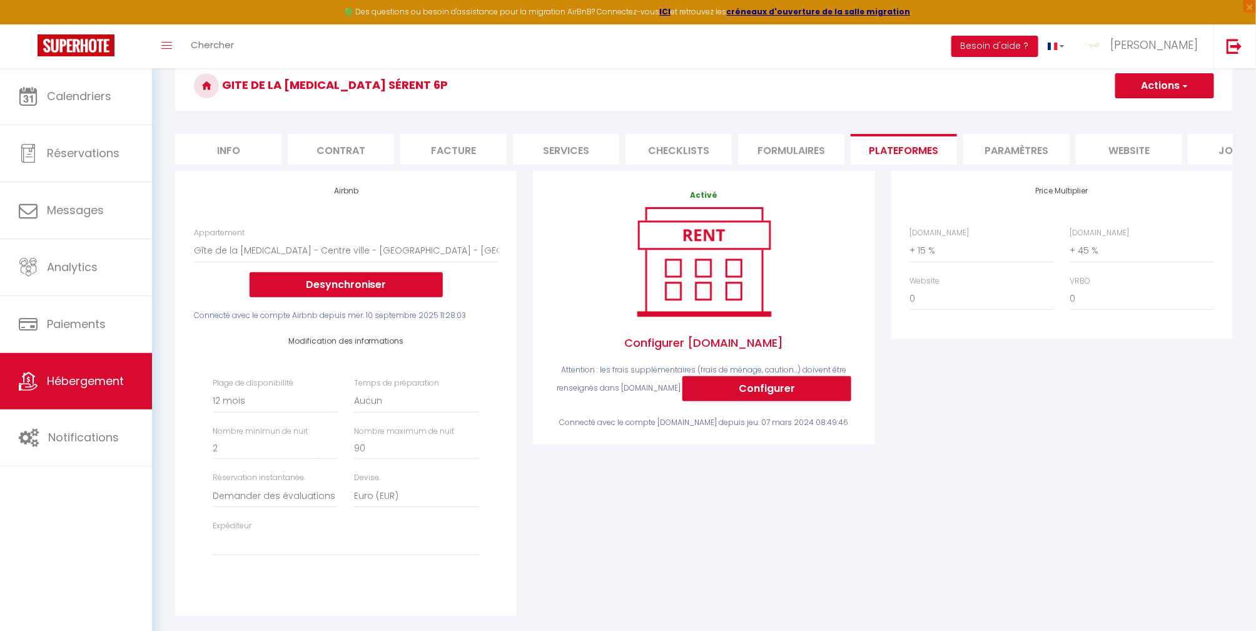
scroll to position [83, 0]
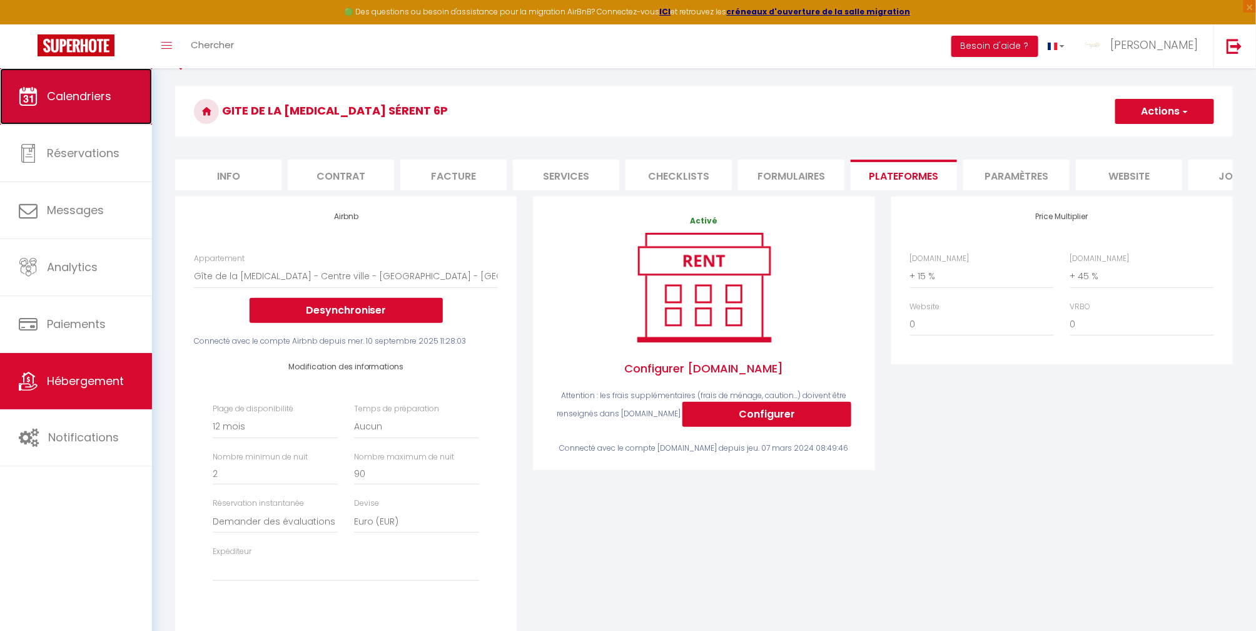
click at [66, 89] on span "Calendriers" at bounding box center [79, 96] width 64 height 16
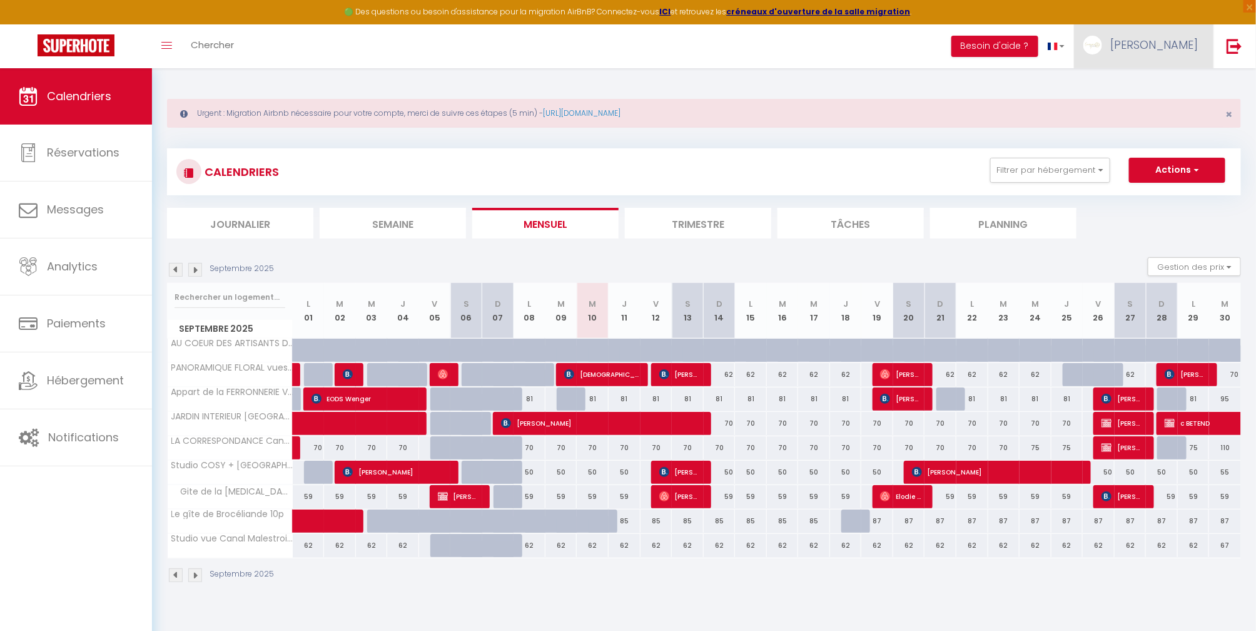
click at [1183, 45] on span "[PERSON_NAME]" at bounding box center [1155, 45] width 88 height 16
click at [1154, 84] on link "Paramètres" at bounding box center [1164, 86] width 93 height 21
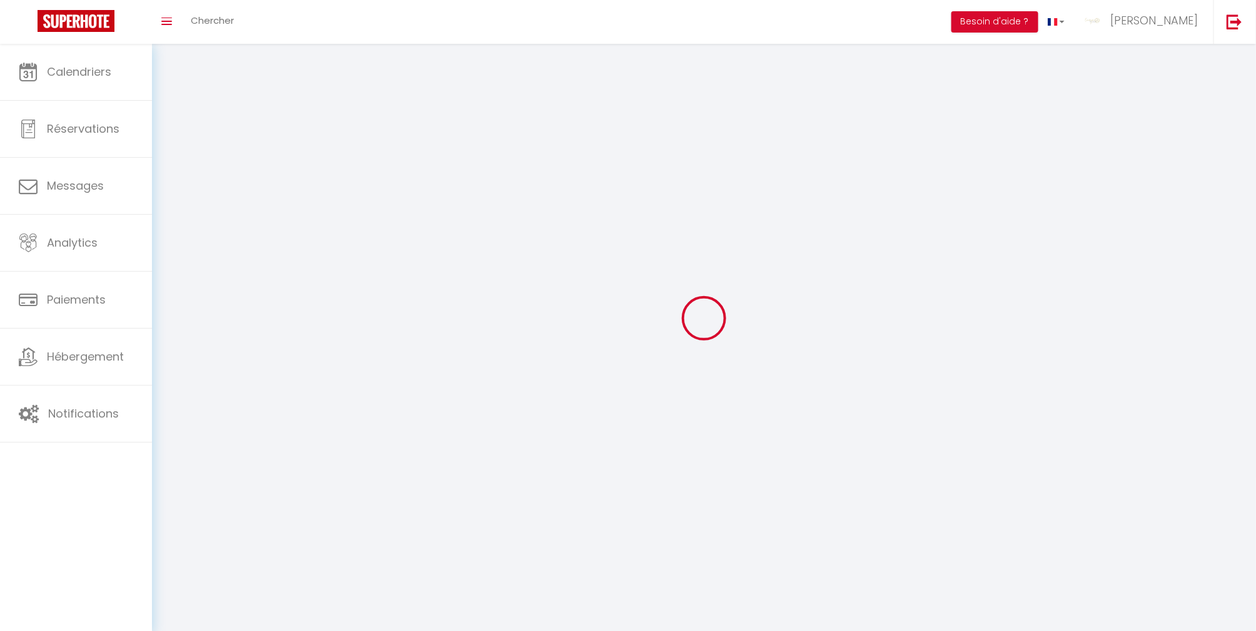
type input "[PERSON_NAME]"
type input "JARNIER"
type input "0660052879"
type input "[STREET_ADDRESS] Postal"
type input "56200"
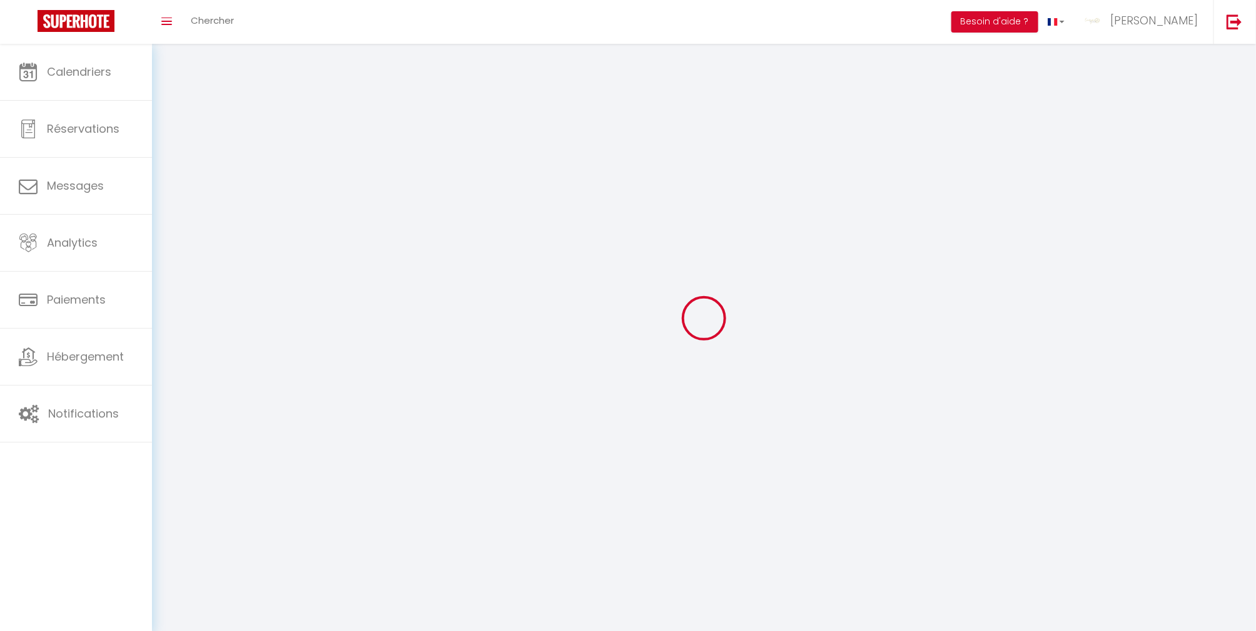
type input "LA GACILLY"
type input "vshS6pSptDmiKLmNFQyIUvvNn"
type input "Fn3gc1wQVAOeN34tLzkWqudnz"
type input "[URL][DOMAIN_NAME]"
select select "28"
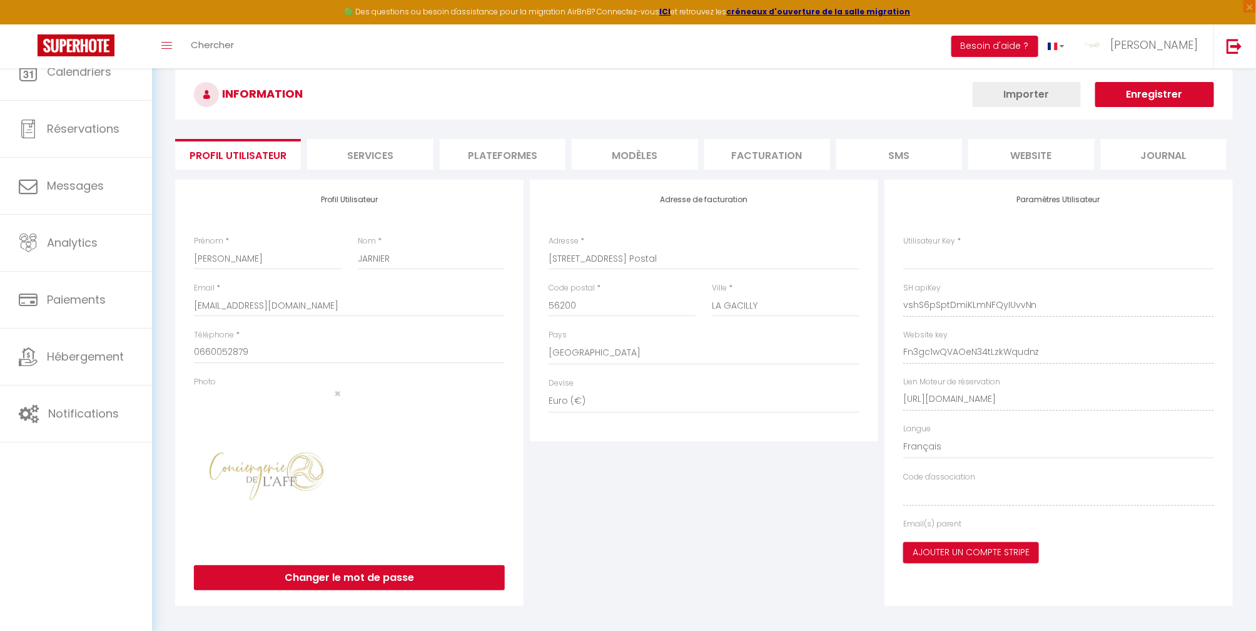
type input "vshS6pSptDmiKLmNFQyIUvvNn"
type input "Fn3gc1wQVAOeN34tLzkWqudnz"
type input "[URL][DOMAIN_NAME]"
select select "fr"
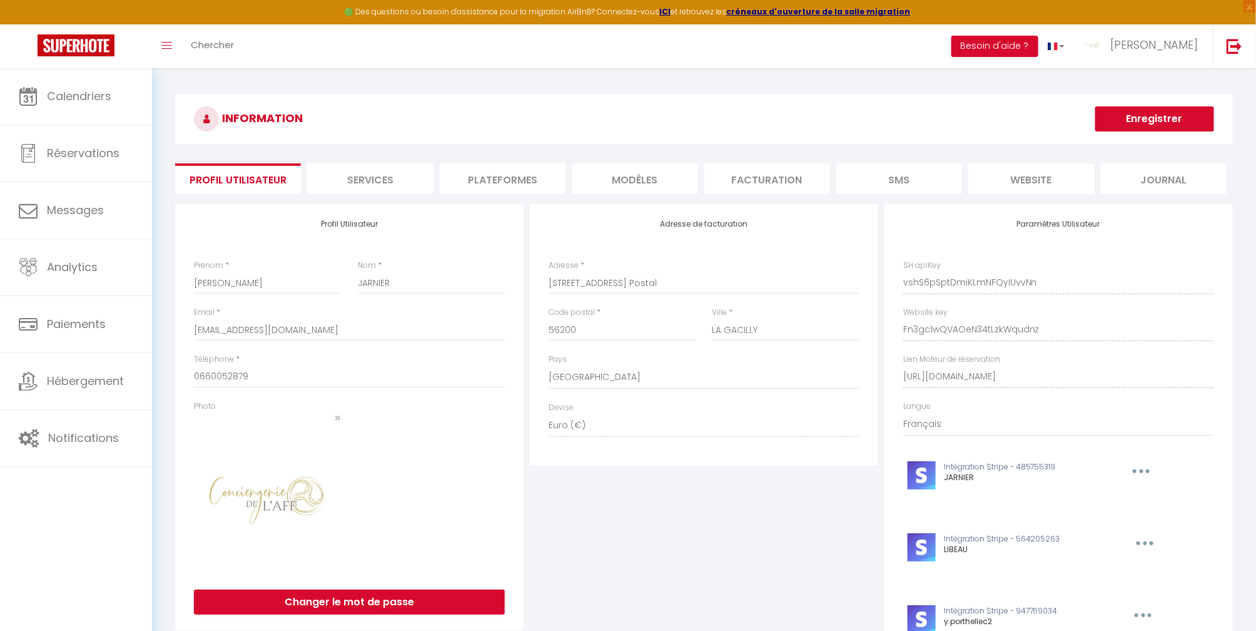
click at [507, 181] on li "Plateformes" at bounding box center [503, 178] width 126 height 31
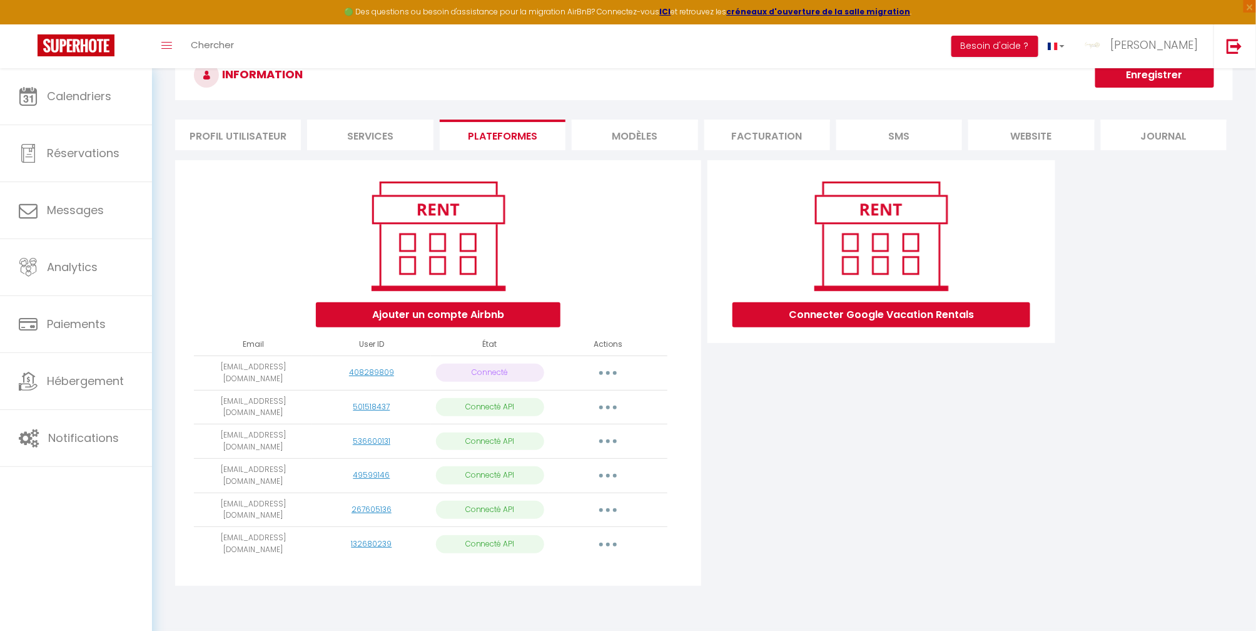
scroll to position [68, 0]
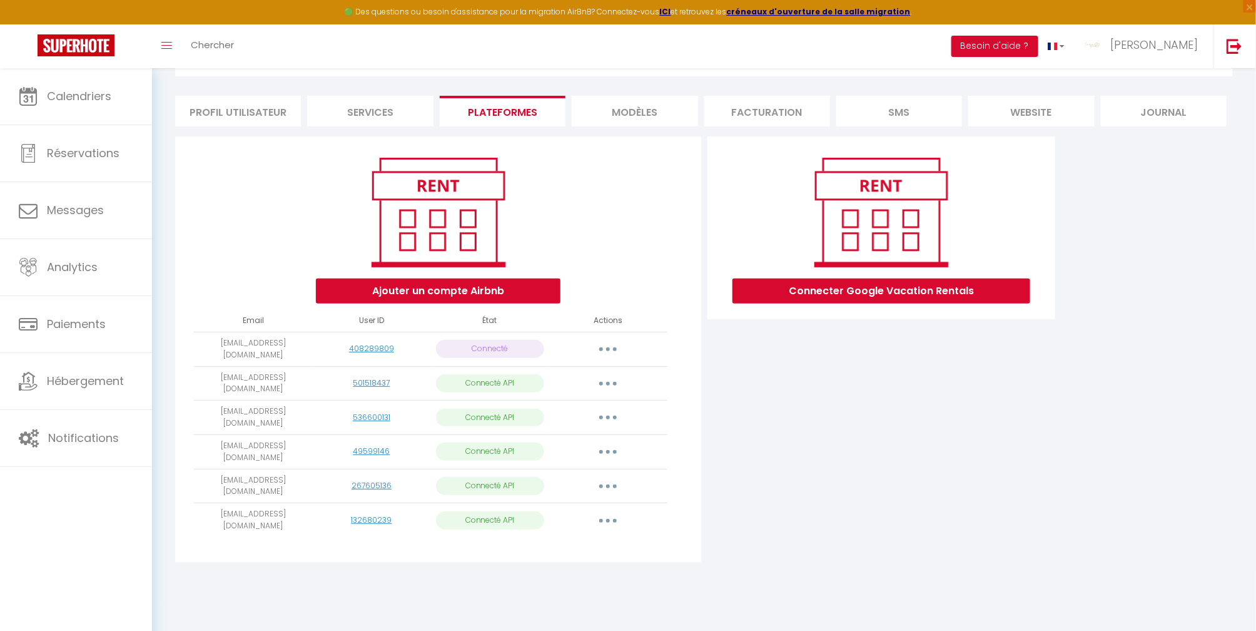
click at [611, 347] on button "button" at bounding box center [608, 349] width 35 height 20
click at [815, 423] on div "Connecter Google Vacation Rentals" at bounding box center [882, 352] width 355 height 433
click at [609, 342] on button "button" at bounding box center [608, 349] width 35 height 20
click at [574, 419] on link "Reconnecter le compte" at bounding box center [553, 422] width 138 height 21
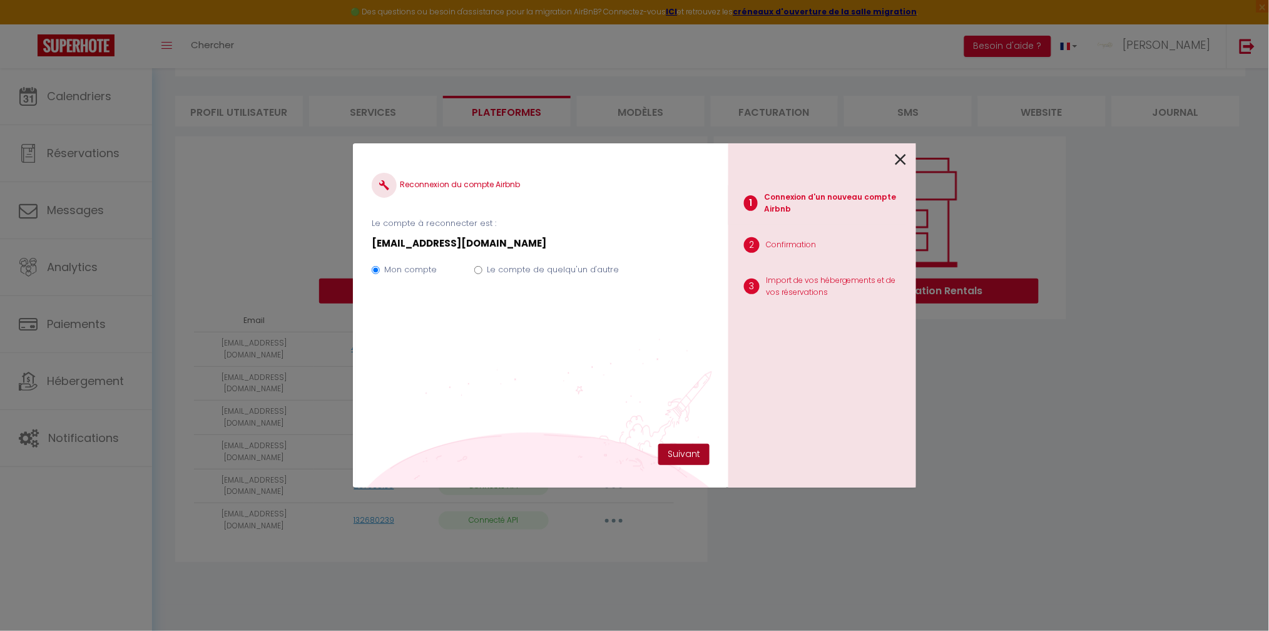
click at [681, 454] on button "Suivant" at bounding box center [683, 454] width 51 height 21
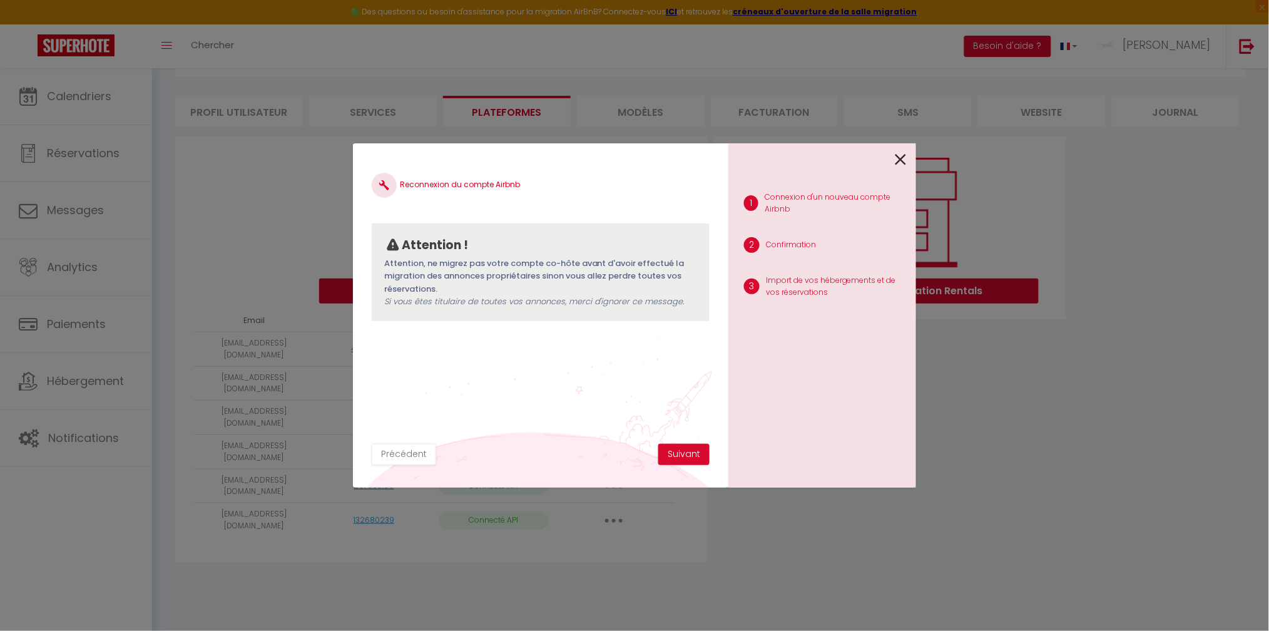
click at [904, 160] on icon at bounding box center [900, 159] width 11 height 19
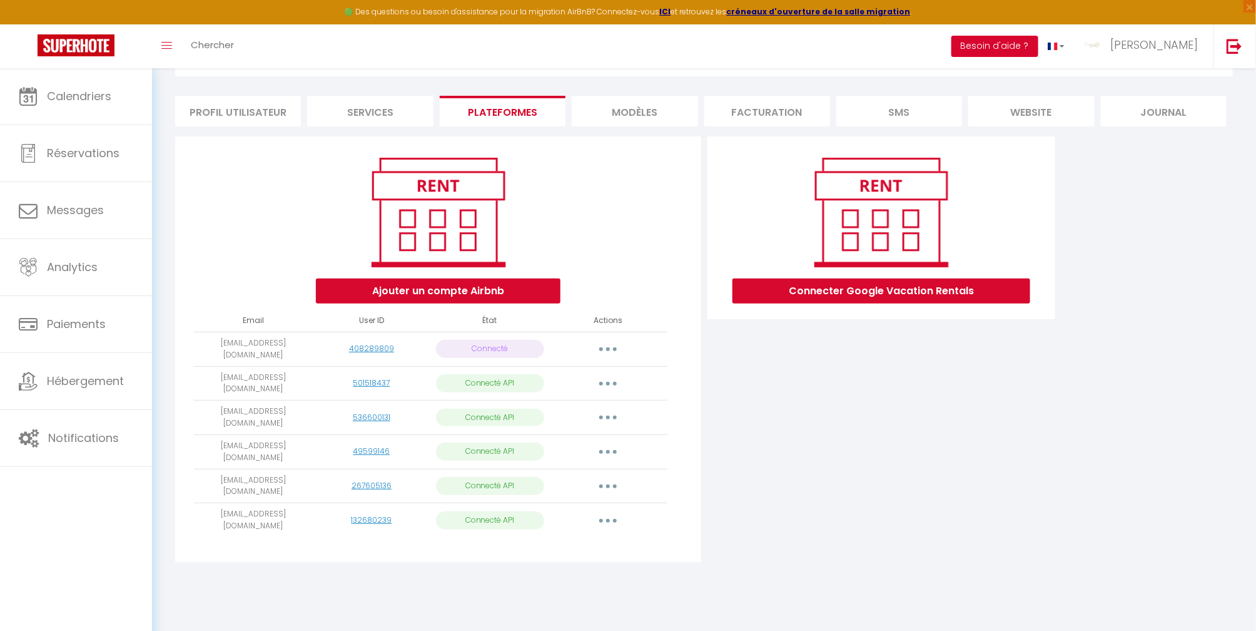
click at [1039, 39] on button "Besoin d'aide ?" at bounding box center [995, 46] width 87 height 21
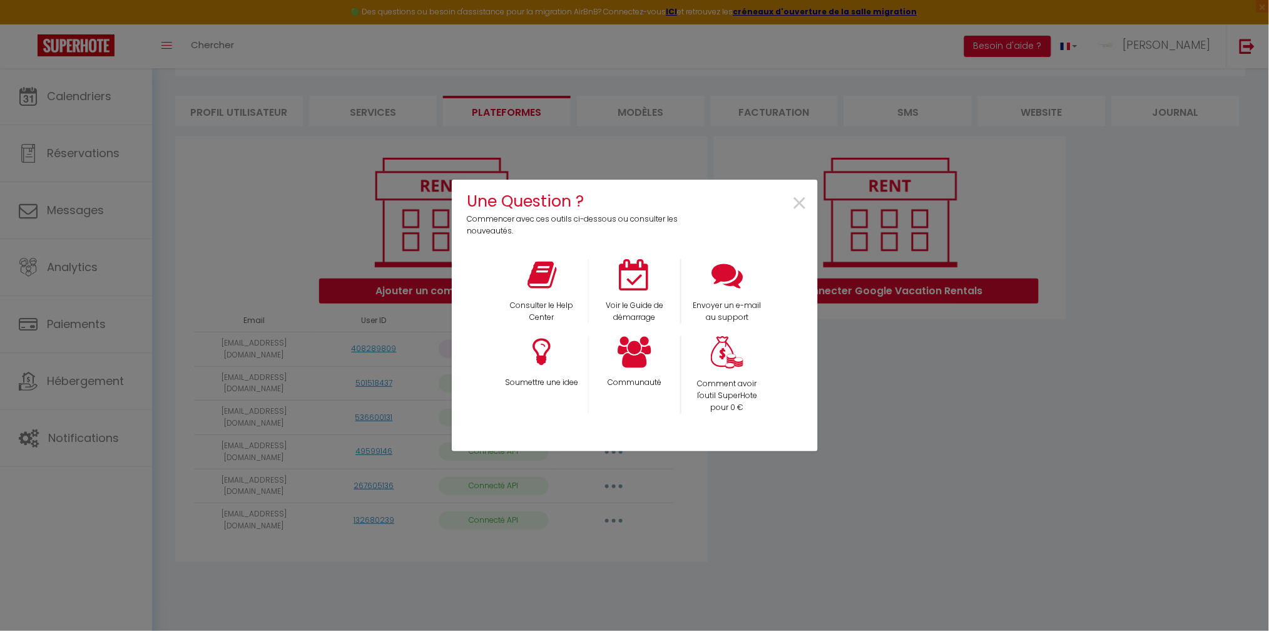
click at [890, 34] on div "Une Question ? Commencer avec ces outils ci-dessous ou consulter les nouveautés…" at bounding box center [634, 315] width 1269 height 631
click at [803, 204] on span "×" at bounding box center [800, 203] width 17 height 39
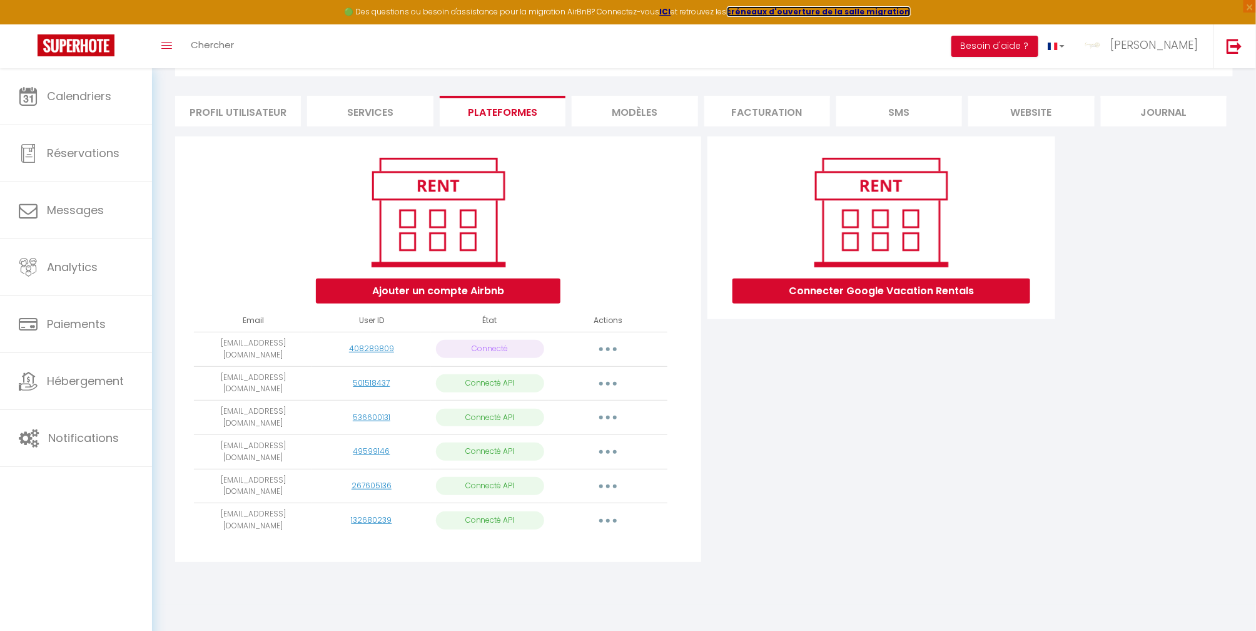
click at [822, 8] on strong "créneaux d'ouverture de la salle migration" at bounding box center [819, 11] width 184 height 11
